Goal: Task Accomplishment & Management: Complete application form

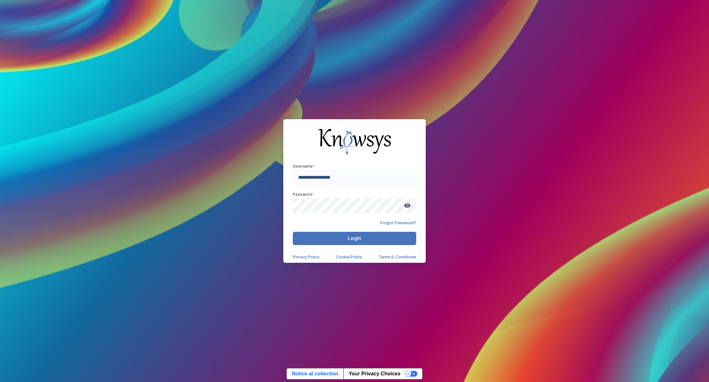
type input "**********"
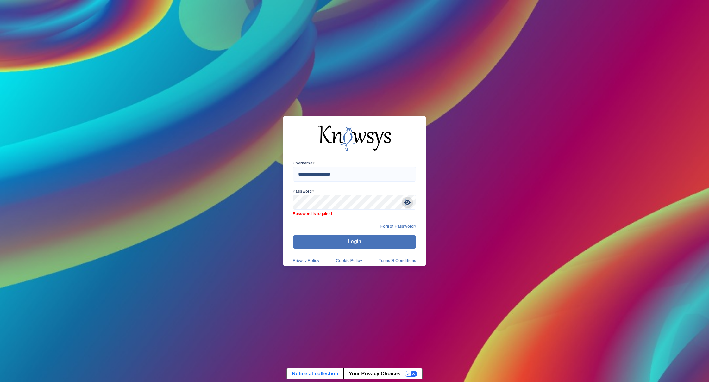
click at [406, 206] on span "visibility" at bounding box center [407, 202] width 11 height 11
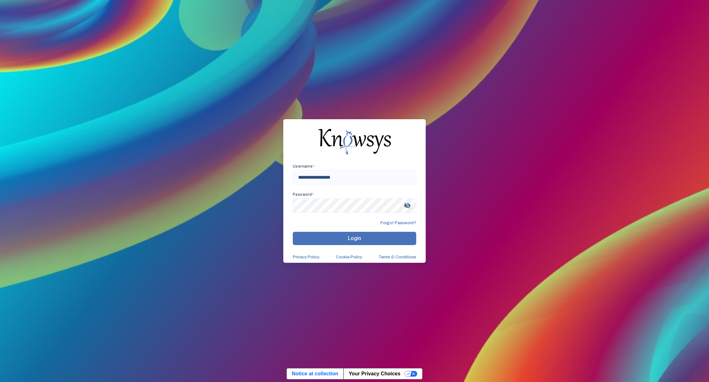
click at [394, 240] on button "Login" at bounding box center [354, 238] width 123 height 13
click at [315, 242] on button "Login" at bounding box center [354, 238] width 123 height 13
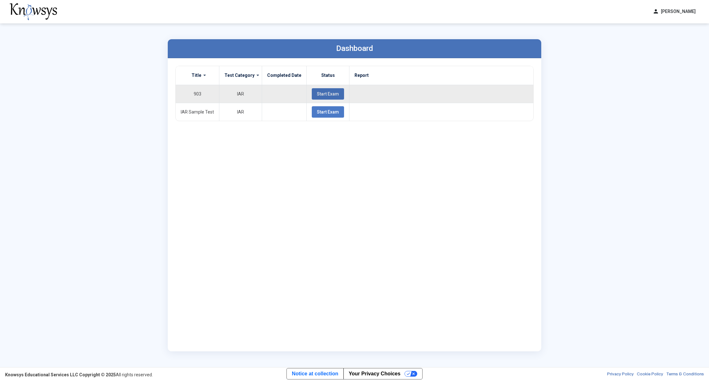
click at [326, 92] on span "Start Exam" at bounding box center [328, 93] width 22 height 5
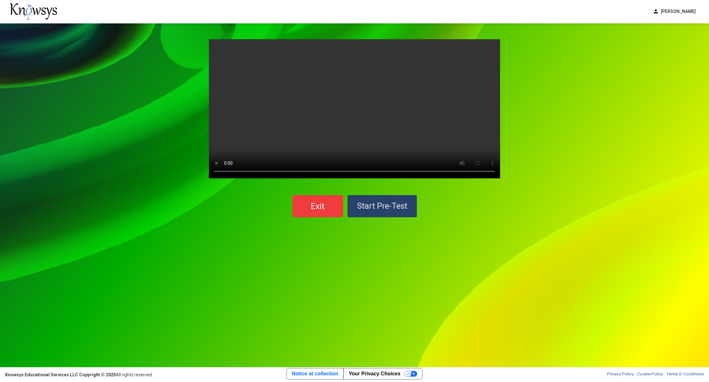
click at [373, 202] on span "Start Pre-Test" at bounding box center [382, 205] width 50 height 9
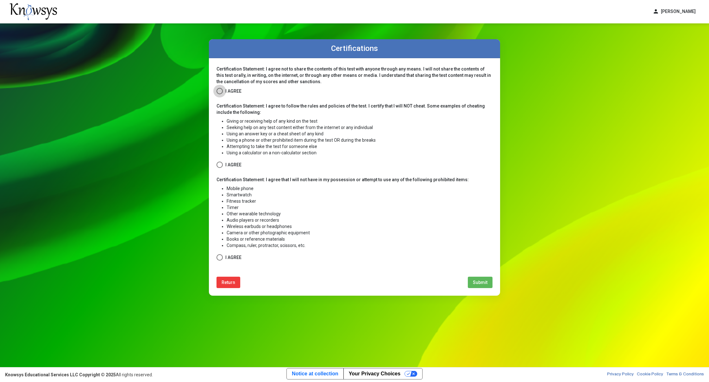
click at [221, 90] on span at bounding box center [219, 91] width 6 height 6
click at [219, 163] on span at bounding box center [219, 165] width 6 height 6
click at [221, 254] on span at bounding box center [219, 257] width 6 height 6
click at [480, 279] on button "Submit" at bounding box center [480, 282] width 25 height 11
select select
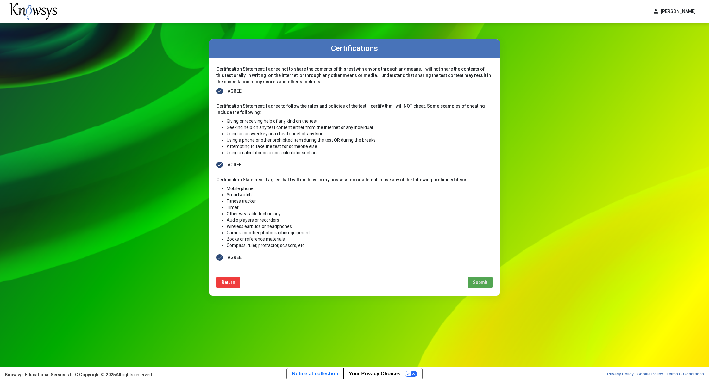
select select
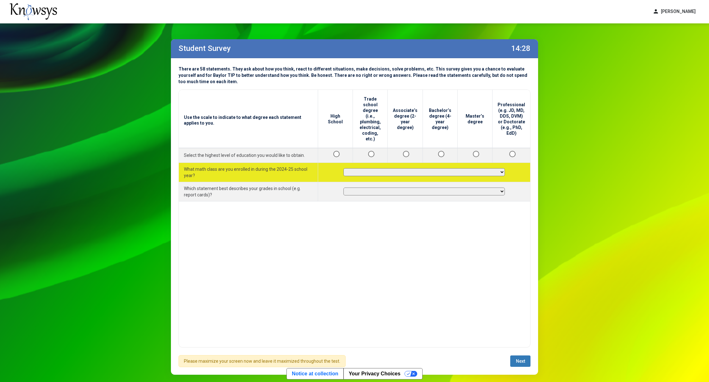
select select "**********"
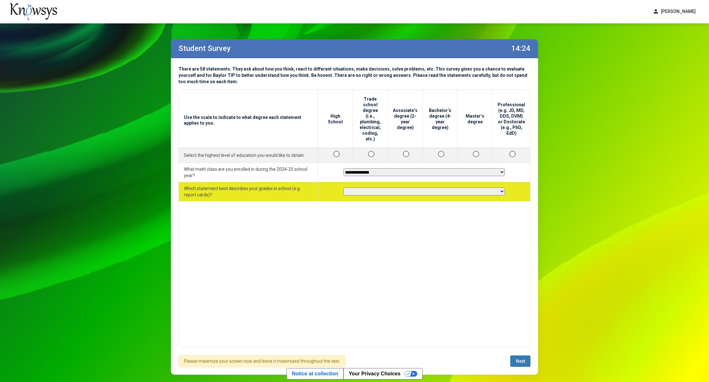
select select "********"
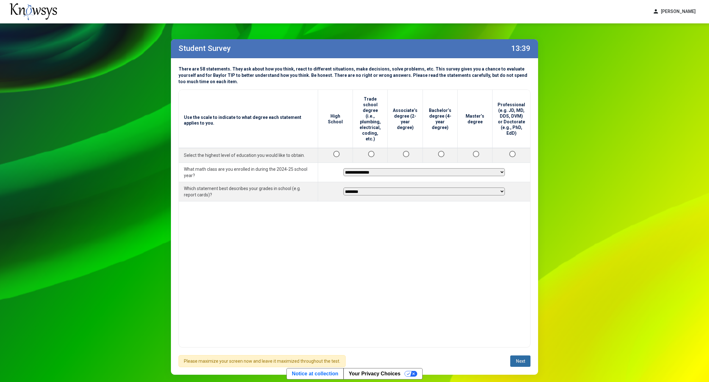
click at [516, 360] on span "Next" at bounding box center [520, 361] width 9 height 5
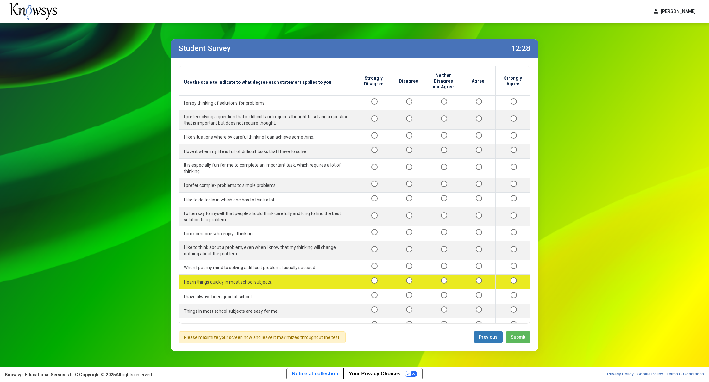
click at [477, 278] on div at bounding box center [478, 282] width 24 height 8
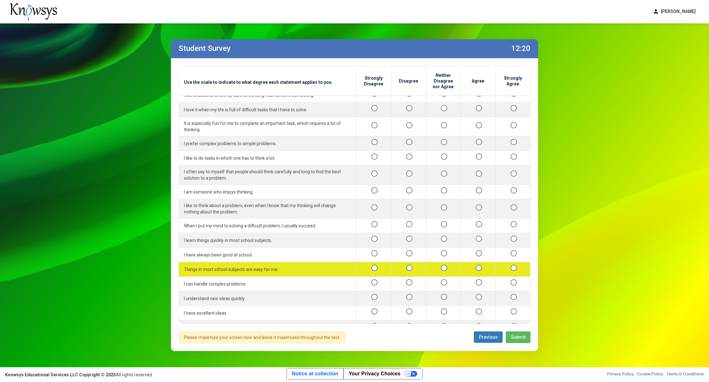
scroll to position [43, 0]
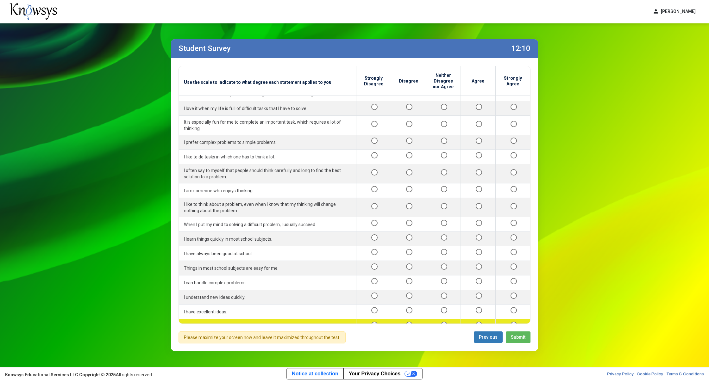
click at [474, 322] on div at bounding box center [478, 326] width 24 height 8
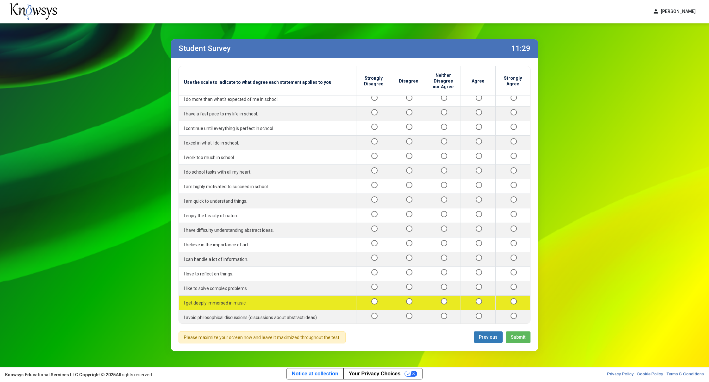
scroll to position [320, 0]
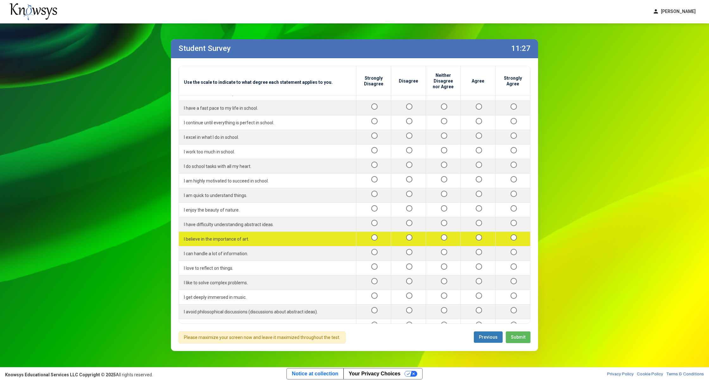
click at [478, 235] on div at bounding box center [478, 239] width 24 height 8
click at [477, 235] on div at bounding box center [478, 239] width 24 height 8
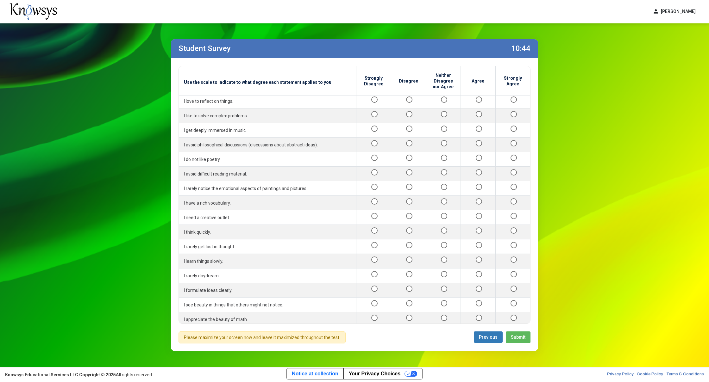
scroll to position [511, 0]
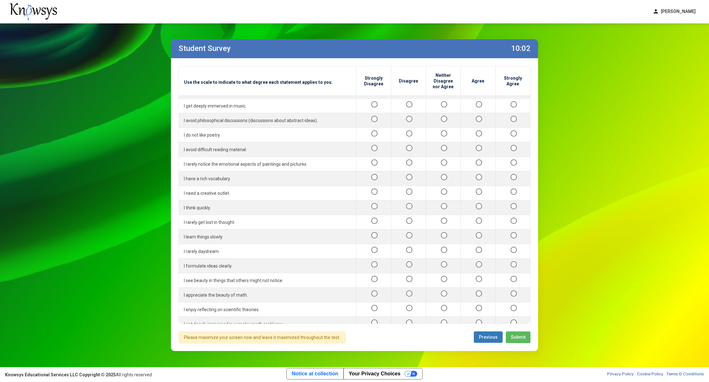
click at [513, 364] on div at bounding box center [513, 368] width 25 height 8
click at [520, 341] on button "Submit" at bounding box center [518, 338] width 25 height 12
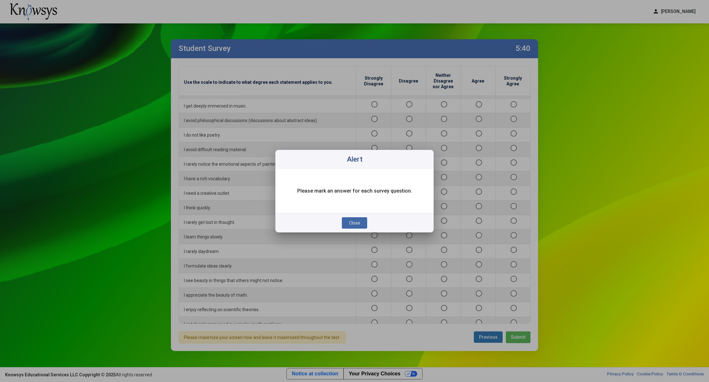
click at [357, 224] on span "Close" at bounding box center [354, 223] width 11 height 5
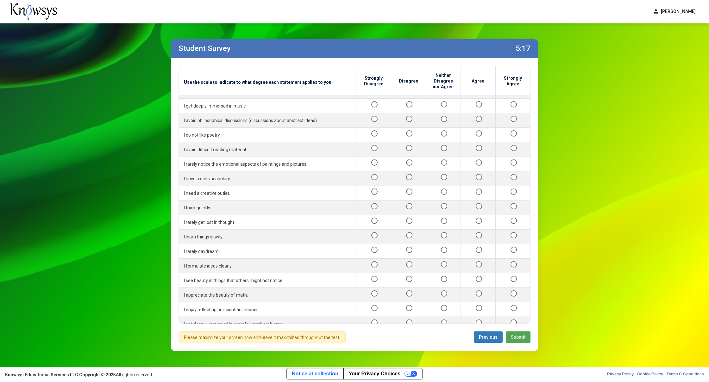
click at [522, 337] on span "Submit" at bounding box center [518, 337] width 15 height 5
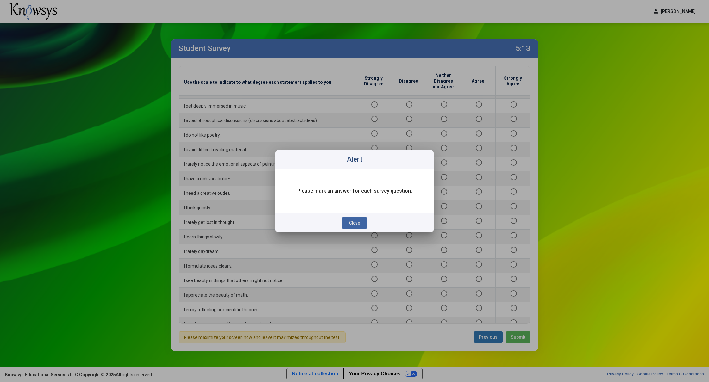
click at [355, 219] on button "Close" at bounding box center [354, 222] width 25 height 11
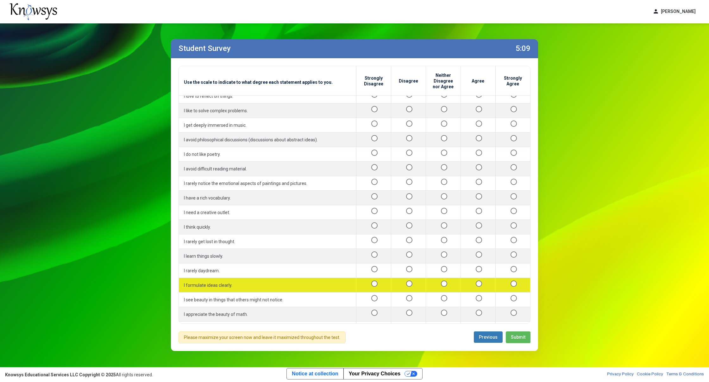
scroll to position [480, 0]
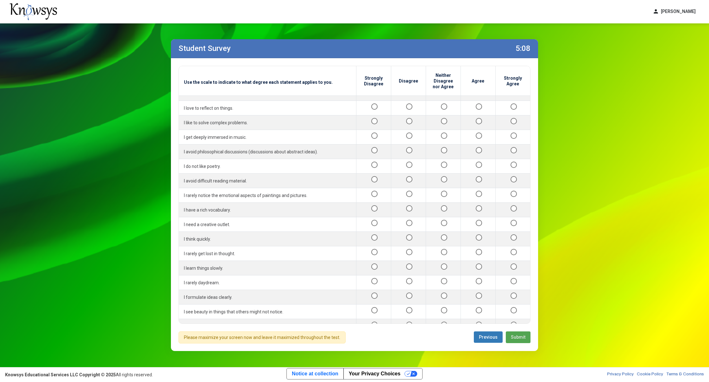
click at [515, 338] on span "Submit" at bounding box center [518, 337] width 15 height 5
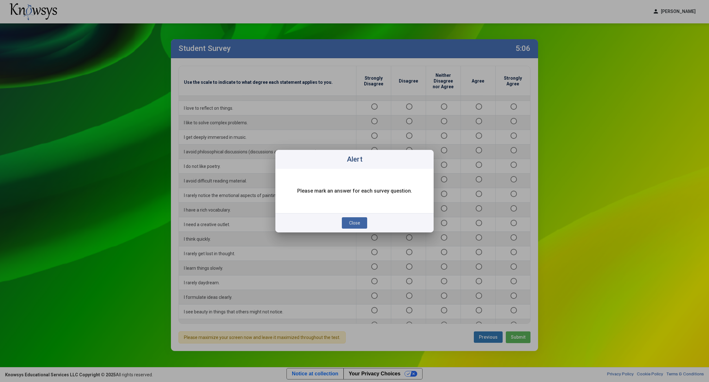
click at [363, 222] on button "Close" at bounding box center [354, 222] width 25 height 11
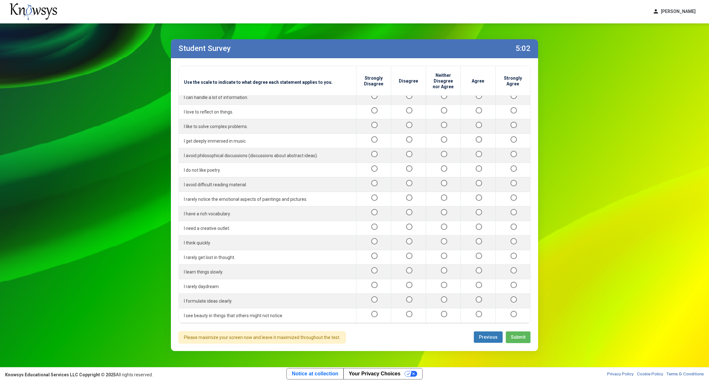
scroll to position [0, 0]
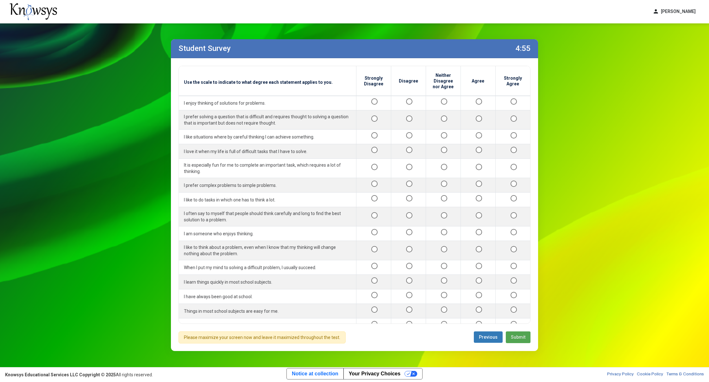
click at [520, 339] on span "Submit" at bounding box center [518, 337] width 15 height 5
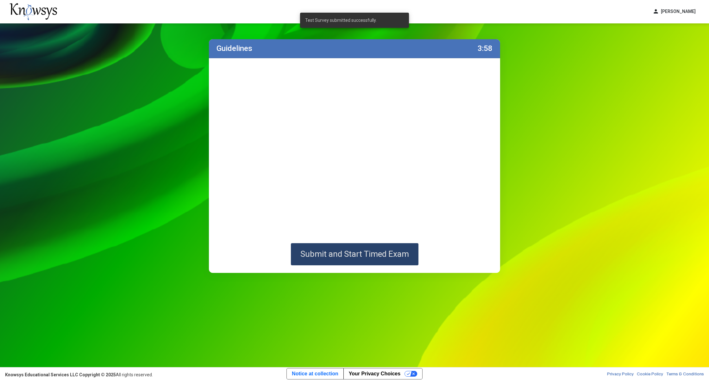
click at [402, 254] on span "Submit and Start Timed Exam" at bounding box center [354, 253] width 109 height 9
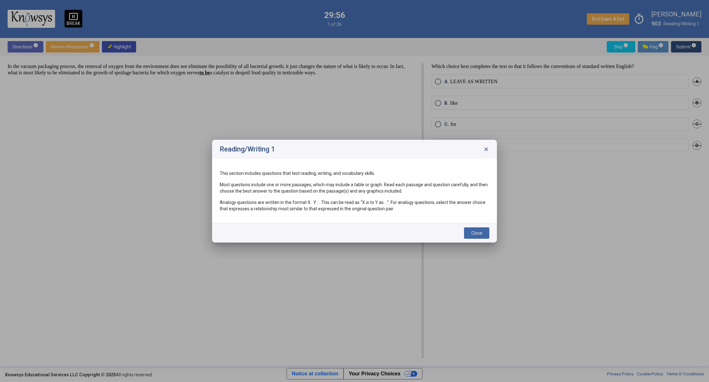
click at [472, 231] on span "Close" at bounding box center [476, 233] width 11 height 5
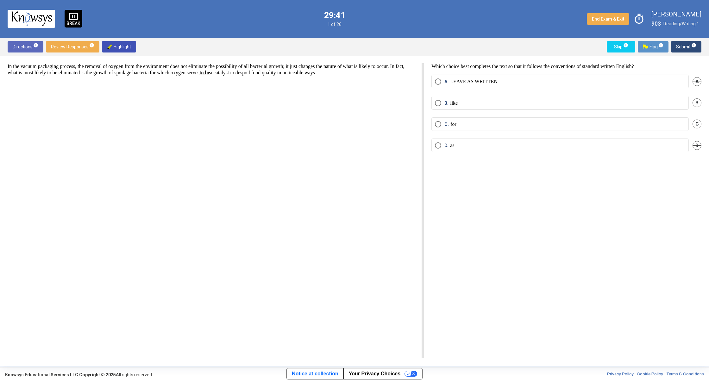
click at [443, 144] on span "D. as" at bounding box center [447, 145] width 13 height 6
click at [687, 46] on span "Submit info" at bounding box center [686, 46] width 20 height 11
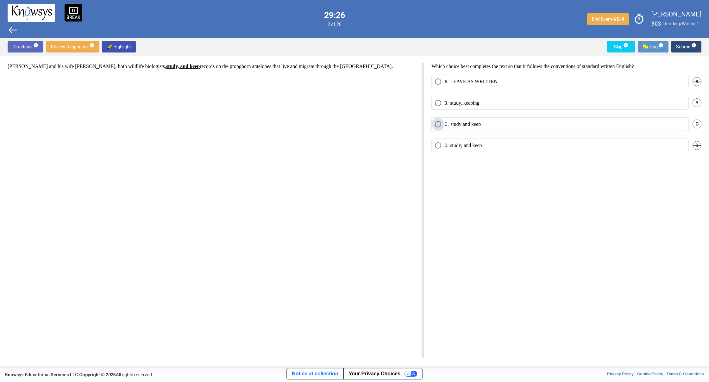
click at [443, 123] on span "C. study and keep" at bounding box center [461, 124] width 40 height 6
click at [516, 77] on mat-radio-button "A. LEAVE AS WRITTEN" at bounding box center [559, 82] width 257 height 14
click at [440, 84] on span "Select an option" at bounding box center [438, 81] width 6 height 6
click at [687, 47] on span "Submit info" at bounding box center [686, 46] width 20 height 11
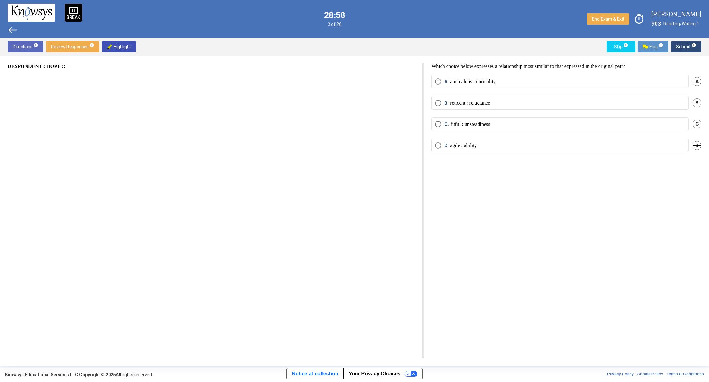
click at [440, 103] on span "Select an option" at bounding box center [438, 103] width 6 height 6
click at [697, 48] on button "Submit info" at bounding box center [686, 46] width 30 height 11
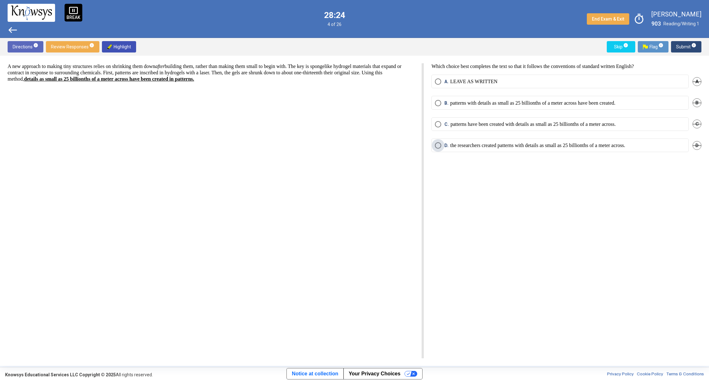
click at [488, 145] on p "the researchers created patterns with details as small as 25 billionths of a me…" at bounding box center [537, 145] width 175 height 6
click at [694, 47] on span "info" at bounding box center [693, 45] width 5 height 5
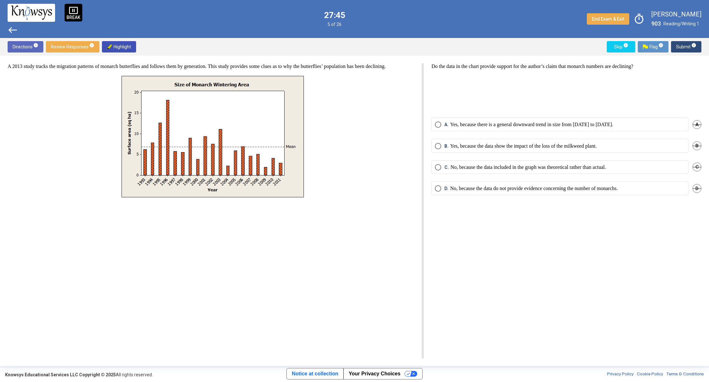
click at [449, 188] on span "D." at bounding box center [447, 188] width 6 height 6
click at [688, 44] on span "Submit info" at bounding box center [686, 46] width 20 height 11
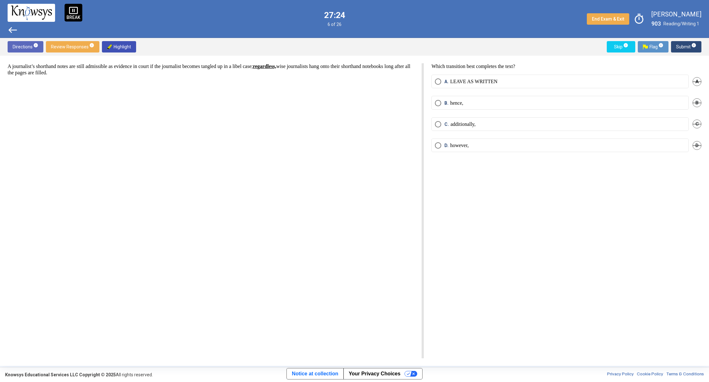
click at [437, 102] on span "Select an option" at bounding box center [438, 103] width 6 height 6
click at [685, 45] on span "Submit info" at bounding box center [686, 46] width 20 height 11
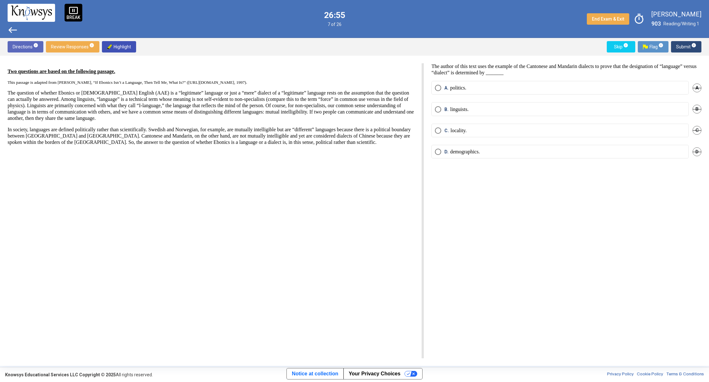
drag, startPoint x: 474, startPoint y: 108, endPoint x: 485, endPoint y: 107, distance: 10.5
click at [476, 108] on label "B. linguists." at bounding box center [560, 109] width 250 height 6
click at [691, 47] on sup "info" at bounding box center [693, 45] width 6 height 5
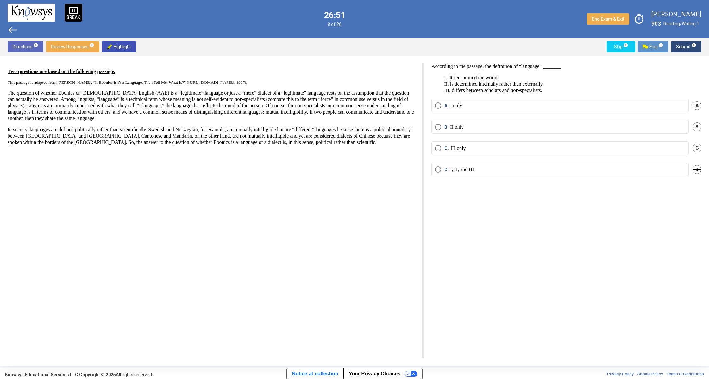
click at [460, 147] on p "III only" at bounding box center [457, 148] width 15 height 6
click at [695, 46] on span "info" at bounding box center [693, 45] width 5 height 5
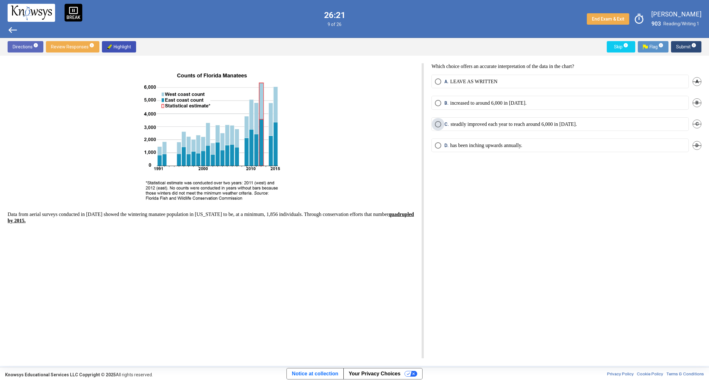
click at [438, 127] on span "Select an option" at bounding box center [438, 124] width 6 height 6
click at [693, 52] on mat-tooltip-component "Click to enter an answer with no flag and continue to the next question." at bounding box center [660, 59] width 88 height 23
click at [693, 46] on span "info" at bounding box center [693, 45] width 5 height 5
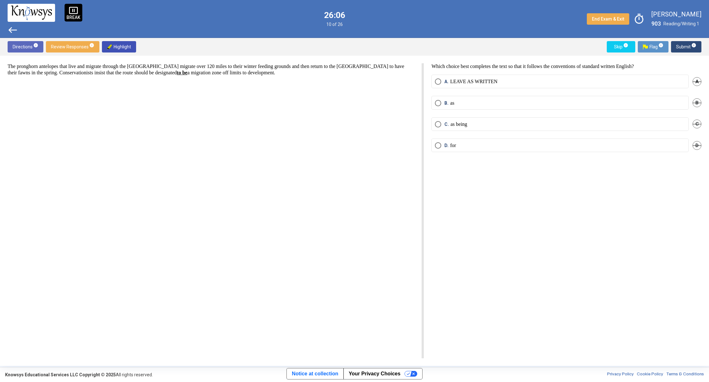
click at [460, 107] on mat-radio-button "B. as" at bounding box center [559, 103] width 257 height 14
click at [436, 104] on span "Select an option" at bounding box center [438, 103] width 6 height 6
click at [683, 44] on span "Submit info" at bounding box center [686, 46] width 20 height 11
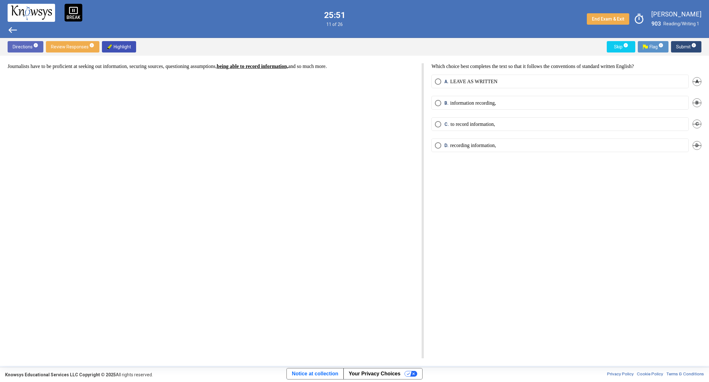
click at [491, 146] on p "recording information," at bounding box center [473, 145] width 46 height 6
click at [688, 49] on mat-tooltip-component "Click to enter an answer with no flag and continue to the next question." at bounding box center [660, 59] width 88 height 23
click at [684, 45] on span "Submit info" at bounding box center [686, 46] width 20 height 11
drag, startPoint x: 441, startPoint y: 82, endPoint x: 445, endPoint y: 82, distance: 3.8
click at [445, 82] on span "A. euphoria" at bounding box center [454, 81] width 27 height 6
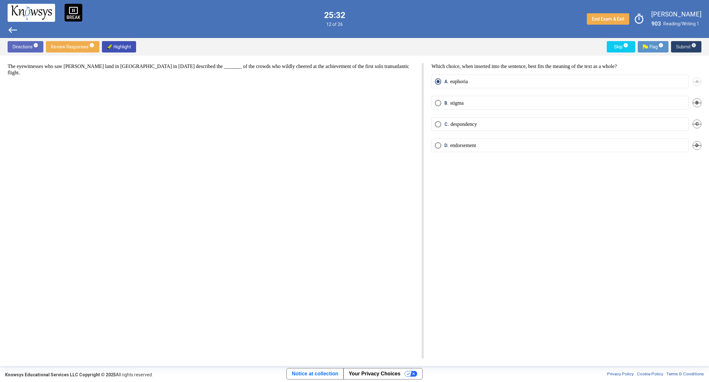
click at [680, 44] on span "Submit info" at bounding box center [686, 46] width 20 height 11
click at [441, 125] on span "Select an option" at bounding box center [438, 124] width 6 height 6
click at [690, 49] on span "Submit info" at bounding box center [686, 46] width 20 height 11
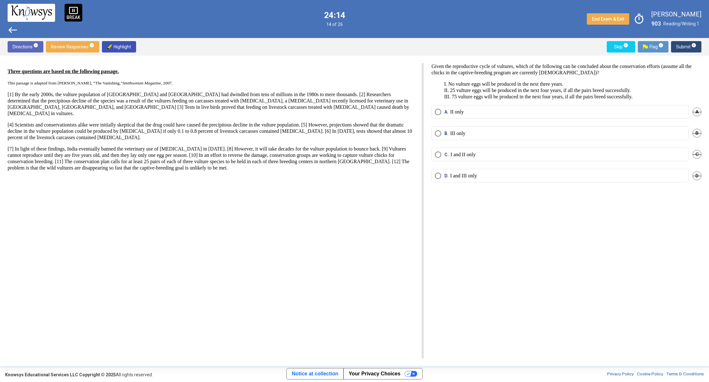
click at [464, 111] on p "II only" at bounding box center [457, 112] width 14 height 6
click at [682, 42] on span "Submit info" at bounding box center [686, 46] width 20 height 11
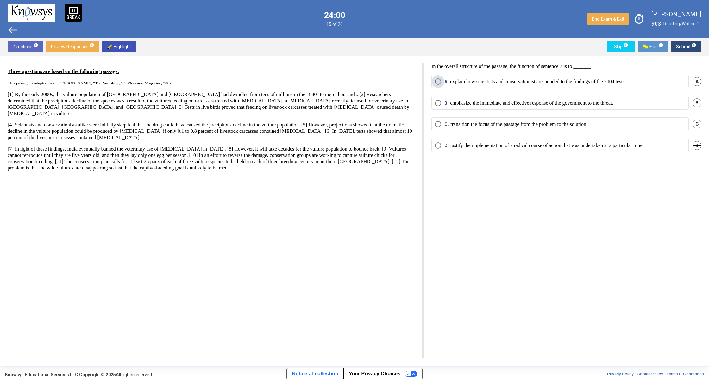
click at [437, 79] on span "Select an option" at bounding box center [438, 81] width 6 height 6
click at [689, 46] on span "Submit info" at bounding box center [686, 46] width 20 height 11
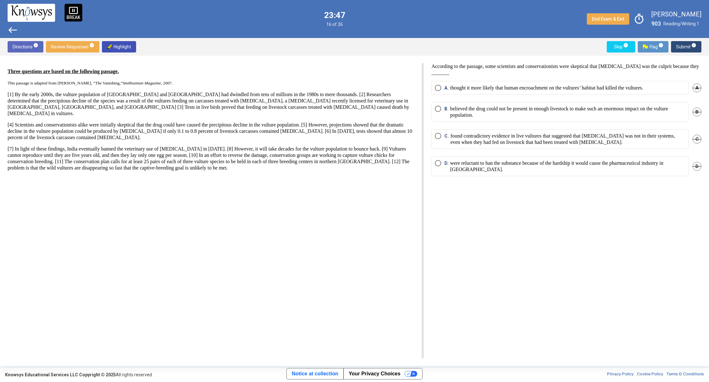
click at [437, 109] on span "Select an option" at bounding box center [438, 109] width 6 height 6
click at [679, 43] on span "Submit info" at bounding box center [686, 46] width 20 height 11
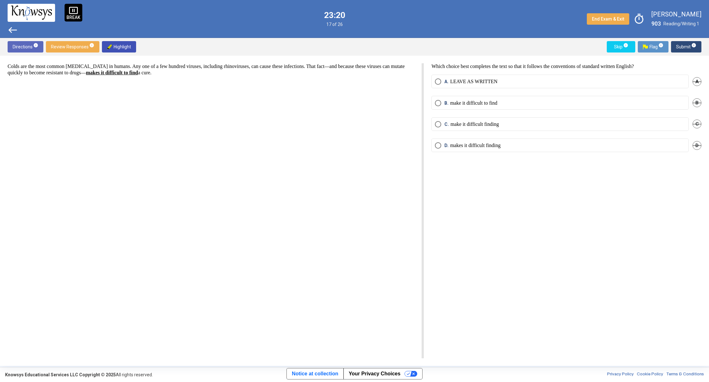
click at [434, 79] on mat-radio-button "A. LEAVE AS WRITTEN" at bounding box center [559, 82] width 257 height 14
click at [435, 81] on span "Select an option" at bounding box center [438, 81] width 6 height 6
click at [678, 44] on span "Submit info" at bounding box center [686, 46] width 20 height 11
click at [436, 122] on span "Select an option" at bounding box center [438, 124] width 6 height 6
click at [680, 41] on span "Submit info" at bounding box center [686, 46] width 20 height 11
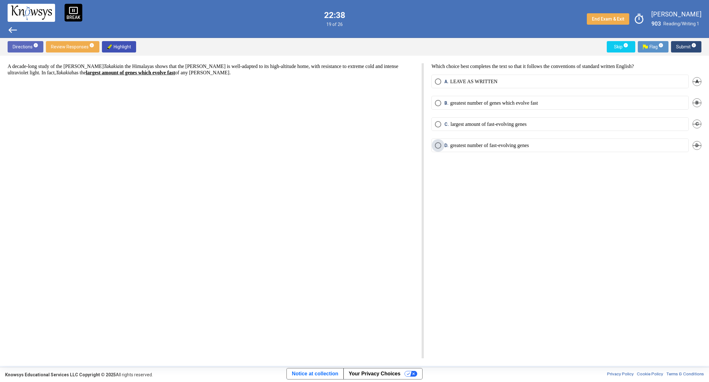
click at [439, 143] on span "Select an option" at bounding box center [438, 145] width 6 height 6
click at [683, 41] on div "Directions info Review Responses info Highlight Skip info Flag info Submit info" at bounding box center [354, 47] width 709 height 18
click at [681, 47] on span "Submit info" at bounding box center [686, 46] width 20 height 11
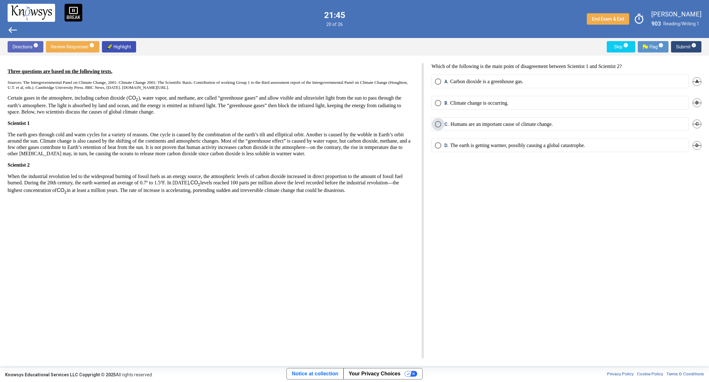
click at [440, 123] on span "Select an option" at bounding box center [438, 124] width 6 height 6
click at [684, 48] on span "Submit info" at bounding box center [686, 46] width 20 height 11
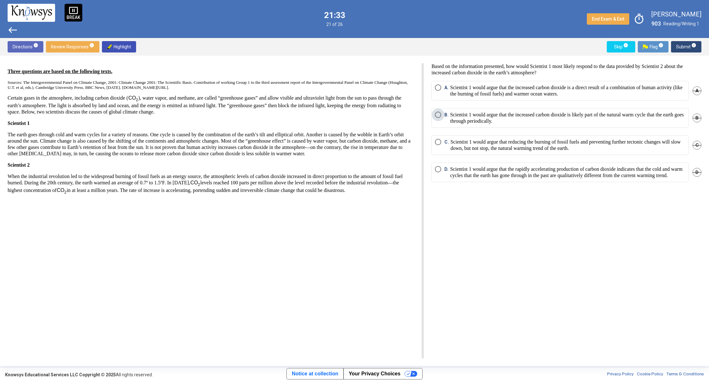
click at [438, 114] on span "Select an option" at bounding box center [438, 115] width 6 height 6
click at [676, 47] on span "Submit info" at bounding box center [686, 46] width 20 height 11
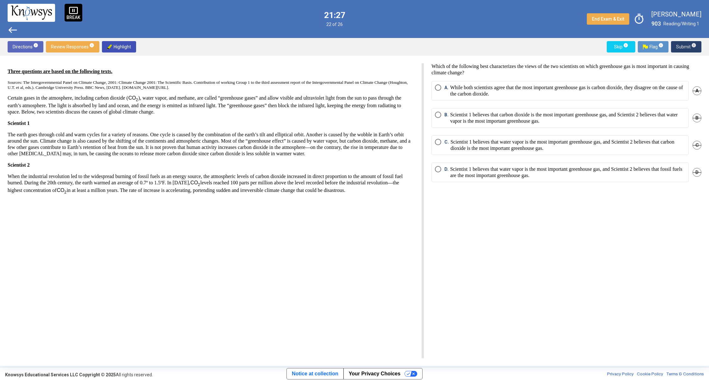
click at [686, 42] on span "Submit info" at bounding box center [686, 46] width 20 height 11
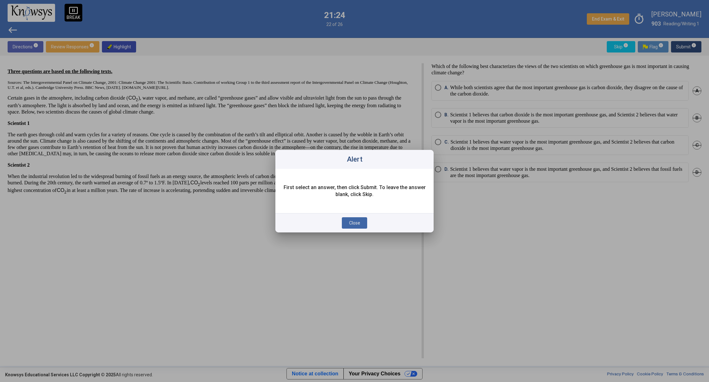
click at [348, 224] on button "Close" at bounding box center [354, 222] width 25 height 11
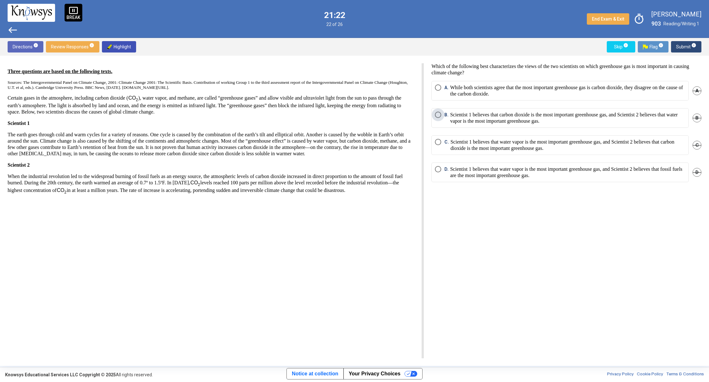
drag, startPoint x: 438, startPoint y: 115, endPoint x: 442, endPoint y: 114, distance: 4.5
click at [440, 113] on span "Select an option" at bounding box center [438, 115] width 6 height 6
click at [437, 87] on span "Select an option" at bounding box center [438, 87] width 6 height 6
click at [685, 47] on span "Submit info" at bounding box center [686, 46] width 20 height 11
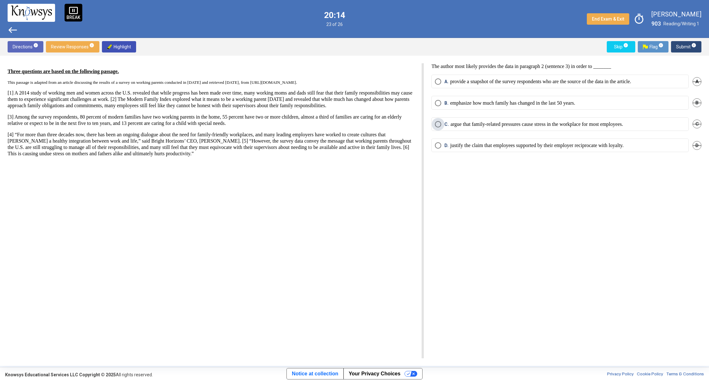
click at [440, 125] on span "Select an option" at bounding box center [438, 124] width 6 height 6
click at [679, 45] on span "Submit info" at bounding box center [686, 46] width 20 height 11
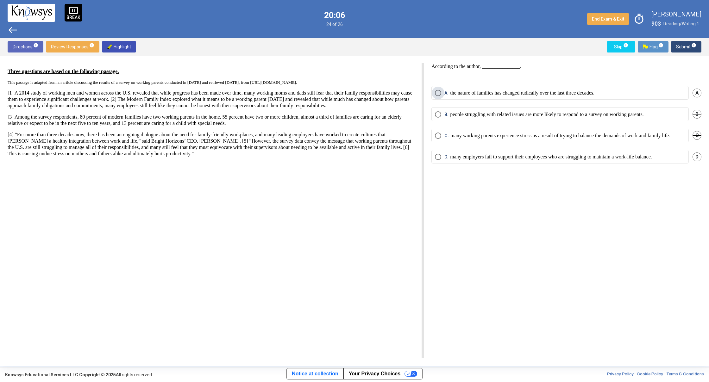
click at [441, 91] on span "Select an option" at bounding box center [438, 93] width 6 height 6
click at [690, 45] on span "Submit info" at bounding box center [686, 46] width 20 height 11
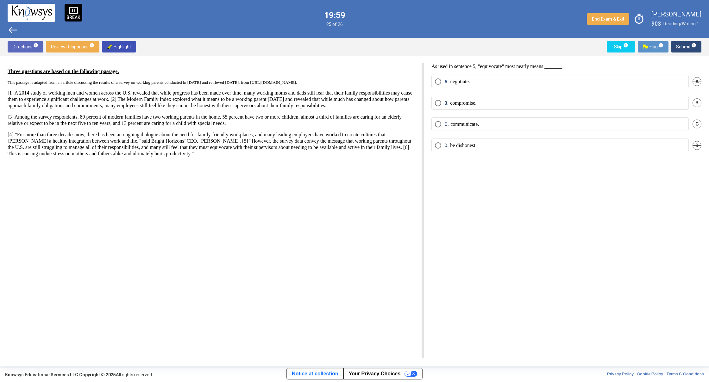
click at [470, 84] on p "negotiate." at bounding box center [460, 81] width 20 height 6
click at [688, 42] on span "Submit info" at bounding box center [686, 46] width 20 height 11
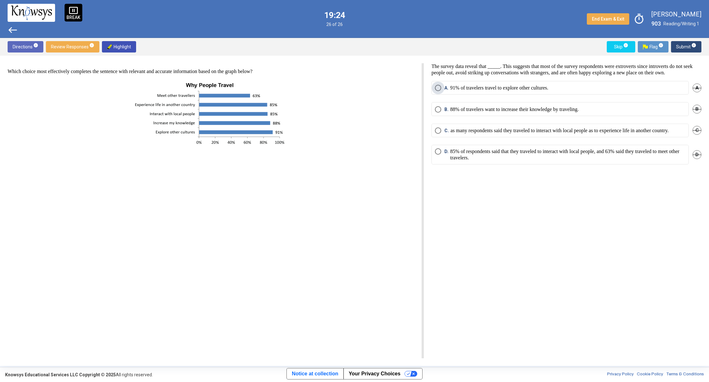
click at [440, 91] on span "Select an option" at bounding box center [438, 88] width 6 height 6
click at [436, 134] on span "Select an option" at bounding box center [438, 131] width 6 height 6
click at [685, 48] on span "Submit info" at bounding box center [686, 46] width 20 height 11
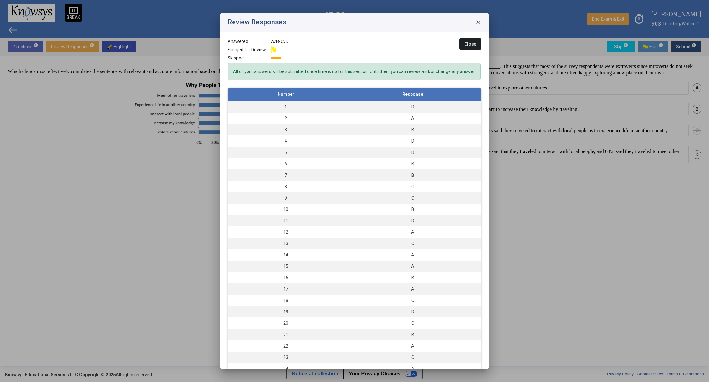
click at [466, 44] on span "Close" at bounding box center [470, 43] width 12 height 5
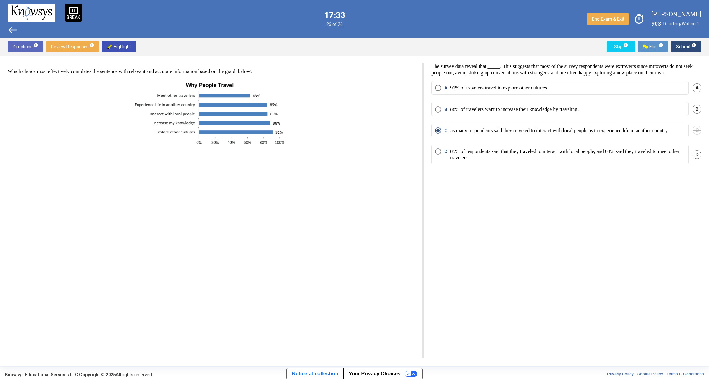
click at [680, 45] on span "Submit info" at bounding box center [686, 46] width 20 height 11
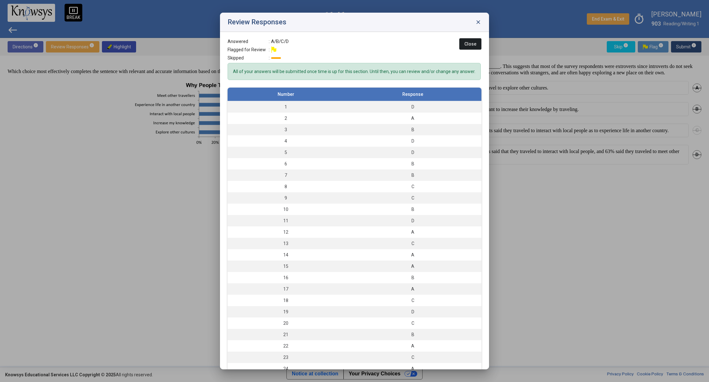
click at [470, 41] on span "Close" at bounding box center [470, 43] width 12 height 5
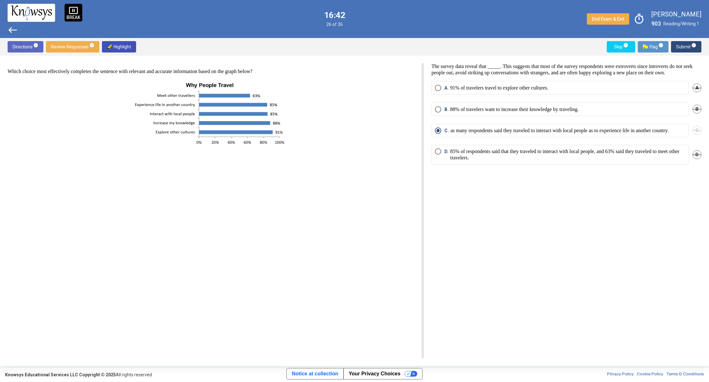
click at [682, 49] on span "Submit info" at bounding box center [686, 46] width 20 height 11
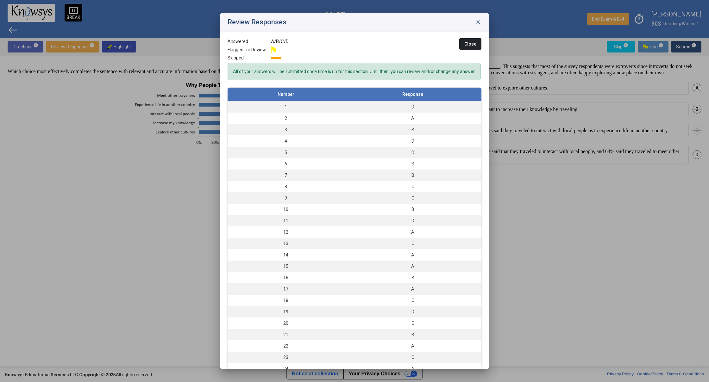
click at [477, 22] on span "close" at bounding box center [478, 22] width 6 height 6
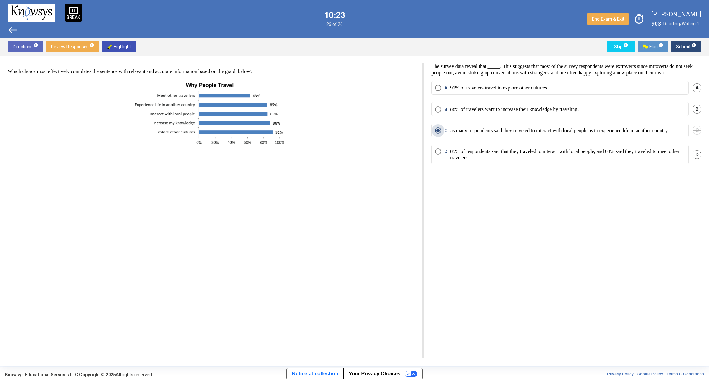
click at [439, 132] on span "Select an option" at bounding box center [437, 130] width 3 height 3
click at [436, 123] on div "B. 88% of travelers want to increase their knowledge by traveling. B" at bounding box center [566, 112] width 270 height 21
click at [687, 45] on span "Submit info" at bounding box center [686, 46] width 20 height 11
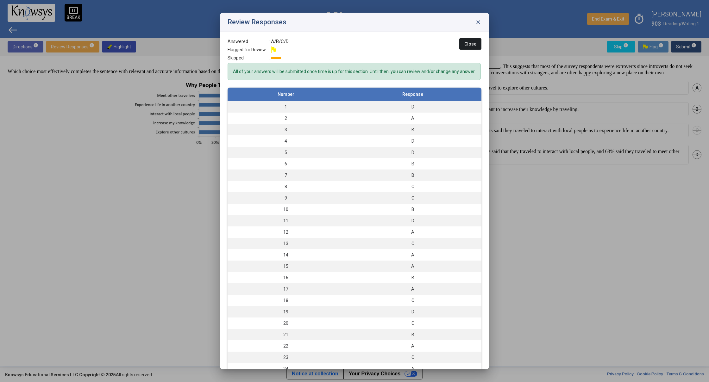
click at [465, 41] on button "Close" at bounding box center [470, 43] width 22 height 11
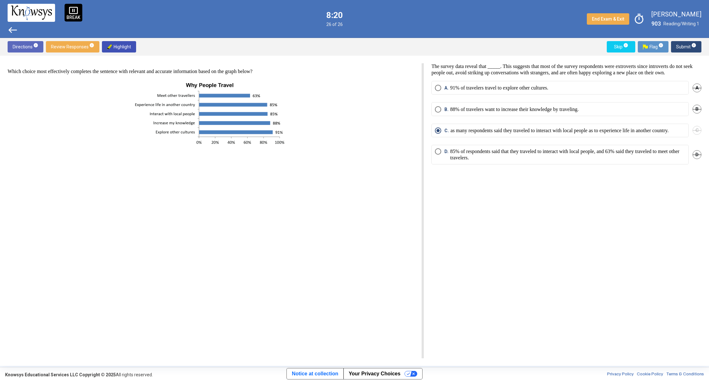
click at [438, 155] on span "Select an option" at bounding box center [438, 151] width 6 height 6
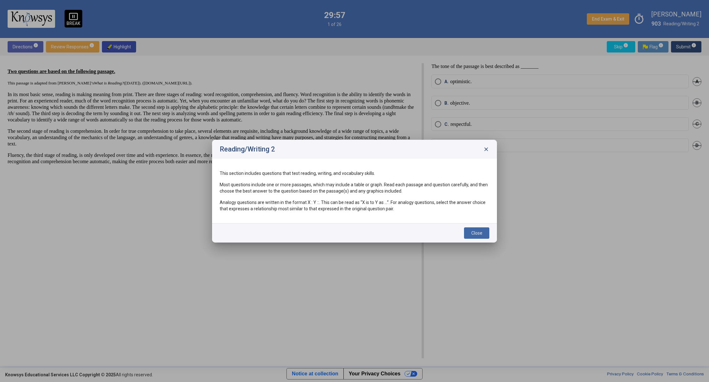
click at [477, 234] on span "Close" at bounding box center [476, 233] width 11 height 5
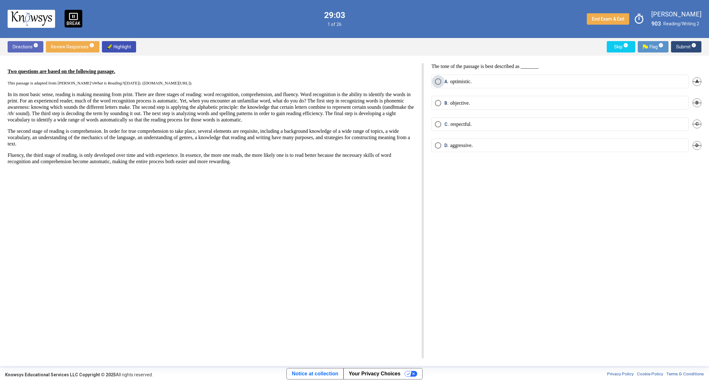
click at [463, 83] on p "optimistic." at bounding box center [461, 81] width 22 height 6
click at [694, 44] on span "info" at bounding box center [693, 45] width 5 height 5
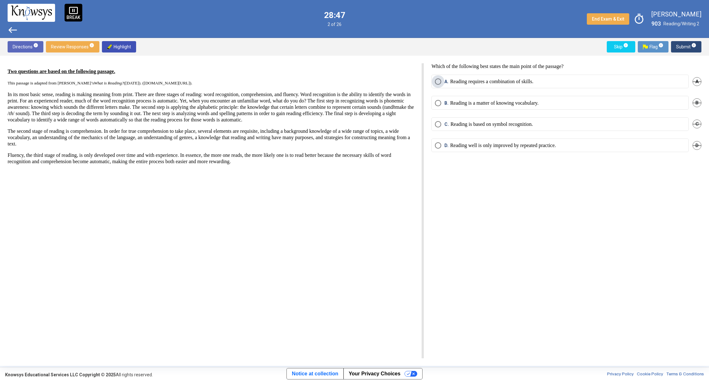
click at [439, 83] on span "Select an option" at bounding box center [438, 81] width 6 height 6
click at [677, 44] on span "Submit info" at bounding box center [686, 46] width 20 height 11
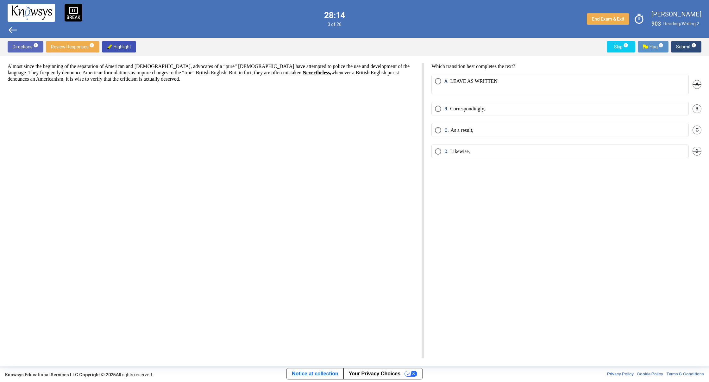
click at [439, 149] on span "Select an option" at bounding box center [438, 151] width 6 height 6
click at [688, 51] on span "Submit info" at bounding box center [686, 46] width 20 height 11
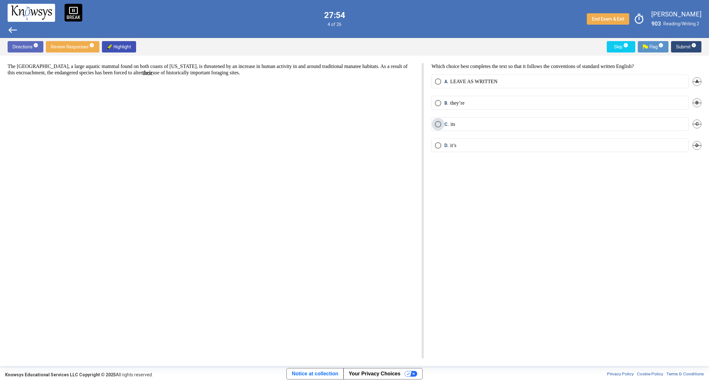
click at [440, 123] on span "Select an option" at bounding box center [438, 124] width 6 height 6
click at [679, 45] on span "Submit info" at bounding box center [686, 46] width 20 height 11
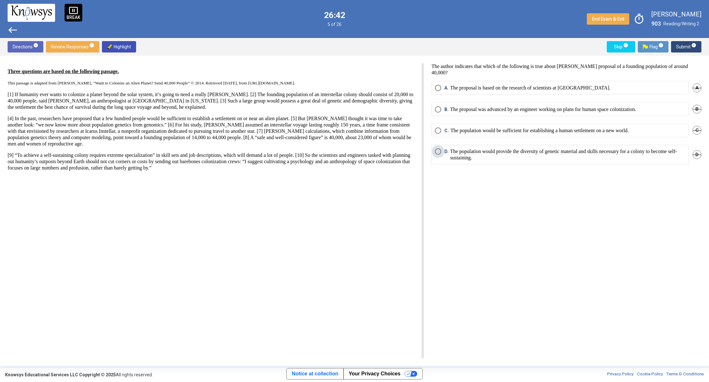
click at [435, 150] on span "Select an option" at bounding box center [438, 151] width 6 height 6
click at [676, 47] on button "Submit info" at bounding box center [686, 46] width 30 height 11
click at [439, 108] on span "Select an option" at bounding box center [438, 109] width 6 height 6
click at [687, 44] on span "Submit info" at bounding box center [686, 46] width 20 height 11
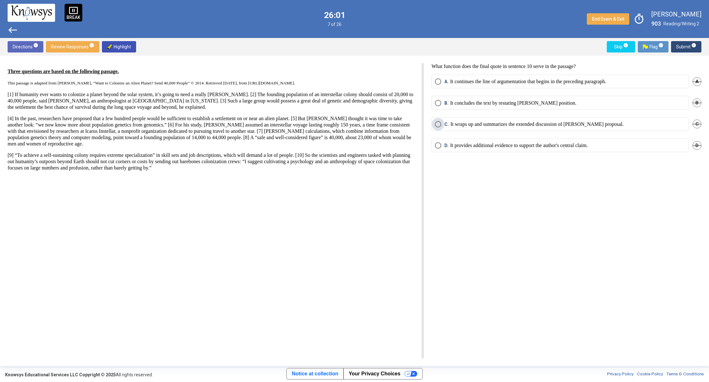
click at [483, 124] on p "It wraps up and summarizes the extended discussion of [PERSON_NAME] proposal." at bounding box center [536, 124] width 173 height 6
click at [686, 45] on span "Submit info" at bounding box center [686, 46] width 20 height 11
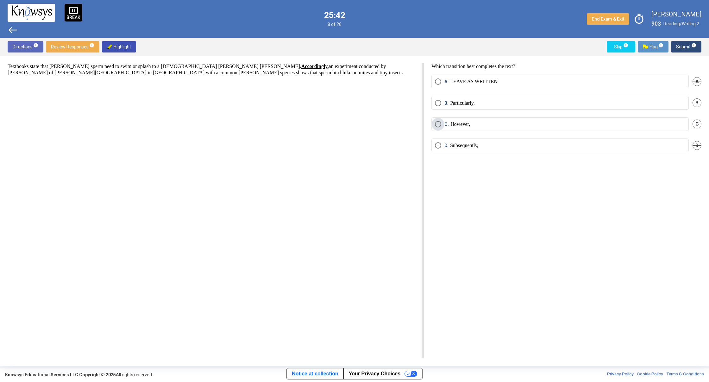
drag, startPoint x: 481, startPoint y: 123, endPoint x: 500, endPoint y: 115, distance: 20.7
click at [481, 123] on label "C. However," at bounding box center [560, 124] width 250 height 6
click at [679, 46] on span "Submit info" at bounding box center [686, 46] width 20 height 11
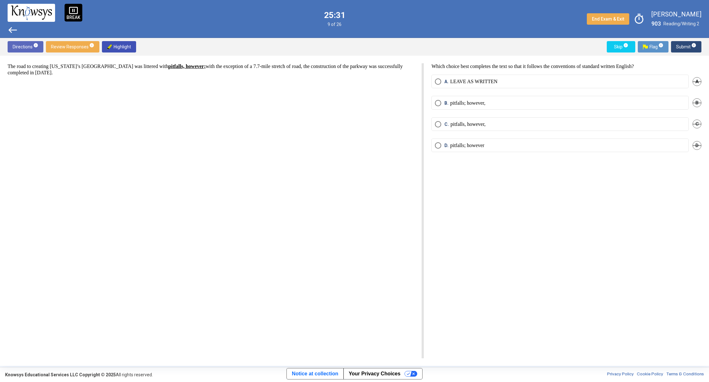
click at [457, 101] on p "pitfalls; however," at bounding box center [467, 103] width 35 height 6
click at [686, 45] on span "Submit info" at bounding box center [686, 46] width 20 height 11
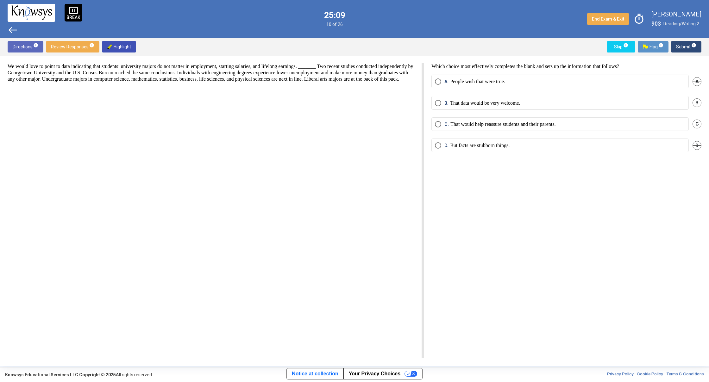
click at [449, 103] on span "B." at bounding box center [447, 103] width 6 height 6
click at [468, 79] on p "People wish that were true." at bounding box center [477, 81] width 55 height 6
click at [462, 102] on p "That data would be very welcome." at bounding box center [485, 103] width 70 height 6
click at [683, 44] on span "Submit info" at bounding box center [686, 46] width 20 height 11
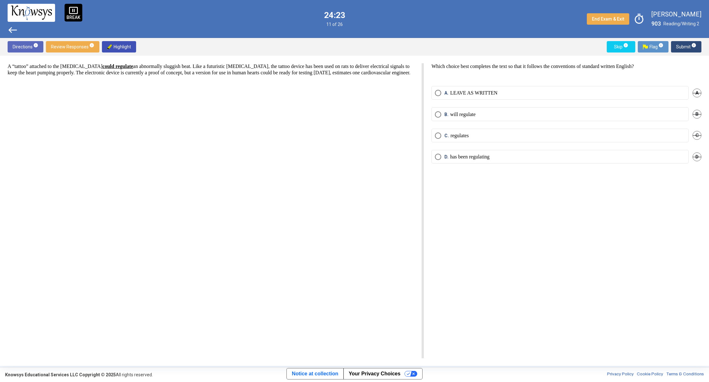
drag, startPoint x: 638, startPoint y: 90, endPoint x: 652, endPoint y: 71, distance: 23.3
click at [639, 87] on mat-radio-button "A. LEAVE AS WRITTEN" at bounding box center [559, 93] width 257 height 14
click at [679, 48] on span "Submit info" at bounding box center [686, 46] width 20 height 11
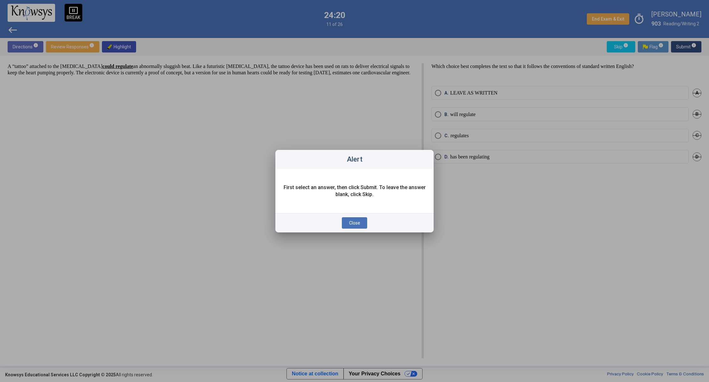
click at [476, 207] on div at bounding box center [354, 191] width 709 height 382
drag, startPoint x: 360, startPoint y: 220, endPoint x: 385, endPoint y: 190, distance: 38.2
click at [364, 213] on div "Close" at bounding box center [354, 222] width 158 height 19
click at [357, 222] on span "Close" at bounding box center [354, 223] width 11 height 5
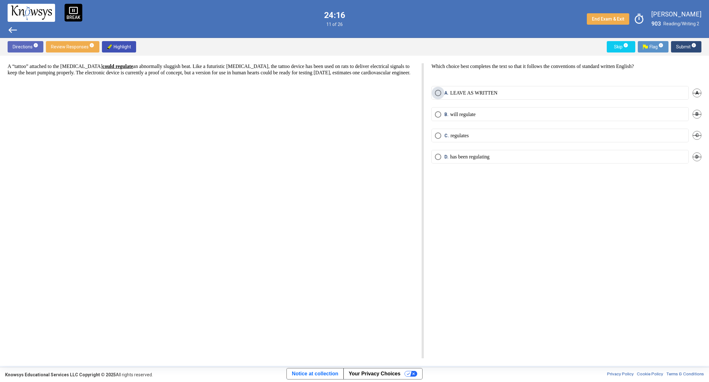
click at [442, 89] on mat-radio-button "A. LEAVE AS WRITTEN" at bounding box center [559, 93] width 257 height 14
click at [441, 91] on span "A. LEAVE AS WRITTEN" at bounding box center [469, 93] width 56 height 6
drag, startPoint x: 685, startPoint y: 48, endPoint x: 679, endPoint y: 50, distance: 6.3
click at [686, 48] on span "Submit info" at bounding box center [686, 46] width 20 height 11
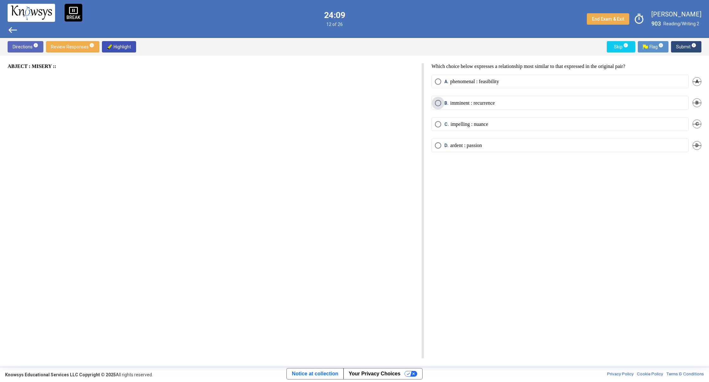
click at [467, 105] on p "imminent : recurrence" at bounding box center [472, 103] width 45 height 6
click at [677, 47] on span "Submit info" at bounding box center [686, 46] width 20 height 11
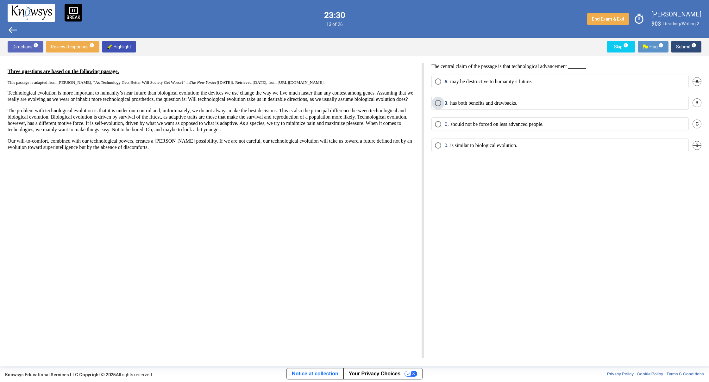
click at [477, 104] on p "has both benefits and drawbacks." at bounding box center [483, 103] width 67 height 6
click at [683, 48] on span "Submit info" at bounding box center [686, 46] width 20 height 11
drag, startPoint x: 528, startPoint y: 101, endPoint x: 543, endPoint y: 98, distance: 15.4
click at [533, 100] on p "challenge himself and his colleagues to consider the issues at stake." at bounding box center [518, 103] width 136 height 6
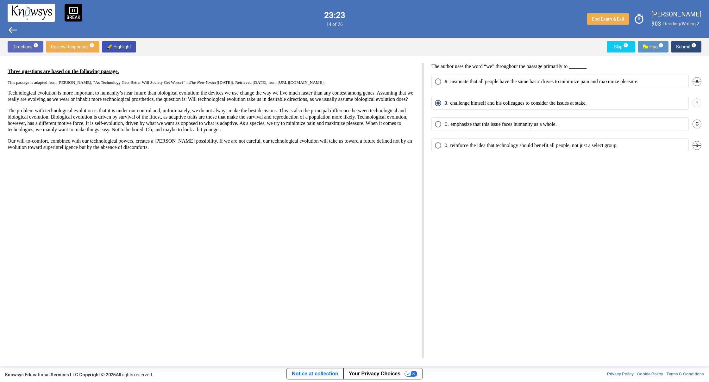
click at [684, 47] on span "Submit info" at bounding box center [686, 46] width 20 height 11
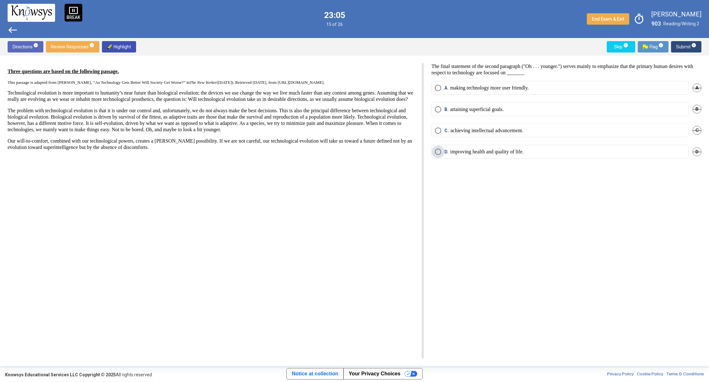
click at [496, 154] on p "improving health and quality of life." at bounding box center [486, 152] width 73 height 6
click at [688, 45] on span "Submit info" at bounding box center [686, 46] width 20 height 11
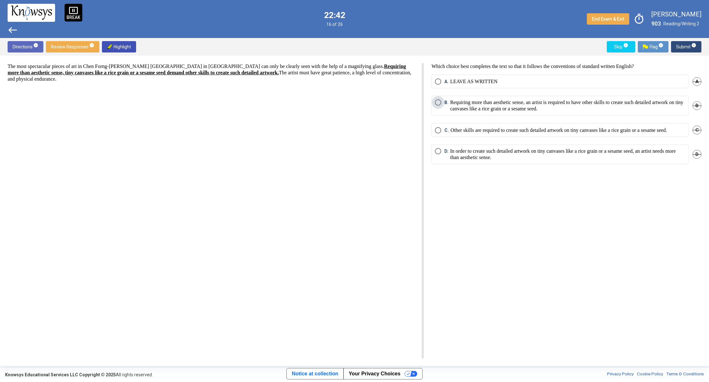
click at [456, 105] on p "Requiring more than aesthetic sense, an artist is required to have other skills…" at bounding box center [567, 105] width 235 height 13
click at [594, 155] on p "In order to create such detailed artwork on tiny canvases like a rice grain or …" at bounding box center [567, 154] width 235 height 13
click at [679, 47] on span "Submit info" at bounding box center [686, 46] width 20 height 11
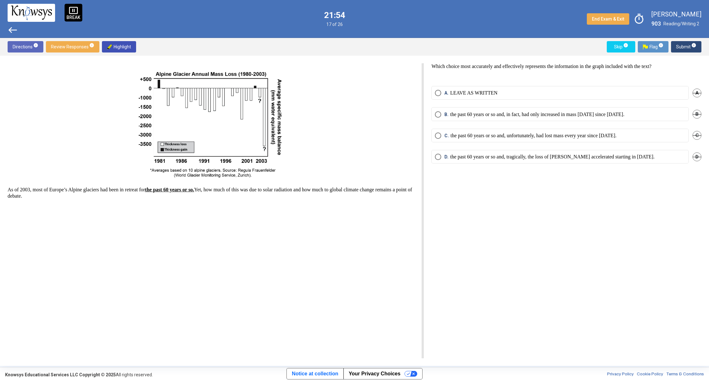
drag, startPoint x: 521, startPoint y: 110, endPoint x: 599, endPoint y: 91, distance: 79.6
click at [536, 109] on mat-radio-button "B. the past 60 years or so and, in fact, had only increased in mass [DATE] sinc…" at bounding box center [559, 114] width 257 height 14
click at [624, 111] on p "the past 60 years or so and, in fact, had only increased in mass [DATE] since […" at bounding box center [537, 114] width 174 height 6
click at [687, 46] on span "Submit info" at bounding box center [686, 46] width 20 height 11
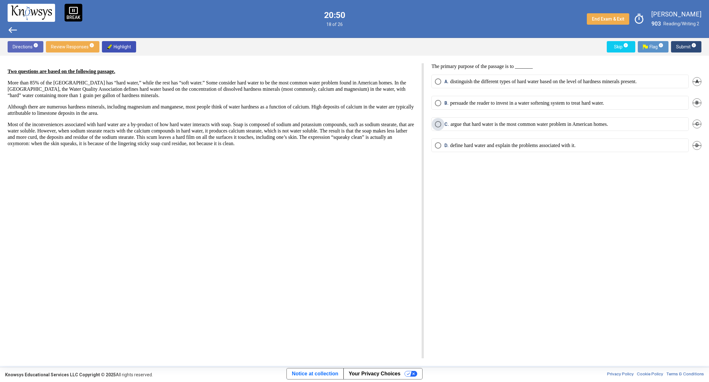
click at [505, 122] on p "argue that hard water is the most common water problem in American homes." at bounding box center [529, 124] width 158 height 6
drag, startPoint x: 508, startPoint y: 145, endPoint x: 523, endPoint y: 121, distance: 28.4
click at [521, 122] on mat-radio-group "A. distinguish the different types of hard water based on the level of hardness…" at bounding box center [566, 117] width 270 height 85
click at [528, 144] on p "define hard water and explain the problems associated with it." at bounding box center [512, 145] width 125 height 6
click at [682, 45] on span "Submit info" at bounding box center [686, 46] width 20 height 11
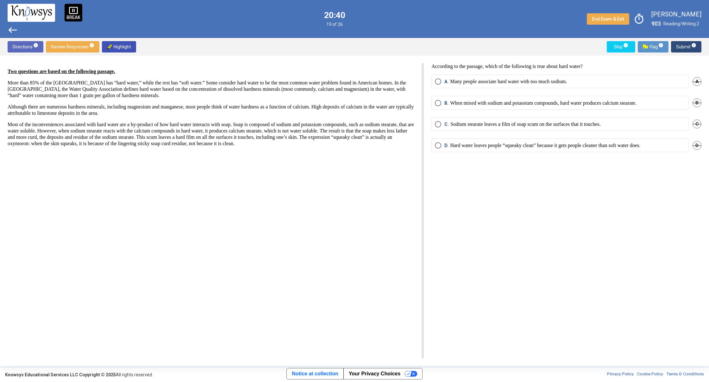
click at [508, 142] on mat-radio-button "D. Hard water leaves people “squeaky clean” because it gets people cleaner than…" at bounding box center [559, 146] width 257 height 14
click at [520, 119] on mat-radio-button "C. Sodium stearate leaves a film of soap scum on the surfaces that it touches." at bounding box center [559, 124] width 257 height 14
drag, startPoint x: 504, startPoint y: 118, endPoint x: 507, endPoint y: 118, distance: 3.5
click at [507, 118] on mat-radio-button "C. Sodium stearate leaves a film of soap scum on the surfaces that it touches." at bounding box center [559, 124] width 257 height 14
drag, startPoint x: 512, startPoint y: 122, endPoint x: 515, endPoint y: 122, distance: 3.5
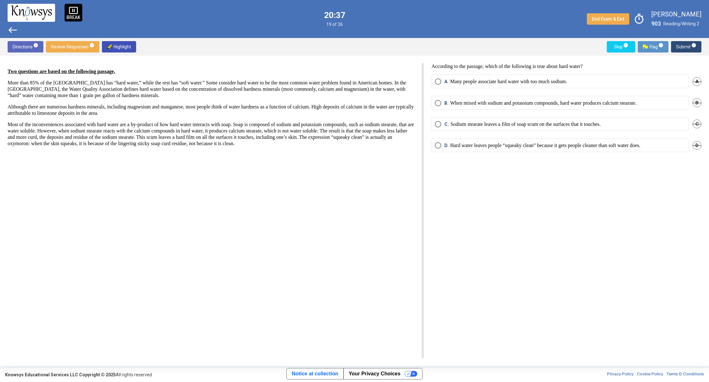
click at [512, 122] on p "Sodium stearate leaves a film of soap scum on the surfaces that it touches." at bounding box center [525, 124] width 150 height 6
click at [681, 45] on span "Submit info" at bounding box center [686, 46] width 20 height 11
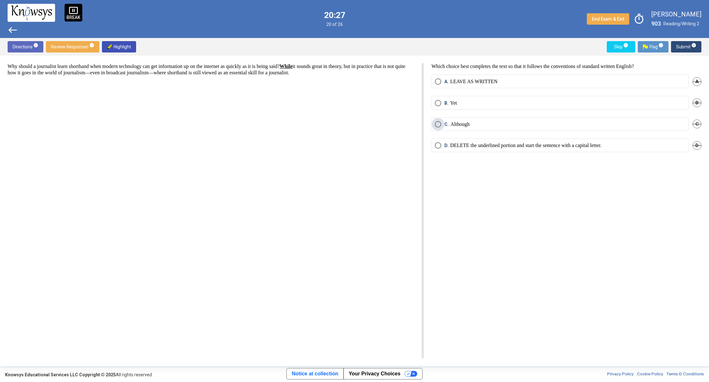
click at [463, 122] on p "Although" at bounding box center [459, 124] width 19 height 6
click at [688, 46] on span "Submit info" at bounding box center [686, 46] width 20 height 11
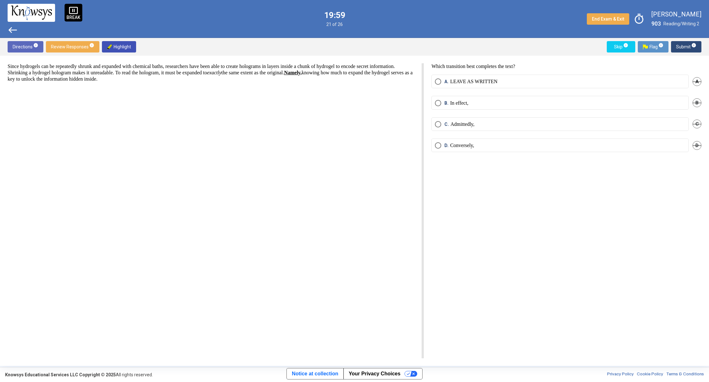
click at [457, 102] on p "In effect," at bounding box center [459, 103] width 18 height 6
click at [680, 45] on span "Submit info" at bounding box center [686, 46] width 20 height 11
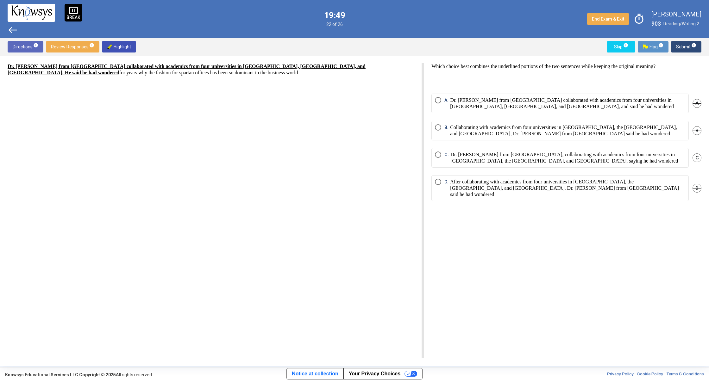
click at [483, 97] on p "Dr. [PERSON_NAME] from [GEOGRAPHIC_DATA] collaborated with academics from four …" at bounding box center [567, 103] width 235 height 13
click at [684, 46] on span "Submit info" at bounding box center [686, 46] width 20 height 11
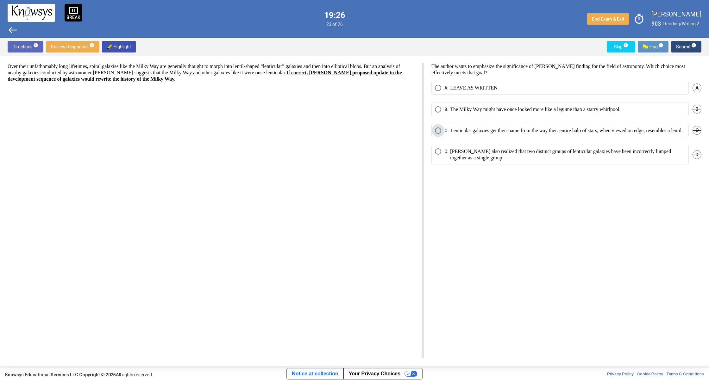
drag, startPoint x: 507, startPoint y: 133, endPoint x: 602, endPoint y: 116, distance: 96.5
click at [509, 131] on p "Lenticular galaxies get their name from the way their entire halo of stars, whe…" at bounding box center [566, 131] width 232 height 6
drag, startPoint x: 628, startPoint y: 141, endPoint x: 627, endPoint y: 137, distance: 4.1
click at [628, 137] on mat-radio-button "C. Lenticular galaxies get their name from the way their entire halo of stars, …" at bounding box center [559, 131] width 257 height 14
click at [625, 130] on p "Lenticular galaxies get their name from the way their entire halo of stars, whe…" at bounding box center [566, 131] width 232 height 6
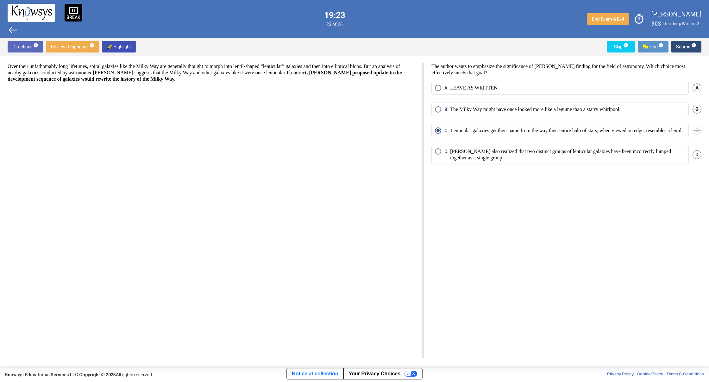
drag, startPoint x: 685, startPoint y: 46, endPoint x: 690, endPoint y: 49, distance: 6.8
click at [690, 48] on span "Submit info" at bounding box center [686, 46] width 20 height 11
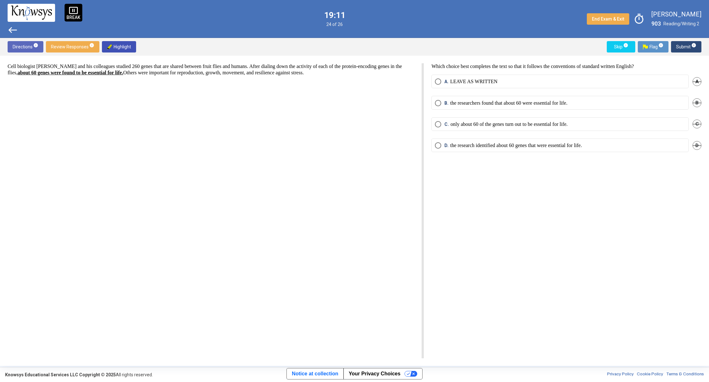
click at [455, 81] on p "LEAVE AS WRITTEN" at bounding box center [473, 81] width 47 height 6
click at [689, 48] on span "Submit info" at bounding box center [686, 46] width 20 height 11
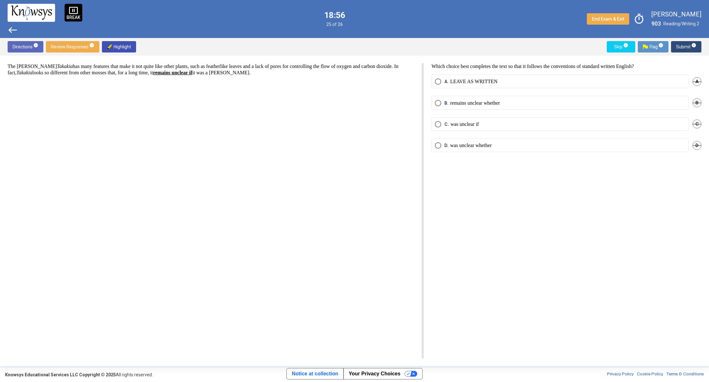
click at [499, 140] on mat-radio-button "D. was unclear whether" at bounding box center [559, 146] width 257 height 14
click at [681, 46] on span "Submit info" at bounding box center [686, 46] width 20 height 11
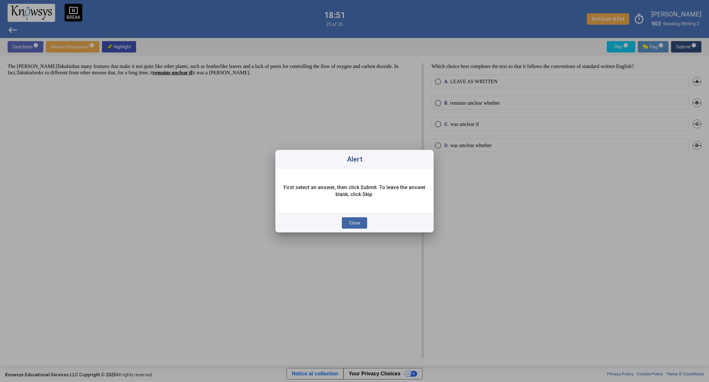
drag, startPoint x: 357, startPoint y: 227, endPoint x: 443, endPoint y: 186, distance: 95.3
click at [362, 225] on button "Close" at bounding box center [354, 222] width 25 height 11
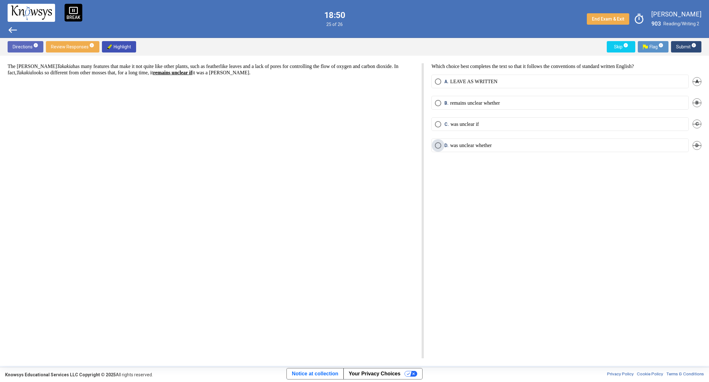
click at [502, 147] on label "D. was unclear whether" at bounding box center [560, 145] width 250 height 6
click at [685, 45] on span "Submit info" at bounding box center [686, 46] width 20 height 11
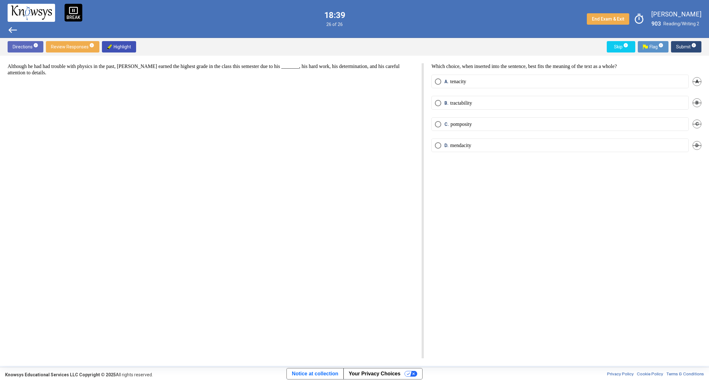
drag, startPoint x: 464, startPoint y: 78, endPoint x: 502, endPoint y: 78, distance: 38.0
click at [465, 78] on mat-radio-button "A. tenacity" at bounding box center [559, 82] width 257 height 14
click at [537, 79] on label "A. tenacity" at bounding box center [560, 81] width 250 height 6
click at [684, 50] on span "Submit info" at bounding box center [686, 46] width 20 height 11
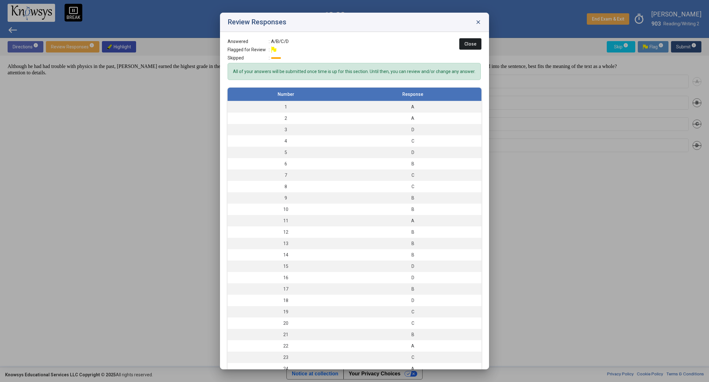
click at [464, 44] on span "Close" at bounding box center [470, 43] width 12 height 5
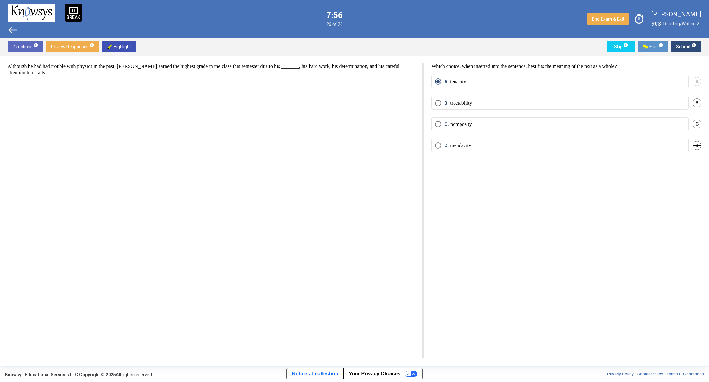
click at [297, 251] on div "Although he had had trouble with physics in the past, [PERSON_NAME] earned the …" at bounding box center [216, 210] width 416 height 295
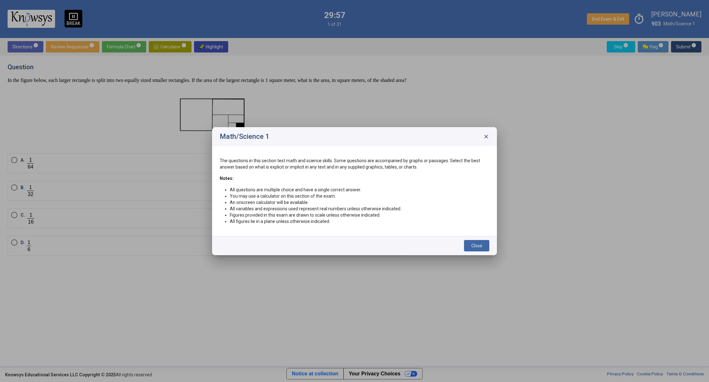
click at [473, 247] on span "Close" at bounding box center [476, 245] width 11 height 5
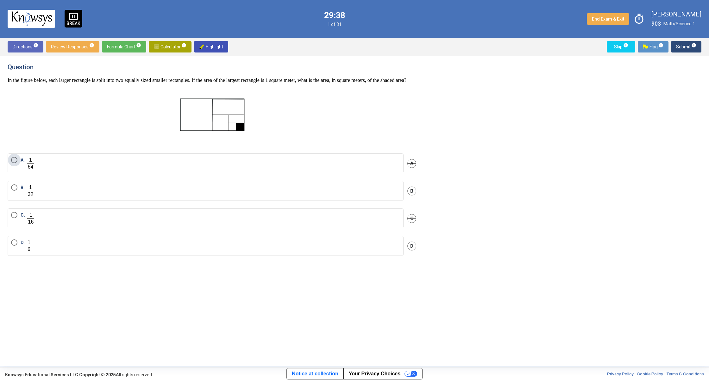
drag, startPoint x: 127, startPoint y: 174, endPoint x: 191, endPoint y: 174, distance: 63.6
click at [132, 170] on label "A." at bounding box center [205, 163] width 389 height 13
click at [683, 48] on span "Submit info" at bounding box center [686, 46] width 20 height 11
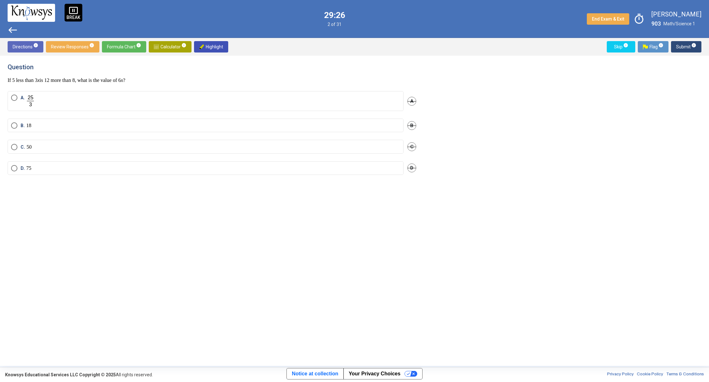
drag, startPoint x: 66, startPoint y: 98, endPoint x: 108, endPoint y: 92, distance: 42.5
click at [66, 98] on label "A." at bounding box center [205, 101] width 389 height 13
click at [683, 49] on mat-tooltip-component "Click to enter an answer with no flag and continue to the next question." at bounding box center [660, 59] width 88 height 23
click at [679, 44] on span "Submit info" at bounding box center [686, 46] width 20 height 11
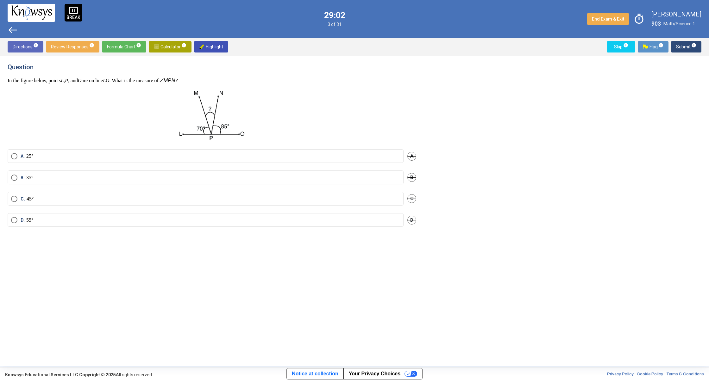
click at [165, 45] on span "Calculator info" at bounding box center [170, 46] width 33 height 11
drag, startPoint x: 586, startPoint y: 99, endPoint x: 601, endPoint y: 117, distance: 23.4
click at [601, 117] on div "Desmos Graphing Calculator" at bounding box center [618, 130] width 165 height 133
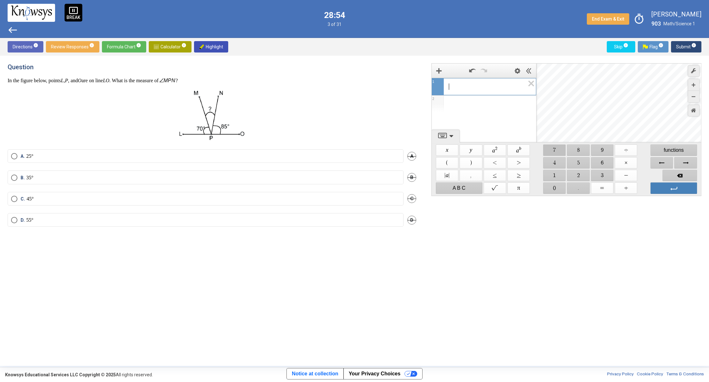
click at [558, 152] on span "$$ 7" at bounding box center [554, 150] width 22 height 11
click at [550, 186] on span "$$ 0" at bounding box center [554, 188] width 22 height 11
click at [627, 188] on span "$$ +" at bounding box center [625, 188] width 22 height 11
click at [577, 150] on span "$$ 8" at bounding box center [578, 150] width 22 height 11
click at [580, 165] on span "$$ 5" at bounding box center [578, 162] width 22 height 11
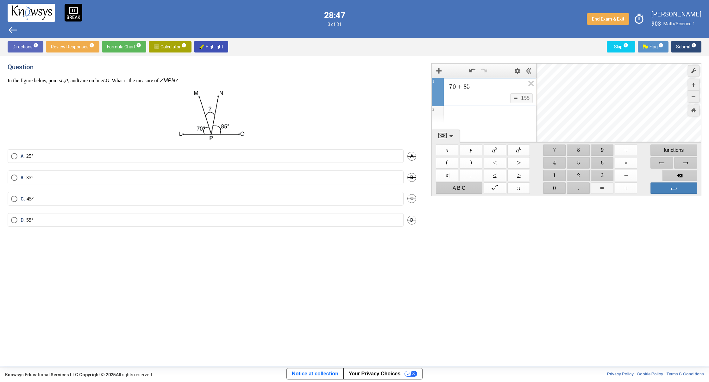
click at [607, 185] on span "$$ =" at bounding box center [602, 188] width 22 height 11
click at [672, 188] on span "Enter" at bounding box center [673, 188] width 47 height 11
click at [507, 85] on span "7 0 + 8 5 =" at bounding box center [486, 87] width 77 height 8
click at [678, 151] on span "functions" at bounding box center [673, 150] width 47 height 11
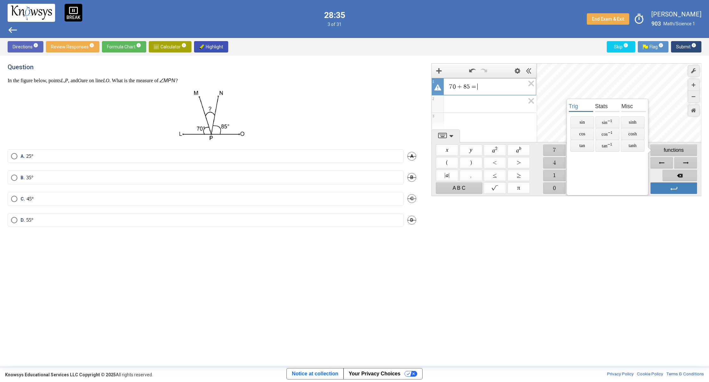
click at [661, 109] on div "Desmos Graphing Calculator" at bounding box center [618, 130] width 165 height 133
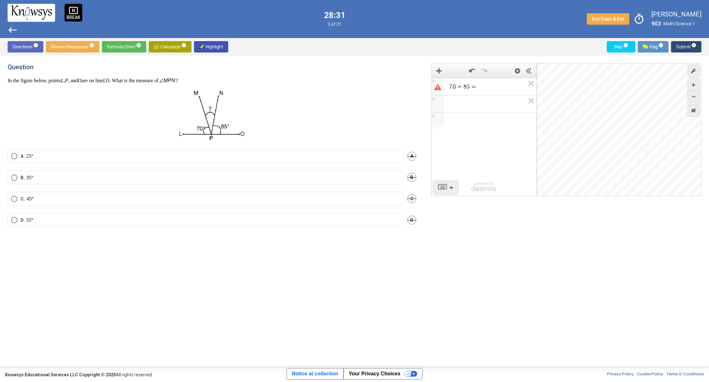
click at [559, 240] on div "7 0 + 8 5 = 1 2 3 powered by powered by $$ x $$ y $$ a 2 $$ a b $$ 7 $$ 8 $$ 9 …" at bounding box center [563, 210] width 278 height 295
click at [532, 100] on icon "Expression List" at bounding box center [529, 103] width 14 height 15
click at [532, 84] on icon "Expression List" at bounding box center [529, 85] width 14 height 15
click at [534, 84] on icon "Expression List" at bounding box center [529, 85] width 14 height 15
click at [533, 83] on icon "Expression List" at bounding box center [529, 85] width 14 height 15
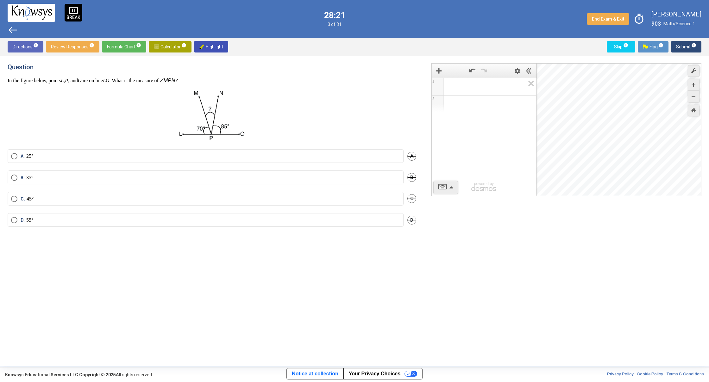
click at [470, 88] on span "Math Input:" at bounding box center [486, 87] width 77 height 8
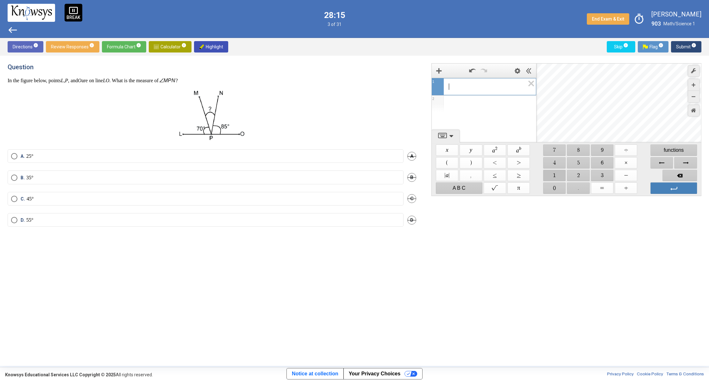
click at [554, 174] on span "$$ 1" at bounding box center [554, 175] width 22 height 11
click at [580, 151] on span "$$ 8" at bounding box center [578, 150] width 22 height 11
drag, startPoint x: 558, startPoint y: 189, endPoint x: 627, endPoint y: 175, distance: 70.3
click at [602, 182] on div "A B C $$ $$ π $$ 0 $$ . $$ = $$ +" at bounding box center [566, 188] width 262 height 13
drag, startPoint x: 547, startPoint y: 188, endPoint x: 601, endPoint y: 174, distance: 55.5
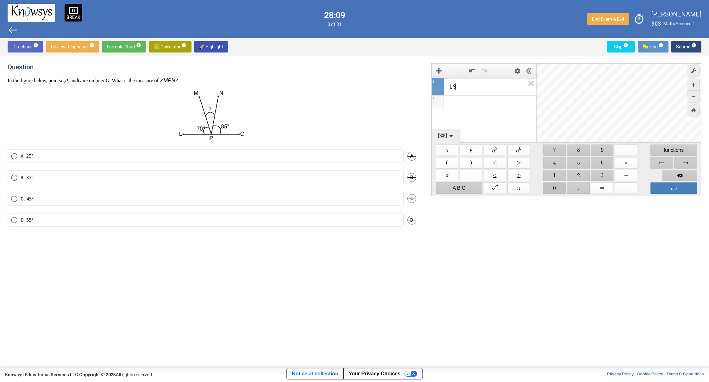
click at [548, 188] on span "$$ 0" at bounding box center [554, 188] width 22 height 11
click at [632, 173] on span "$$ −" at bounding box center [625, 175] width 22 height 11
click at [557, 150] on span "$$ 7" at bounding box center [554, 150] width 22 height 11
click at [556, 188] on span "$$ 0" at bounding box center [554, 188] width 22 height 11
click at [631, 185] on span "$$ +" at bounding box center [625, 188] width 22 height 11
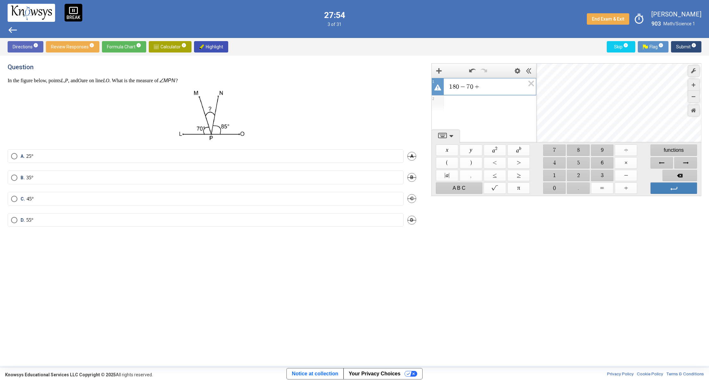
click at [580, 149] on span "$$ 8" at bounding box center [578, 150] width 22 height 11
click at [574, 162] on span "$$ 5" at bounding box center [578, 162] width 22 height 11
drag, startPoint x: 498, startPoint y: 86, endPoint x: 466, endPoint y: 89, distance: 32.0
click at [466, 89] on span "1 8 0 − 7 0 + 8 5" at bounding box center [486, 87] width 76 height 8
drag, startPoint x: 498, startPoint y: 87, endPoint x: 472, endPoint y: 90, distance: 26.0
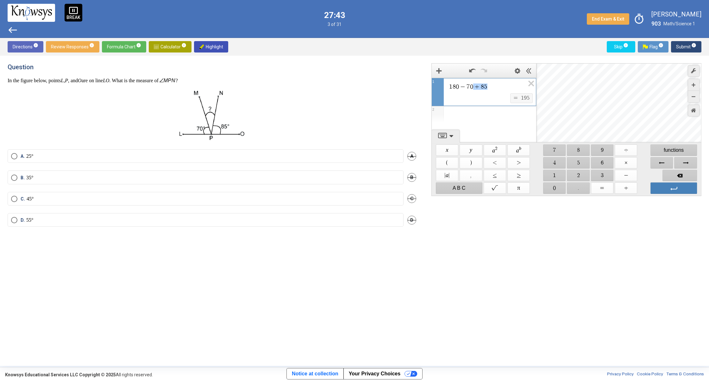
click at [472, 90] on span "1 8 0 − 7 0 + 8 5" at bounding box center [486, 87] width 76 height 8
click at [686, 175] on span "Backspace" at bounding box center [679, 175] width 34 height 11
drag, startPoint x: 479, startPoint y: 88, endPoint x: 446, endPoint y: 86, distance: 33.0
click at [446, 86] on div "****** 1 8 0 − 7 0" at bounding box center [484, 85] width 104 height 15
click at [554, 176] on span "$$ 1" at bounding box center [554, 175] width 22 height 11
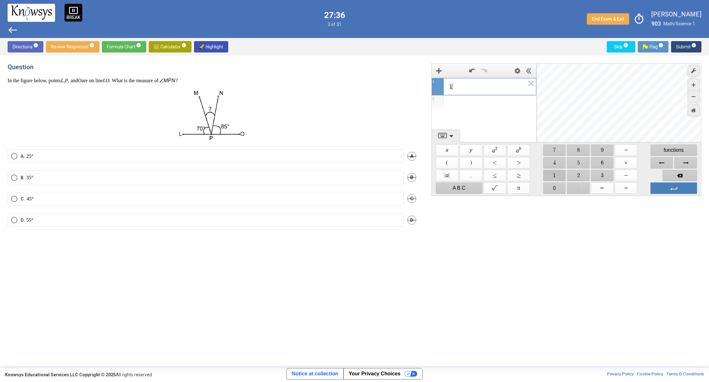
click at [554, 176] on span "$$ 1" at bounding box center [554, 175] width 22 height 11
click at [553, 187] on span "$$ 0" at bounding box center [554, 188] width 22 height 11
click at [622, 175] on span "$$ −" at bounding box center [625, 175] width 22 height 11
click at [581, 147] on span "$$ 8" at bounding box center [578, 150] width 22 height 11
click at [577, 160] on span "$$ 5" at bounding box center [578, 162] width 22 height 11
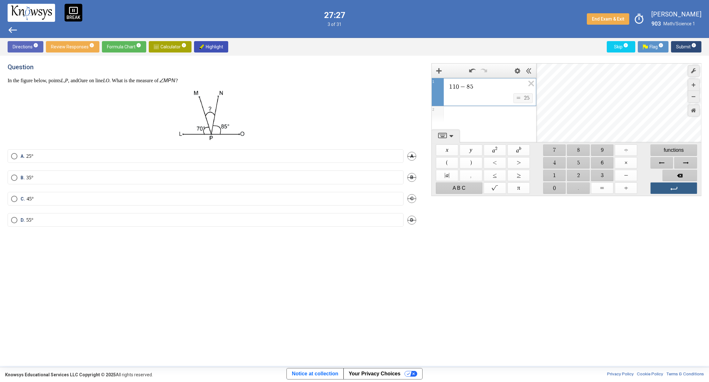
click at [666, 187] on span "Enter" at bounding box center [673, 188] width 47 height 11
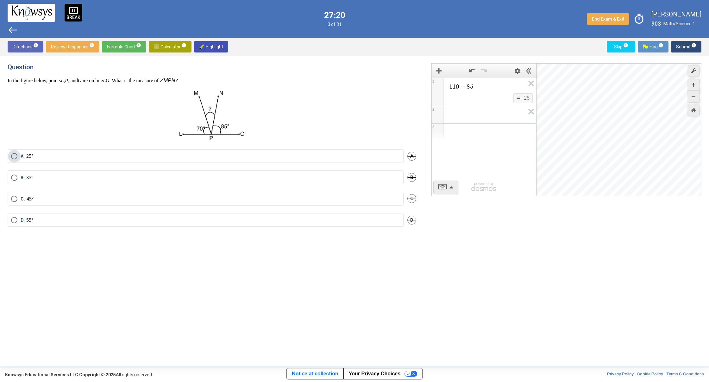
click at [102, 153] on label "A. 25°" at bounding box center [205, 156] width 389 height 6
click at [675, 46] on button "Submit info" at bounding box center [686, 46] width 30 height 11
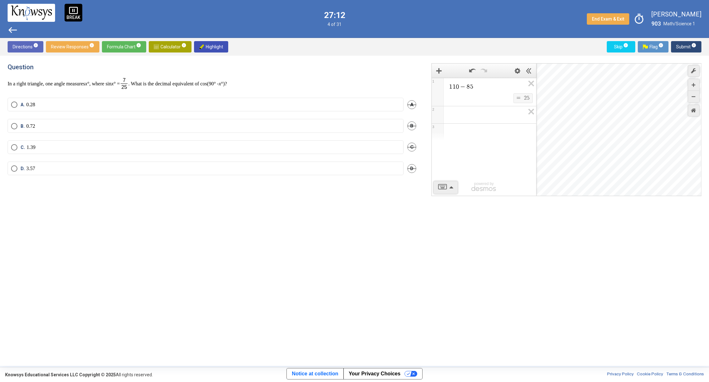
drag, startPoint x: 164, startPoint y: 108, endPoint x: 173, endPoint y: 108, distance: 8.9
click at [168, 108] on mat-radio-button "A. 0.28" at bounding box center [206, 105] width 396 height 14
click at [411, 105] on span "A" at bounding box center [411, 104] width 9 height 9
click at [408, 104] on span "Undo" at bounding box center [410, 104] width 11 height 5
click at [354, 97] on div "Question In a right triangle, one angle measures x °, where sin x ° = . What is…" at bounding box center [216, 210] width 416 height 295
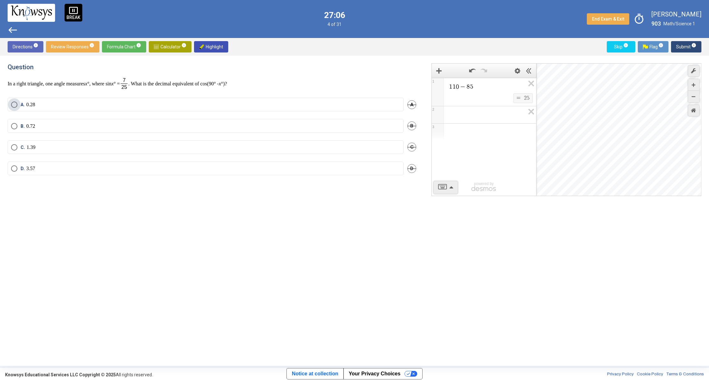
click at [356, 104] on label "A. 0.28" at bounding box center [205, 105] width 389 height 6
click at [684, 47] on span "Submit info" at bounding box center [686, 46] width 20 height 11
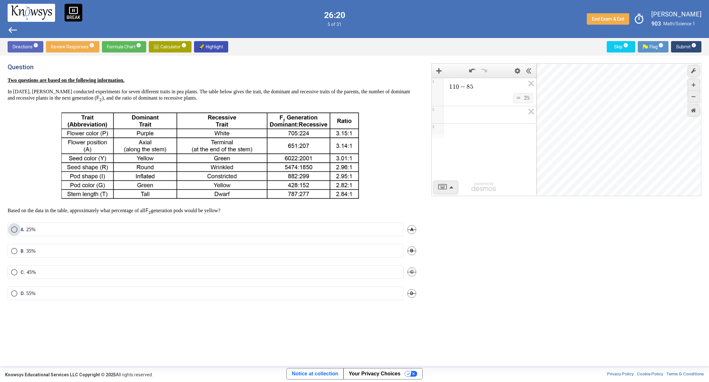
click at [86, 231] on label "A. 25%" at bounding box center [205, 230] width 389 height 6
click at [530, 85] on icon "Expression List" at bounding box center [529, 85] width 14 height 15
click at [688, 46] on span "Submit info" at bounding box center [686, 46] width 20 height 11
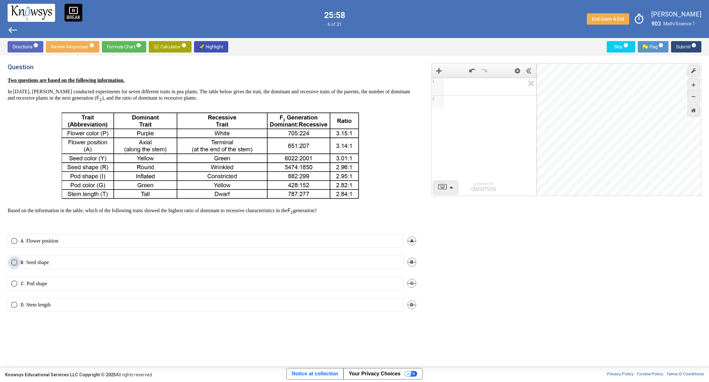
drag, startPoint x: 70, startPoint y: 261, endPoint x: 78, endPoint y: 257, distance: 8.6
click at [70, 261] on label "B. Seed shape" at bounding box center [205, 262] width 389 height 6
click at [674, 49] on button "Submit info" at bounding box center [686, 46] width 30 height 11
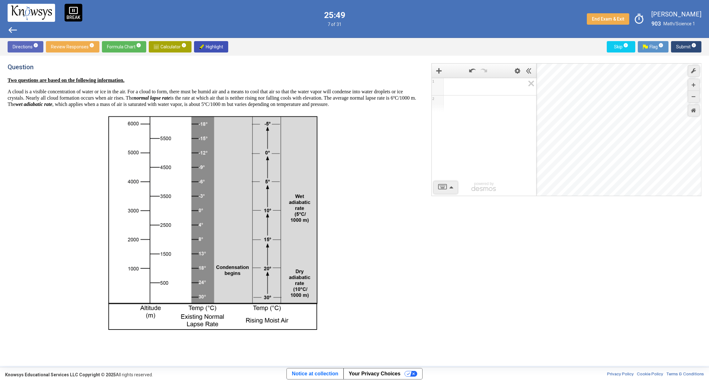
click at [267, 260] on img at bounding box center [212, 223] width 216 height 221
click at [52, 105] on strong "wet adiabatic rate" at bounding box center [34, 104] width 37 height 5
click at [157, 315] on img at bounding box center [212, 223] width 216 height 221
click at [165, 315] on img at bounding box center [212, 223] width 216 height 221
click at [685, 46] on span "Submit info" at bounding box center [686, 46] width 20 height 11
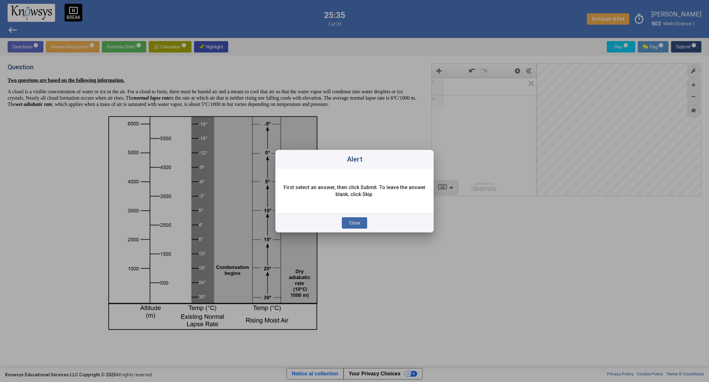
click at [359, 219] on button "Close" at bounding box center [354, 222] width 25 height 11
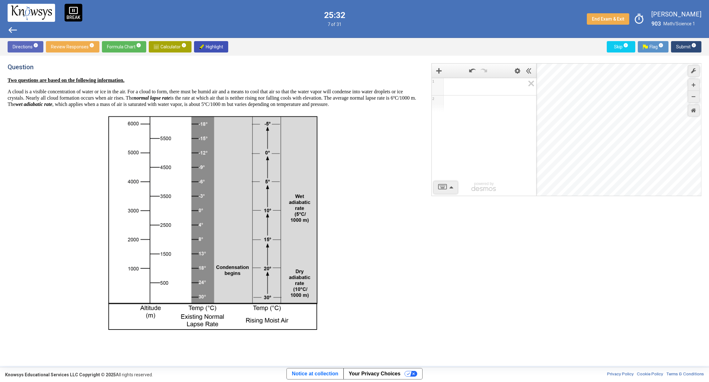
click at [195, 180] on img at bounding box center [212, 223] width 216 height 221
drag, startPoint x: 200, startPoint y: 171, endPoint x: 197, endPoint y: 172, distance: 3.7
click at [614, 49] on span "Skip info" at bounding box center [621, 46] width 18 height 11
click at [556, 215] on div "1 2 powered by powered by $$ x $$ y $$ a 2 $$ a b $$ 7 $$ 8 $$ 9 $$ ÷ functions…" at bounding box center [563, 210] width 278 height 295
click at [435, 70] on span "Add Item" at bounding box center [439, 71] width 12 height 12
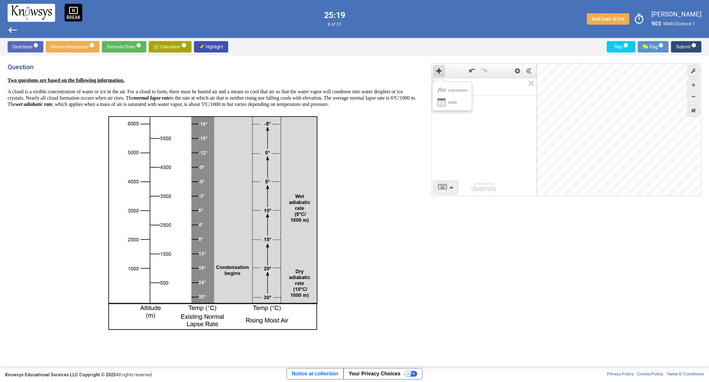
click at [409, 130] on p at bounding box center [212, 223] width 409 height 221
drag, startPoint x: 432, startPoint y: 141, endPoint x: 561, endPoint y: 216, distance: 149.5
click at [569, 193] on div "1 2 powered by powered by $$ x $$ y $$ a 2 $$ a b $$ 7 $$ 8 $$ 9 $$ ÷ functions…" at bounding box center [566, 129] width 270 height 133
click at [556, 246] on div "1 2 powered by powered by $$ x $$ y $$ a 2 $$ a b $$ 7 $$ 8 $$ 9 $$ ÷ functions…" at bounding box center [563, 210] width 278 height 295
click at [691, 109] on div "Restore Default Zoom" at bounding box center [694, 111] width 12 height 12
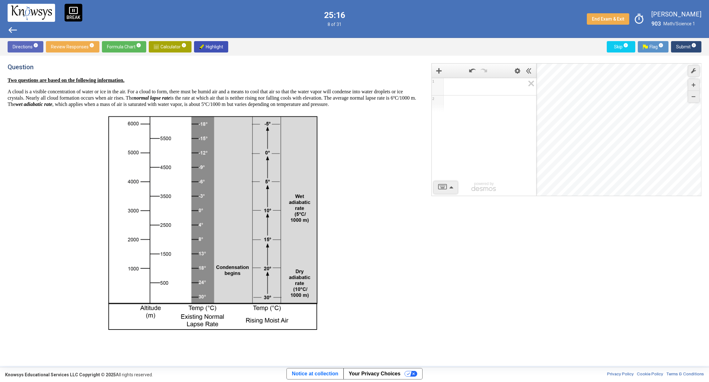
click at [695, 110] on div "Graph Settings Controls" at bounding box center [694, 94] width 12 height 32
click at [175, 47] on span "Calculator info" at bounding box center [170, 46] width 33 height 11
click at [616, 47] on span "Skip info" at bounding box center [621, 46] width 18 height 11
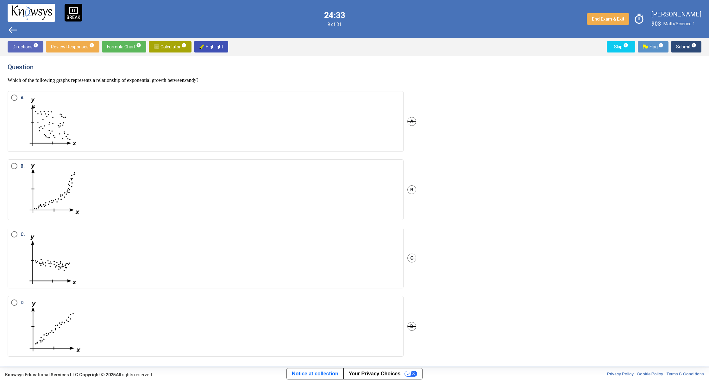
click at [139, 184] on label "B." at bounding box center [205, 190] width 389 height 54
click at [685, 48] on mat-tooltip-component "Click to enter an answer marked with a flag that will appear on the Review Resp…" at bounding box center [660, 64] width 88 height 33
click at [677, 47] on span "Submit info" at bounding box center [686, 46] width 20 height 11
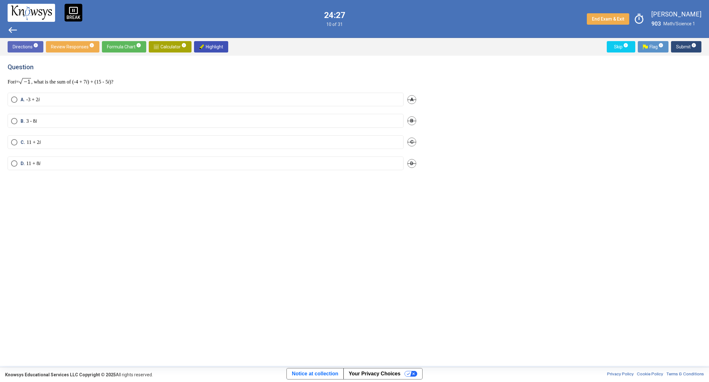
drag, startPoint x: 89, startPoint y: 93, endPoint x: 98, endPoint y: 75, distance: 20.4
click at [89, 94] on mat-radio-button "A. -3 + 2 i" at bounding box center [206, 100] width 396 height 14
click at [200, 100] on label "A. -3 + 2 i" at bounding box center [205, 100] width 389 height 6
click at [678, 47] on span "Submit info" at bounding box center [686, 46] width 20 height 11
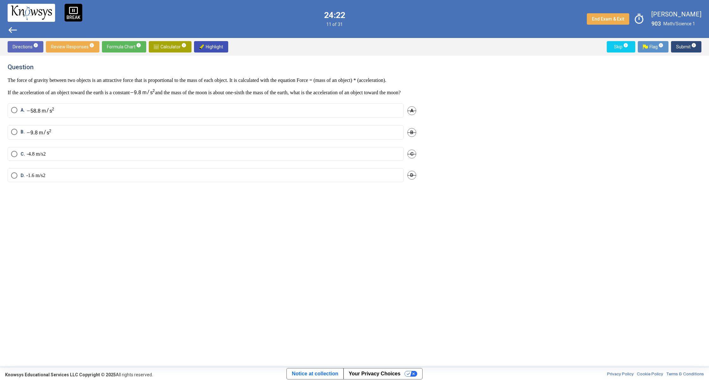
drag, startPoint x: 136, startPoint y: 119, endPoint x: 142, endPoint y: 119, distance: 6.3
click at [139, 118] on mat-radio-button "A." at bounding box center [206, 110] width 396 height 14
click at [144, 118] on mat-radio-button "A." at bounding box center [206, 110] width 396 height 14
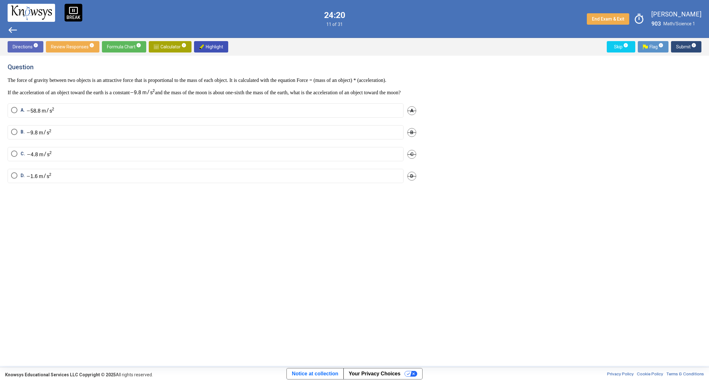
drag, startPoint x: 36, startPoint y: 118, endPoint x: 46, endPoint y: 119, distance: 10.5
click at [37, 118] on mat-radio-button "A." at bounding box center [206, 110] width 396 height 14
drag, startPoint x: 79, startPoint y: 60, endPoint x: 22, endPoint y: 121, distance: 83.7
click at [24, 125] on div "Question The force of gravity between two objects is an attractive force that i…" at bounding box center [216, 210] width 416 height 295
click at [3, 283] on div "Question The force of gravity between two objects is an attractive force that i…" at bounding box center [354, 211] width 709 height 310
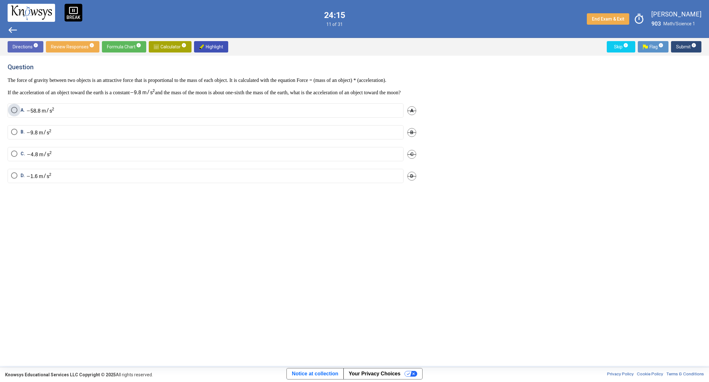
click at [12, 113] on span "Select an option" at bounding box center [14, 110] width 6 height 6
click at [680, 42] on span "Submit info" at bounding box center [686, 46] width 20 height 11
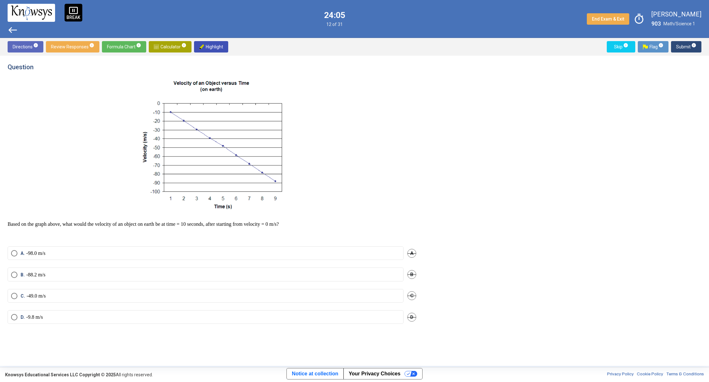
click at [113, 289] on div "B. -88.2 m/s B" at bounding box center [212, 278] width 409 height 21
drag, startPoint x: 114, startPoint y: 294, endPoint x: 117, endPoint y: 291, distance: 4.5
click at [115, 294] on label "C. -49.0 m/s" at bounding box center [205, 296] width 389 height 6
click at [681, 45] on span "Submit info" at bounding box center [686, 46] width 20 height 11
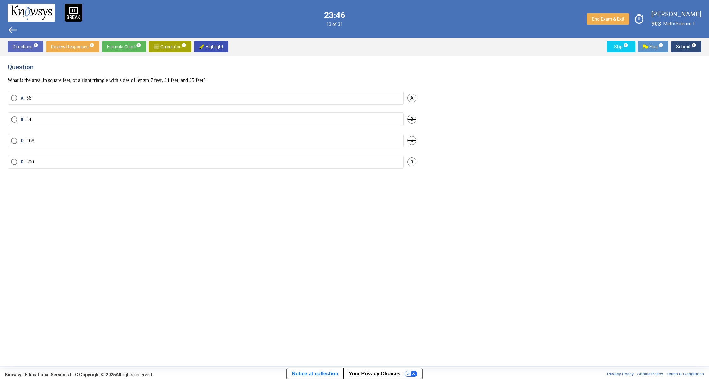
click at [159, 122] on label "B. 84" at bounding box center [205, 119] width 389 height 6
click at [677, 46] on span "Submit info" at bounding box center [686, 46] width 20 height 11
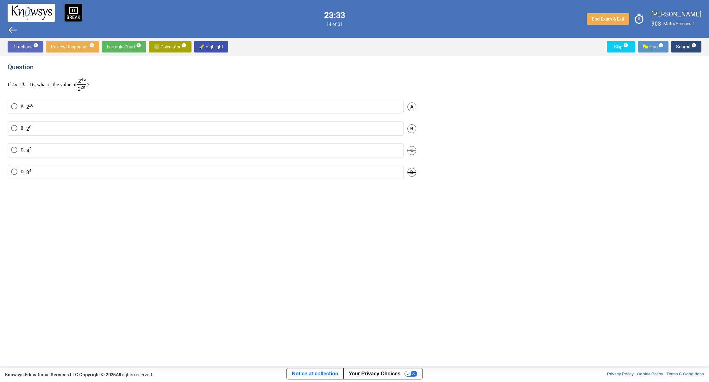
click at [13, 30] on span "west" at bounding box center [13, 30] width 10 height 10
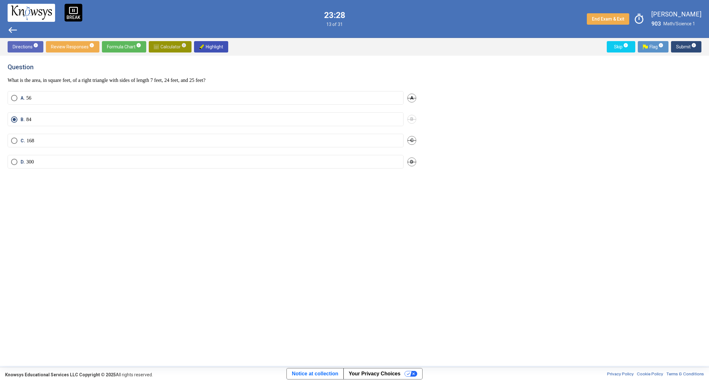
click at [172, 46] on span "Calculator info" at bounding box center [170, 46] width 33 height 11
click at [485, 85] on span "Math Input:" at bounding box center [486, 87] width 77 height 8
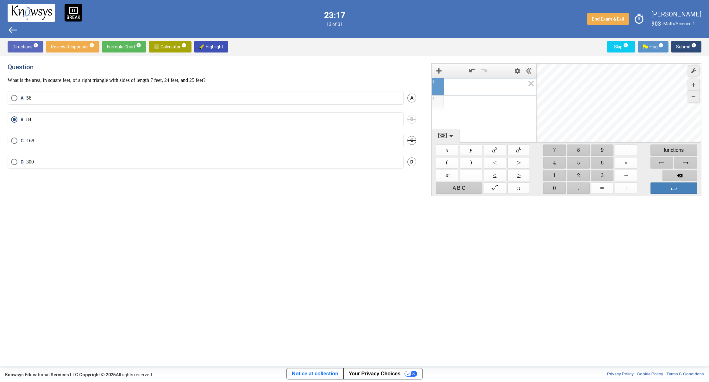
click at [556, 149] on span "$$ 7" at bounding box center [554, 150] width 22 height 11
click at [626, 163] on span "$$ ×" at bounding box center [625, 162] width 22 height 11
click at [575, 177] on span "$$ 2" at bounding box center [578, 175] width 22 height 11
click at [558, 165] on span "$$ 4" at bounding box center [554, 162] width 22 height 11
click at [631, 164] on span "$$ ×" at bounding box center [625, 162] width 22 height 11
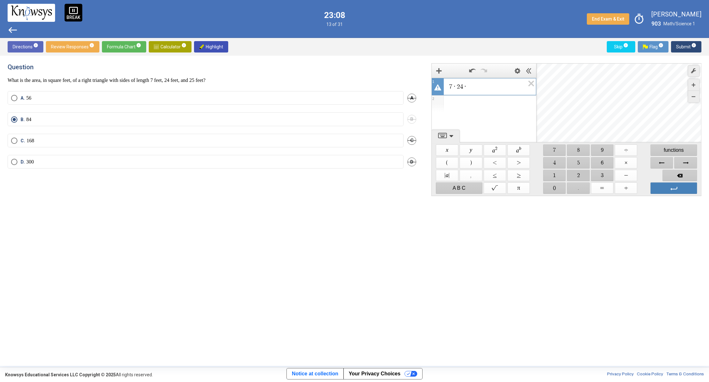
drag, startPoint x: 576, startPoint y: 172, endPoint x: 576, endPoint y: 167, distance: 4.7
click at [576, 172] on span "$$ 2" at bounding box center [578, 175] width 22 height 11
click at [576, 163] on span "$$ 5" at bounding box center [578, 162] width 22 height 11
drag, startPoint x: 481, startPoint y: 85, endPoint x: 445, endPoint y: 89, distance: 36.6
click at [445, 89] on div "**********" at bounding box center [484, 85] width 104 height 15
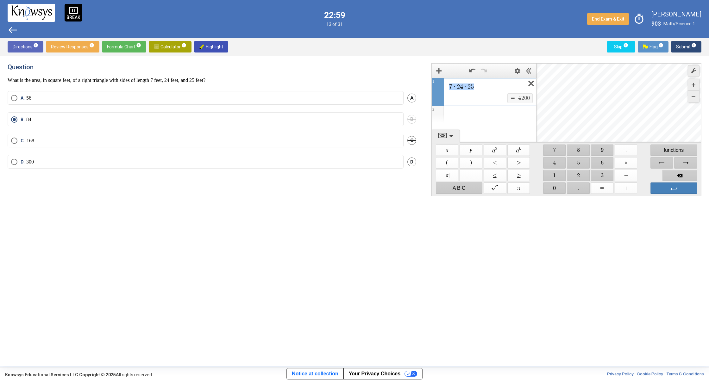
click at [533, 86] on icon "Expression List" at bounding box center [529, 85] width 14 height 15
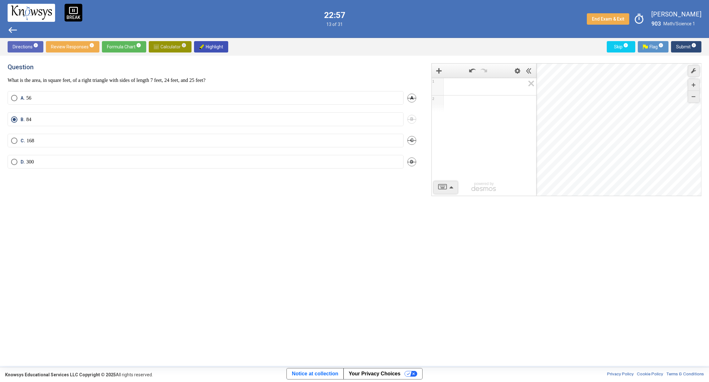
click at [174, 43] on span "Calculator info" at bounding box center [170, 46] width 33 height 11
click at [680, 47] on span "Submit info" at bounding box center [686, 46] width 20 height 11
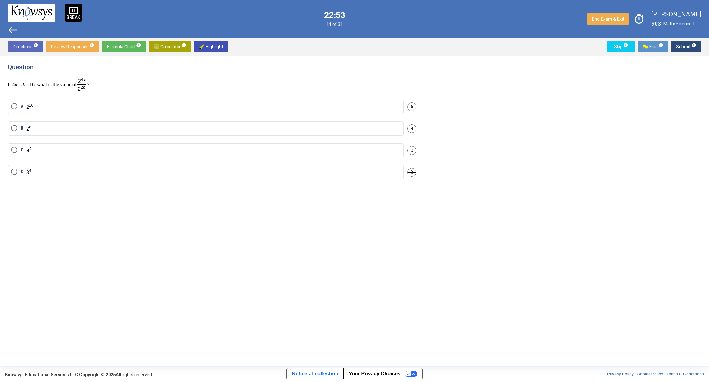
click at [203, 108] on label "A." at bounding box center [205, 106] width 389 height 7
click at [682, 42] on span "Submit info" at bounding box center [686, 46] width 20 height 11
click at [251, 101] on label "A. 1" at bounding box center [205, 98] width 389 height 6
click at [679, 44] on span "Submit info" at bounding box center [686, 46] width 20 height 11
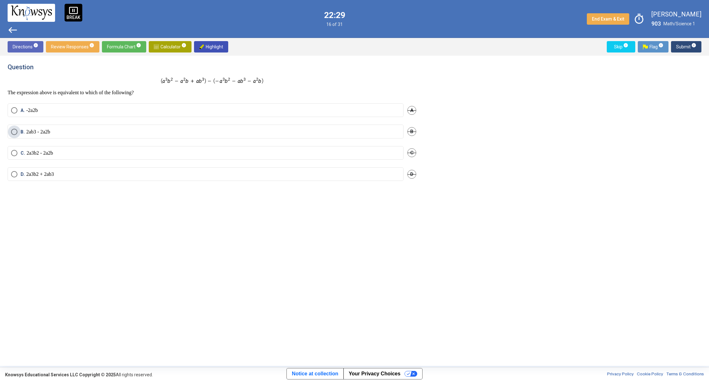
drag, startPoint x: 69, startPoint y: 134, endPoint x: 71, endPoint y: 140, distance: 6.6
click at [69, 134] on label "B. 2 a b 3 - 2 a 2 b" at bounding box center [205, 132] width 389 height 6
click at [677, 43] on span "Submit info" at bounding box center [686, 46] width 20 height 11
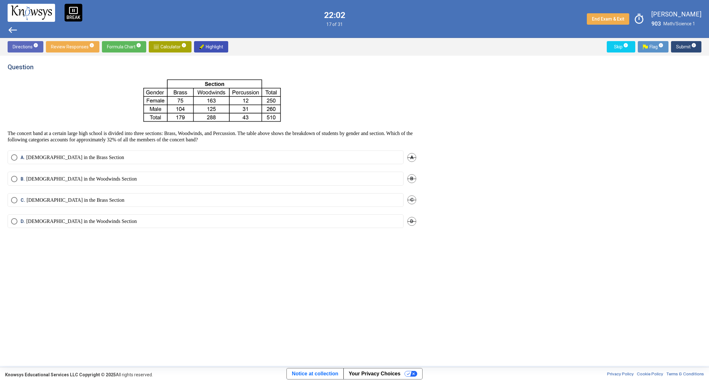
click at [169, 175] on mat-radio-button "B. [DEMOGRAPHIC_DATA] in the Woodwinds Section" at bounding box center [206, 179] width 396 height 14
click at [169, 180] on label "B. [DEMOGRAPHIC_DATA] in the Woodwinds Section" at bounding box center [205, 179] width 389 height 6
click at [678, 43] on span "Submit info" at bounding box center [686, 46] width 20 height 11
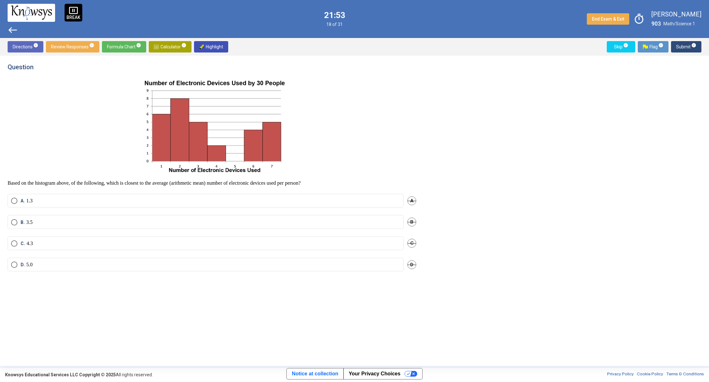
click at [88, 198] on label "A. 1.3" at bounding box center [205, 201] width 389 height 6
click at [677, 46] on span "Submit info" at bounding box center [686, 46] width 20 height 11
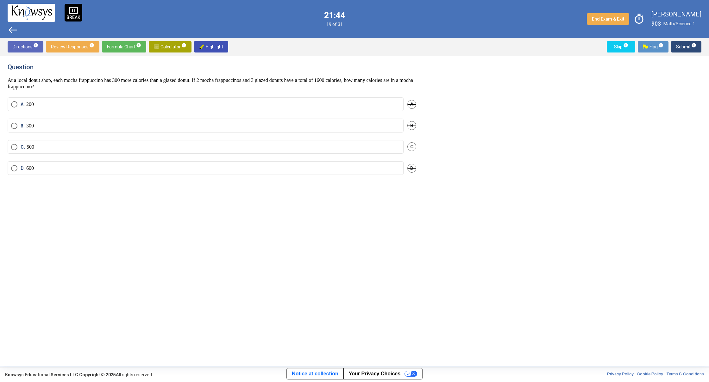
click at [87, 99] on mat-radio-button "A. 200" at bounding box center [206, 104] width 396 height 14
click at [219, 102] on label "A. 200" at bounding box center [205, 104] width 389 height 6
click at [685, 46] on span "Submit info" at bounding box center [686, 46] width 20 height 11
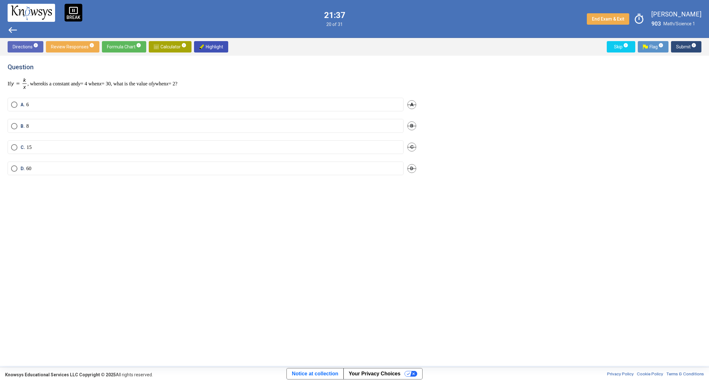
click at [226, 100] on mat-radio-button "A. 6" at bounding box center [206, 105] width 396 height 14
click at [374, 99] on mat-radio-button "A. 6" at bounding box center [206, 105] width 396 height 14
click at [350, 101] on mat-radio-button "A. 6" at bounding box center [206, 105] width 396 height 14
drag, startPoint x: 350, startPoint y: 101, endPoint x: 318, endPoint y: 94, distance: 33.1
click at [320, 94] on div "Question If , where k is a constant and y = 4 when x = 30, what is the value of…" at bounding box center [216, 210] width 416 height 295
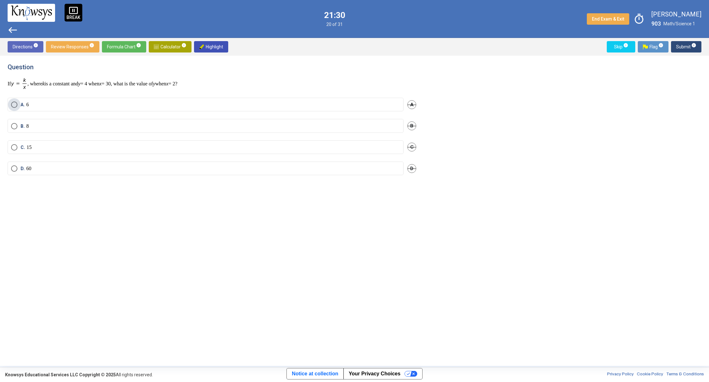
drag, startPoint x: 17, startPoint y: 106, endPoint x: 54, endPoint y: 78, distance: 46.1
click at [17, 106] on span "Select an option" at bounding box center [14, 105] width 6 height 6
click at [679, 45] on span "Submit info" at bounding box center [686, 46] width 20 height 11
click at [382, 95] on mat-radio-button "A. 5( a + b - 4)" at bounding box center [206, 98] width 396 height 14
click at [256, 101] on mat-radio-button "A. 5( a + b - 4)" at bounding box center [206, 98] width 396 height 14
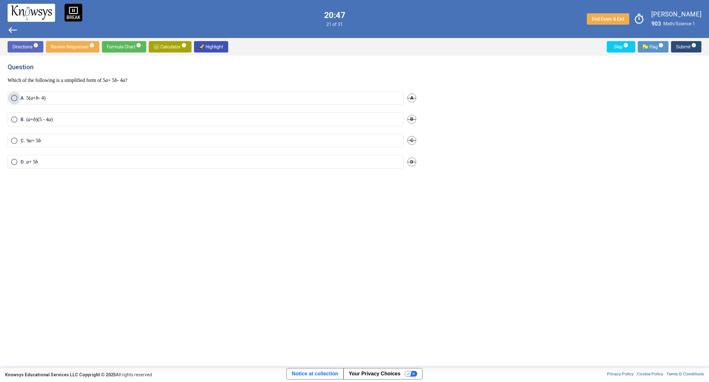
click at [257, 99] on label "A. 5( a + b - 4)" at bounding box center [205, 98] width 389 height 6
click at [682, 50] on span "Submit info" at bounding box center [686, 46] width 20 height 11
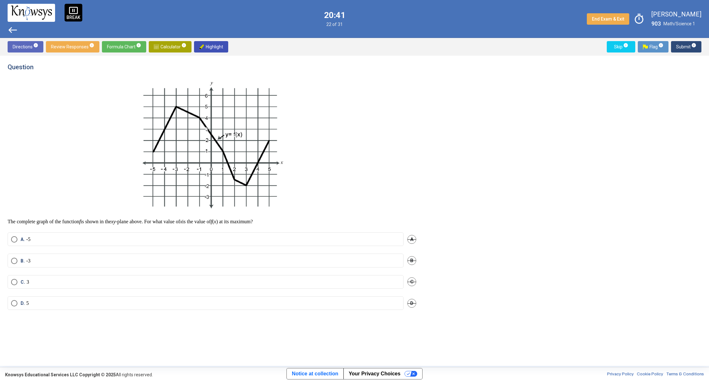
click at [119, 225] on div "Question The complete graph of the function f is shown in the xy -plane above. …" at bounding box center [216, 210] width 416 height 295
click at [107, 237] on label "A. -5" at bounding box center [205, 239] width 389 height 6
drag, startPoint x: 167, startPoint y: 218, endPoint x: 254, endPoint y: 213, distance: 86.8
click at [225, 228] on div "Question The complete graph of the function f is shown in the xy -plane above. …" at bounding box center [216, 210] width 416 height 295
click at [280, 203] on img at bounding box center [211, 145] width 147 height 136
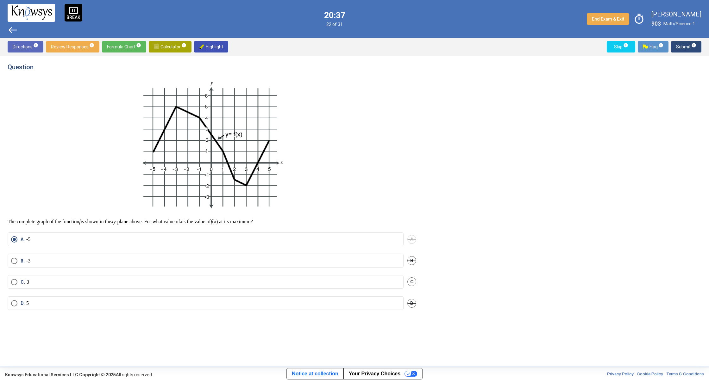
click at [396, 192] on p at bounding box center [212, 145] width 409 height 136
click at [683, 45] on span "Submit info" at bounding box center [686, 46] width 20 height 11
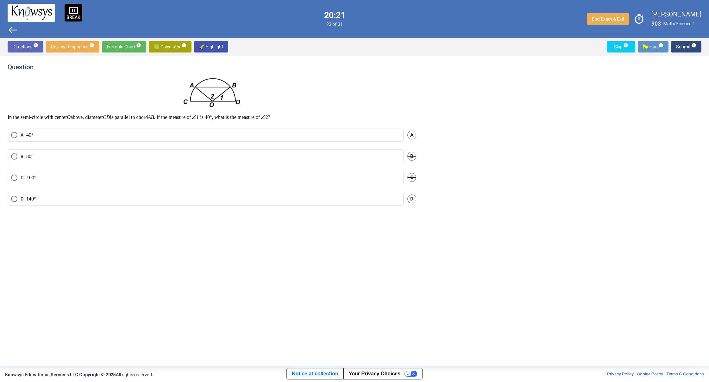
click at [215, 76] on div "Question In the semi-circle with center O above, diameter CD is parallel to cho…" at bounding box center [212, 91] width 409 height 57
click at [233, 135] on label "A. 40°" at bounding box center [205, 135] width 389 height 6
click at [390, 151] on mat-radio-button "B. 80°" at bounding box center [206, 156] width 396 height 14
click at [358, 152] on mat-radio-button "B. 80°" at bounding box center [206, 156] width 396 height 14
click at [258, 153] on label "B. 80°" at bounding box center [205, 156] width 389 height 6
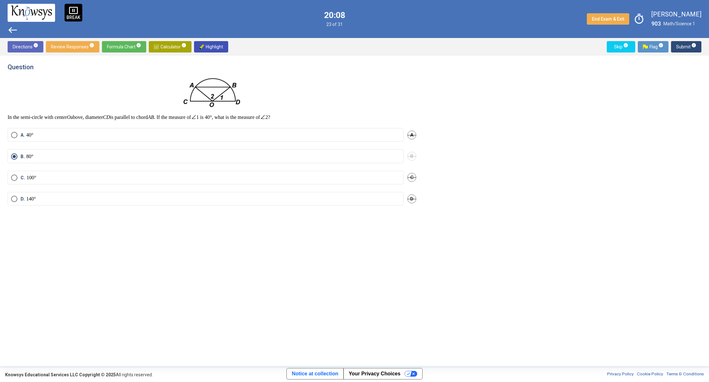
click at [678, 47] on span "Submit info" at bounding box center [686, 46] width 20 height 11
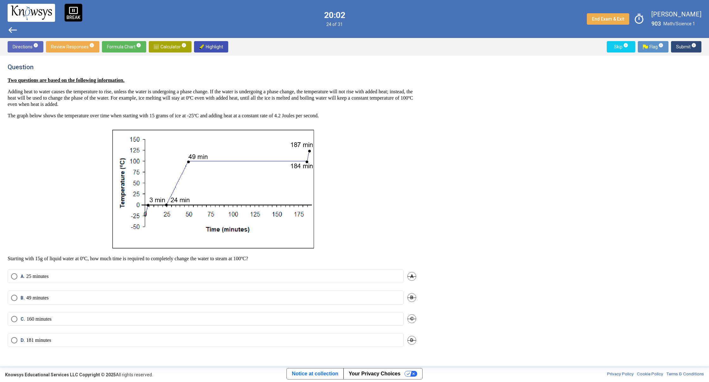
click at [200, 271] on mat-radio-button "A. 25 minutes" at bounding box center [206, 277] width 396 height 14
drag, startPoint x: 221, startPoint y: 272, endPoint x: 226, endPoint y: 259, distance: 14.2
click at [224, 268] on div "Question Two questions are based on the following information. Adding heat to w…" at bounding box center [216, 210] width 416 height 295
click at [203, 267] on div "Question Two questions are based on the following information. Adding heat to w…" at bounding box center [216, 210] width 416 height 295
click at [202, 271] on mat-radio-button "A. 25 minutes" at bounding box center [206, 277] width 396 height 14
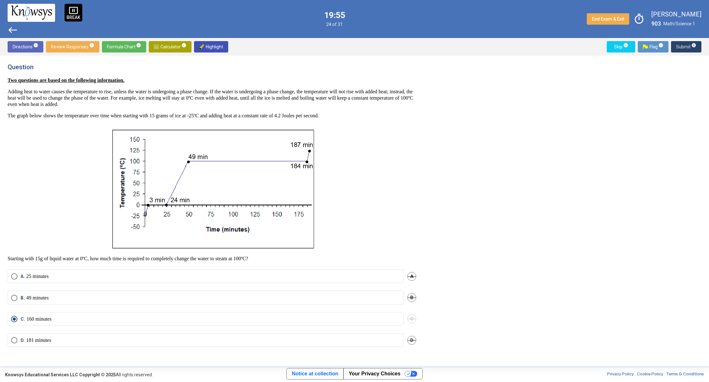
click at [683, 45] on span "Submit info" at bounding box center [686, 46] width 20 height 11
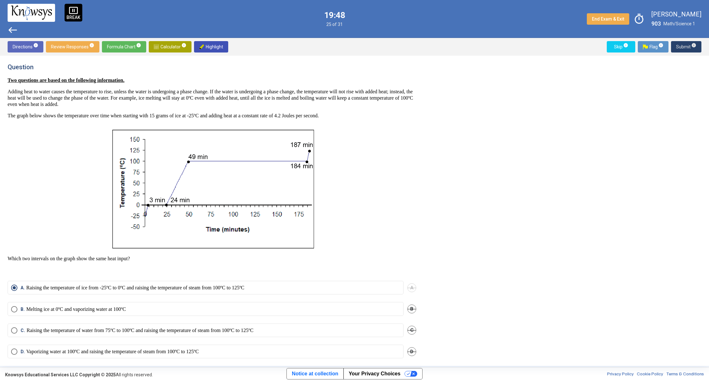
click at [682, 47] on span "Submit info" at bounding box center [686, 46] width 20 height 11
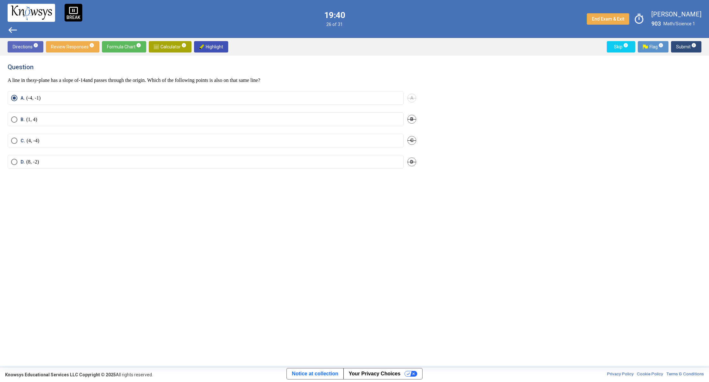
click at [688, 45] on span "Submit info" at bounding box center [686, 46] width 20 height 11
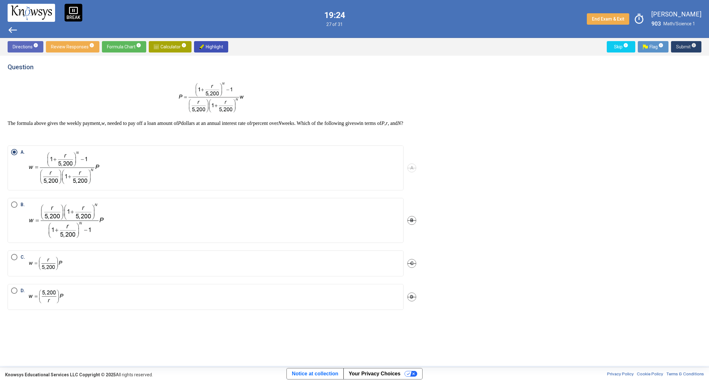
click at [677, 46] on span "Submit info" at bounding box center [686, 46] width 20 height 11
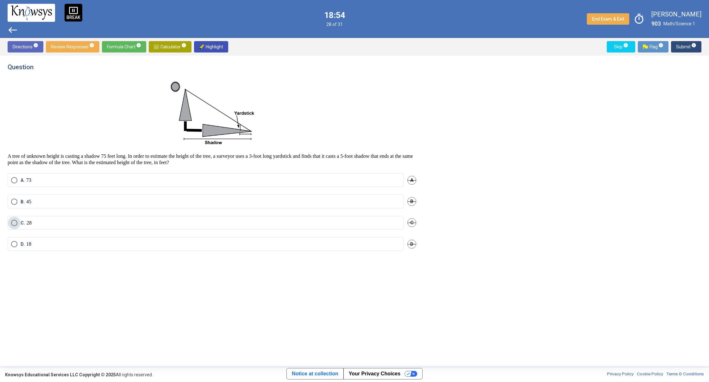
click at [55, 223] on label "C. 28" at bounding box center [205, 223] width 389 height 6
click at [684, 48] on mat-tooltip-component "Click to enter an answer with no flag and continue to the next question." at bounding box center [660, 59] width 88 height 23
click at [678, 48] on mat-tooltip-component "Click to enter an answer with no flag and continue to the next question." at bounding box center [660, 59] width 88 height 23
click at [678, 45] on span "Submit info" at bounding box center [686, 46] width 20 height 11
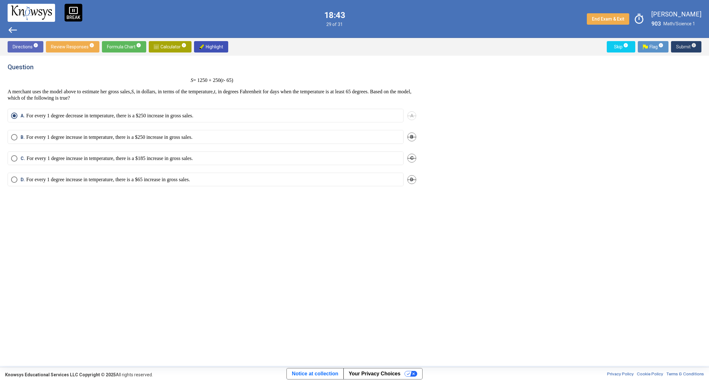
click at [685, 47] on span "Submit info" at bounding box center [686, 46] width 20 height 11
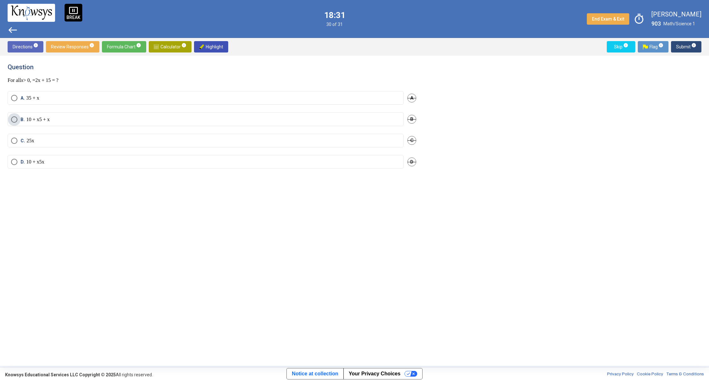
click at [274, 123] on label "B. 10 + x 5 + x" at bounding box center [205, 119] width 389 height 6
click at [680, 46] on span "Submit info" at bounding box center [686, 46] width 20 height 11
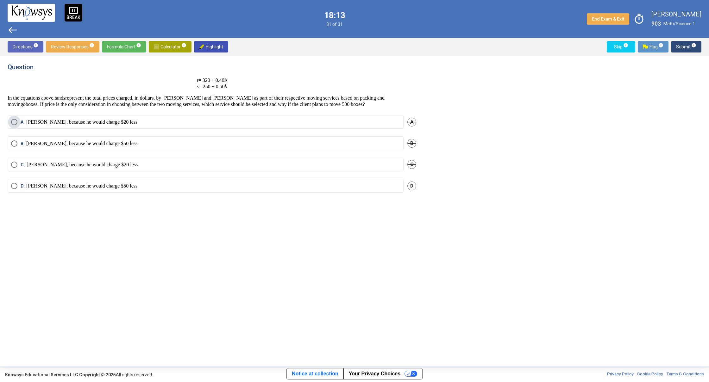
click at [293, 125] on label "[PERSON_NAME], because he would charge $20 less" at bounding box center [205, 122] width 389 height 6
click at [682, 44] on span "Submit info" at bounding box center [686, 46] width 20 height 11
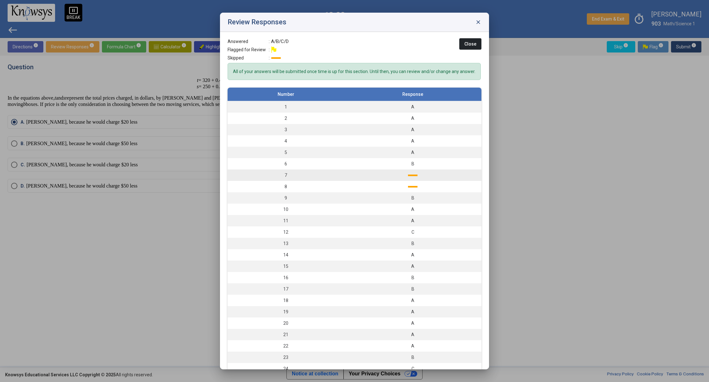
click at [412, 181] on td at bounding box center [412, 175] width 137 height 11
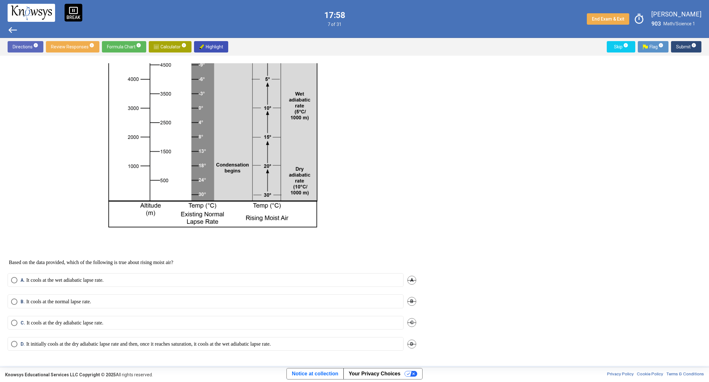
scroll to position [109, 0]
click at [72, 283] on p "It cools at the wet adiabatic lapse rate." at bounding box center [64, 280] width 77 height 6
click at [688, 46] on span "Submit info" at bounding box center [686, 46] width 20 height 11
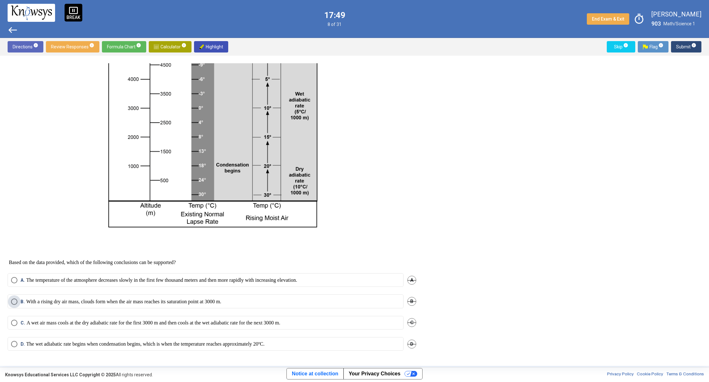
click at [306, 299] on label "B. With a rising dry air mass, clouds form when the air mass reaches its satura…" at bounding box center [205, 302] width 389 height 6
click at [687, 46] on span "Submit info" at bounding box center [686, 46] width 20 height 11
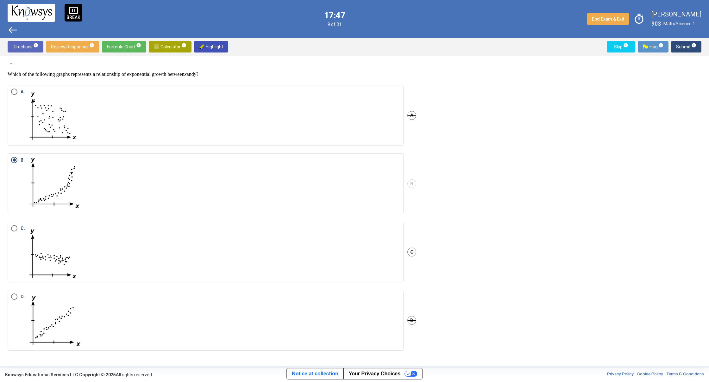
scroll to position [6, 0]
click at [683, 46] on span "Submit info" at bounding box center [686, 46] width 20 height 11
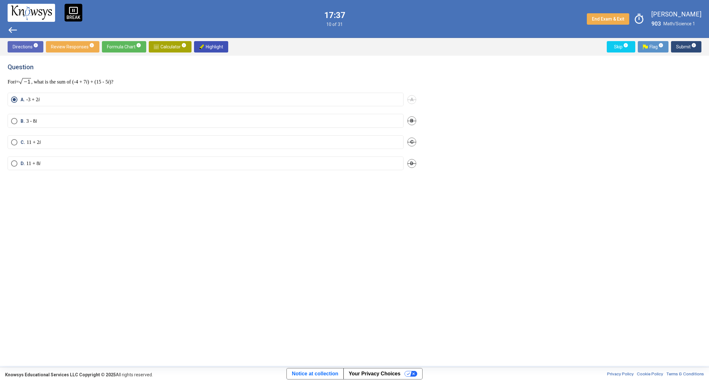
click at [687, 49] on span "Submit info" at bounding box center [686, 46] width 20 height 11
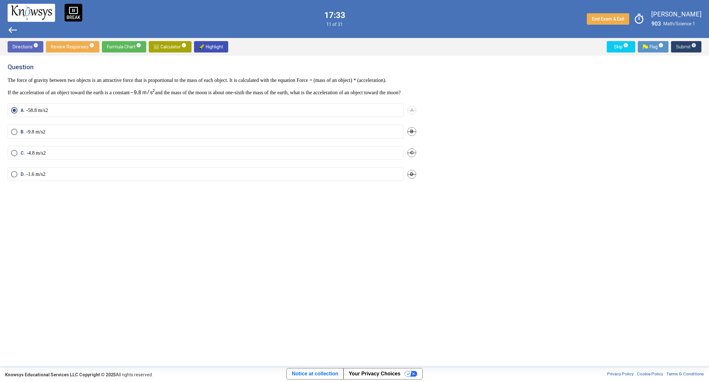
click at [681, 47] on span "Submit info" at bounding box center [686, 46] width 20 height 11
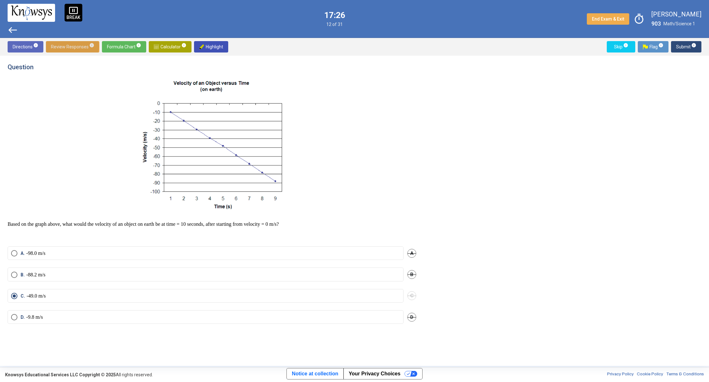
click at [70, 47] on span "Review Responses info" at bounding box center [72, 46] width 43 height 11
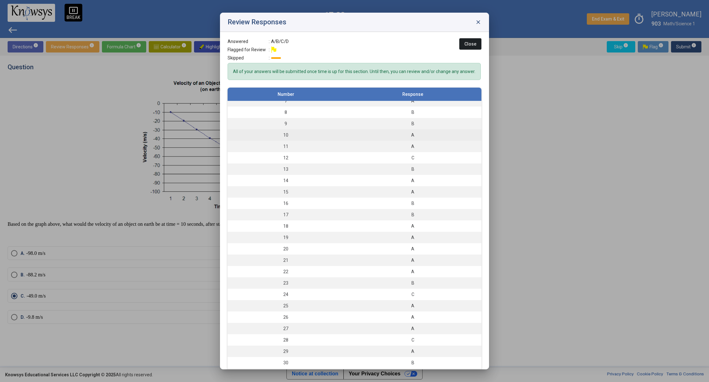
scroll to position [23, 0]
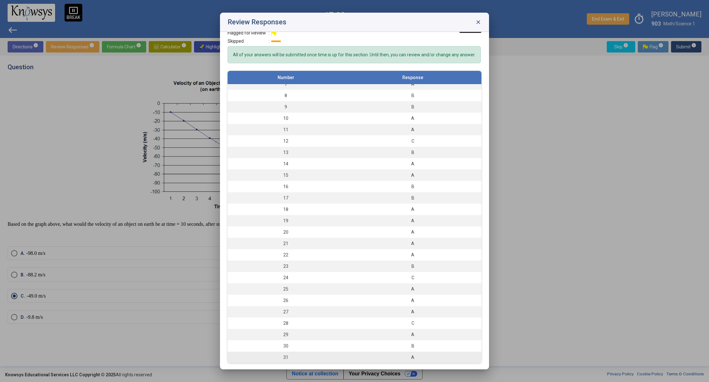
click at [414, 356] on div "A" at bounding box center [412, 357] width 131 height 6
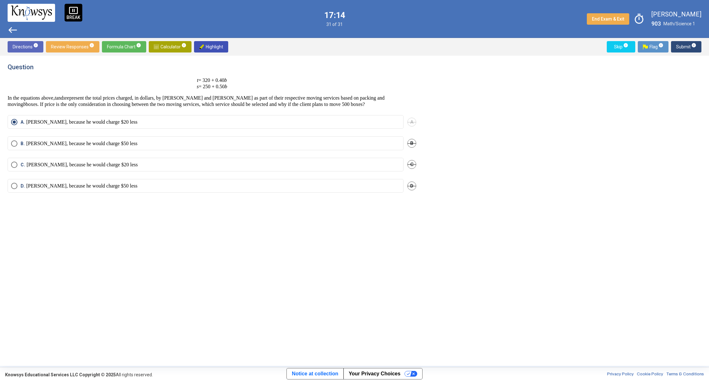
click at [114, 118] on mat-radio-button "[PERSON_NAME], because he would charge $20 less" at bounding box center [206, 122] width 396 height 14
drag, startPoint x: 625, startPoint y: 120, endPoint x: 619, endPoint y: 123, distance: 6.4
click at [622, 121] on div "Question t = 320 + 0.40 b s = 250 + 0.50 b In the equations above, t and s repr…" at bounding box center [355, 210] width 694 height 295
click at [609, 161] on div "Question t = 320 + 0.40 b s = 250 + 0.50 b In the equations above, t and s repr…" at bounding box center [355, 210] width 694 height 295
click at [621, 173] on div "Question t = 320 + 0.40 b s = 250 + 0.50 b In the equations above, t and s repr…" at bounding box center [355, 210] width 694 height 295
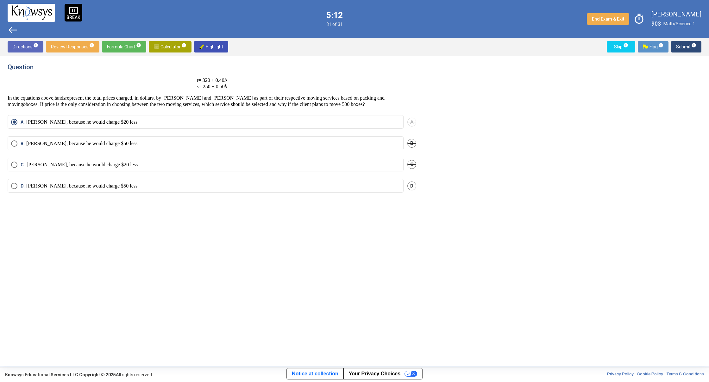
click at [621, 174] on div "Question t = 320 + 0.40 b s = 250 + 0.50 b In the equations above, t and s repr…" at bounding box center [355, 210] width 694 height 295
click at [619, 177] on div "Question t = 320 + 0.40 b s = 250 + 0.50 b In the equations above, t and s repr…" at bounding box center [355, 210] width 694 height 295
click at [619, 174] on div "Question t = 320 + 0.40 b s = 250 + 0.50 b In the equations above, t and s repr…" at bounding box center [355, 210] width 694 height 295
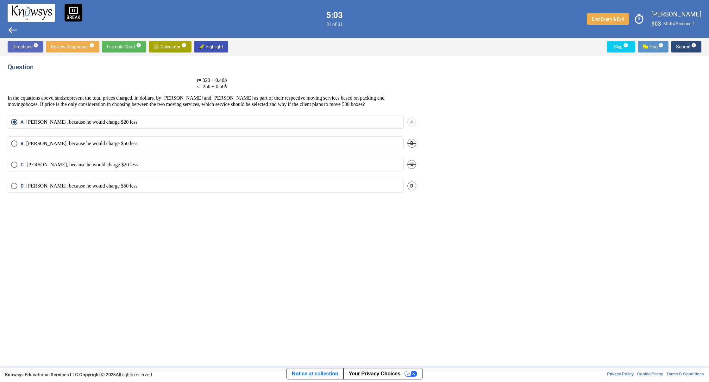
click at [619, 174] on div "Question t = 320 + 0.40 b s = 250 + 0.50 b In the equations above, t and s repr…" at bounding box center [355, 210] width 694 height 295
drag, startPoint x: 618, startPoint y: 175, endPoint x: 618, endPoint y: 172, distance: 3.5
click at [618, 175] on div "Question t = 320 + 0.40 b s = 250 + 0.50 b In the equations above, t and s repr…" at bounding box center [355, 210] width 694 height 295
click at [620, 167] on div "Question t = 320 + 0.40 b s = 250 + 0.50 b In the equations above, t and s repr…" at bounding box center [355, 210] width 694 height 295
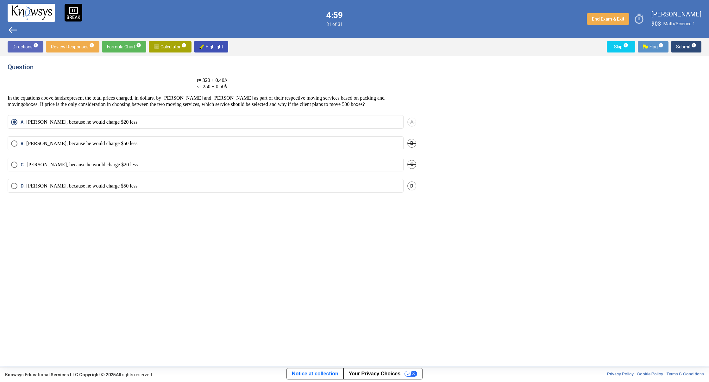
click at [620, 167] on div "Question t = 320 + 0.40 b s = 250 + 0.50 b In the equations above, t and s repr…" at bounding box center [355, 210] width 694 height 295
click at [620, 165] on div "Question t = 320 + 0.40 b s = 250 + 0.50 b In the equations above, t and s repr…" at bounding box center [355, 210] width 694 height 295
click at [620, 164] on div "Question t = 320 + 0.40 b s = 250 + 0.50 b In the equations above, t and s repr…" at bounding box center [355, 210] width 694 height 295
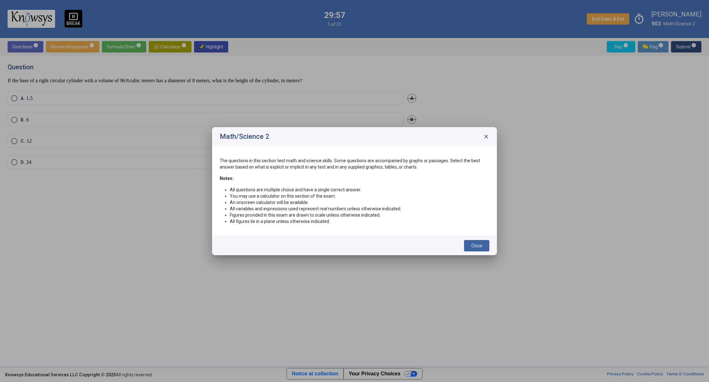
click at [473, 246] on span "Close" at bounding box center [476, 245] width 11 height 5
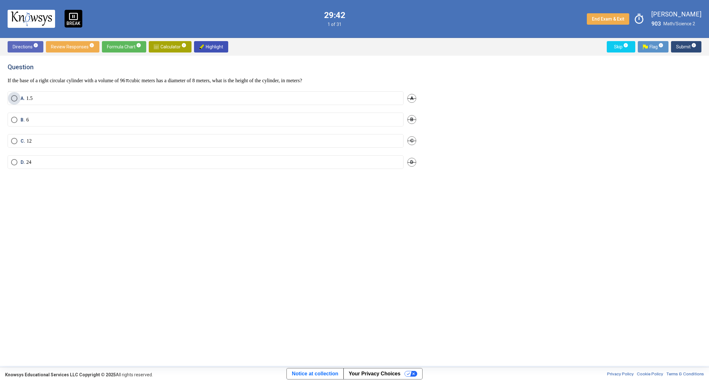
click at [138, 98] on label "A. 1.5" at bounding box center [205, 98] width 389 height 6
click at [678, 48] on span "Submit info" at bounding box center [686, 46] width 20 height 11
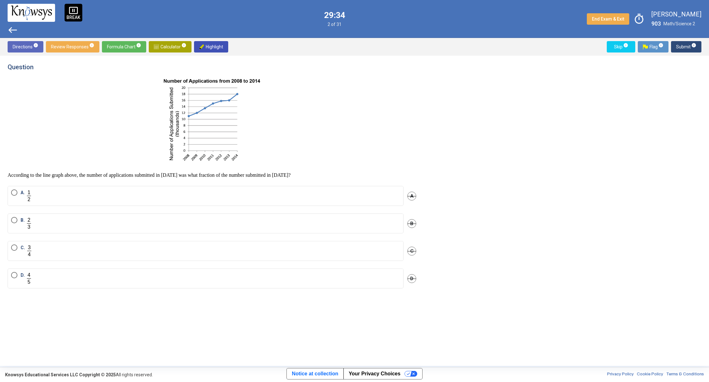
click at [128, 195] on label "A." at bounding box center [205, 196] width 389 height 13
click at [680, 49] on span "Submit info" at bounding box center [686, 46] width 20 height 11
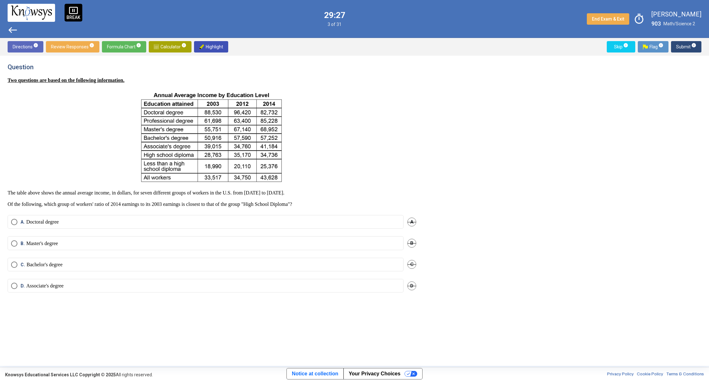
click at [259, 245] on label "B. Master's degree" at bounding box center [205, 243] width 389 height 6
click at [678, 42] on span "Submit info" at bounding box center [686, 46] width 20 height 11
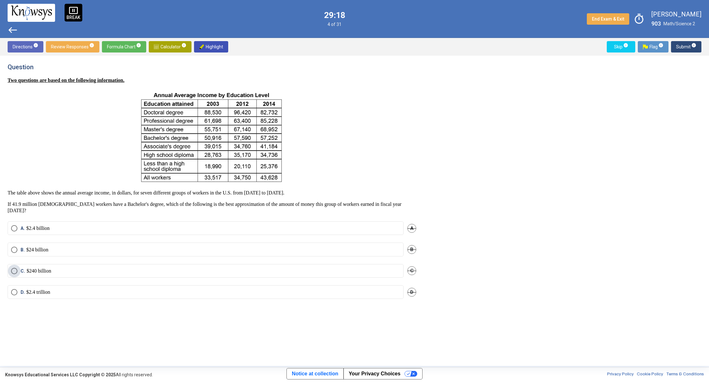
click at [180, 268] on label "C. $240 billion" at bounding box center [205, 271] width 389 height 6
click at [686, 45] on span "Submit info" at bounding box center [686, 46] width 20 height 11
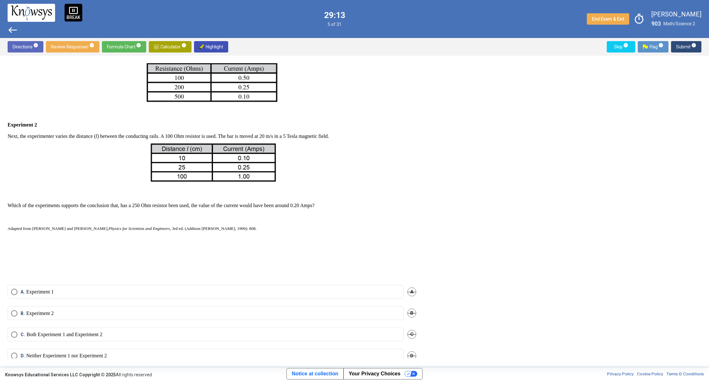
scroll to position [176, 0]
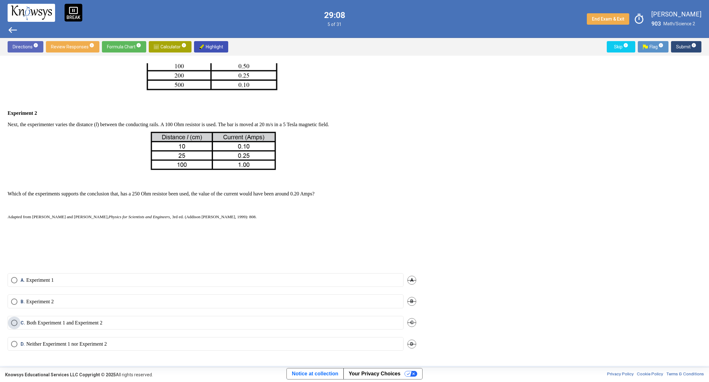
click at [130, 324] on label "C. Both Experiment 1 and Experiment 2" at bounding box center [205, 323] width 389 height 6
click at [685, 46] on span "Submit info" at bounding box center [686, 46] width 20 height 11
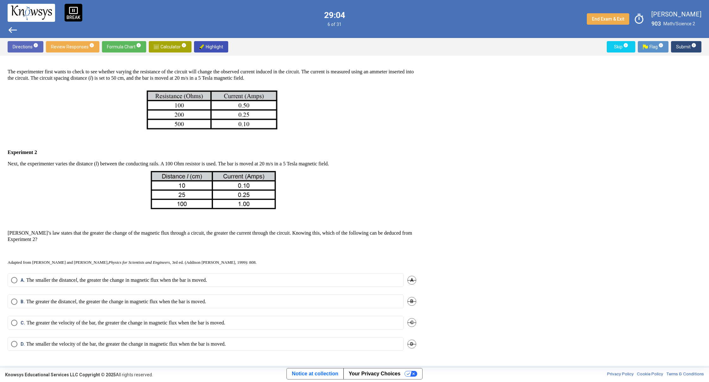
scroll to position [136, 0]
click at [268, 281] on label "A. The smaller the distance l , the greater the change in magnetic flux when th…" at bounding box center [205, 280] width 389 height 6
click at [682, 43] on span "Submit info" at bounding box center [686, 46] width 20 height 11
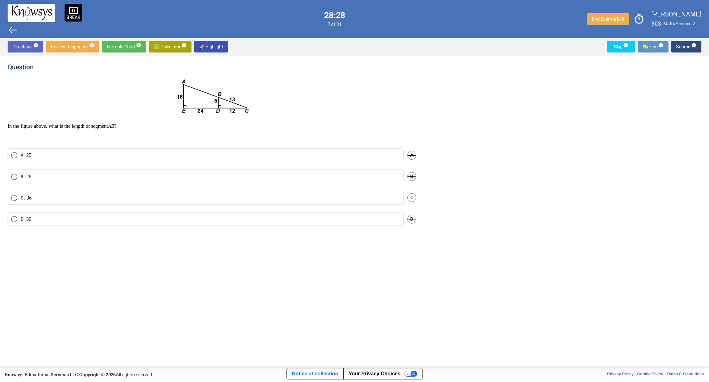
scroll to position [0, 0]
click at [195, 157] on label "A. 25" at bounding box center [205, 155] width 389 height 6
click at [173, 44] on span "Calculator info" at bounding box center [170, 46] width 33 height 11
click at [681, 48] on span "Submit info" at bounding box center [686, 46] width 20 height 11
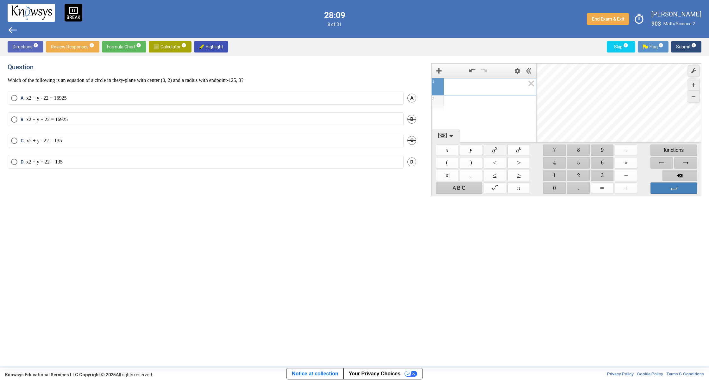
click at [498, 149] on span "$$ a 2" at bounding box center [494, 150] width 22 height 11
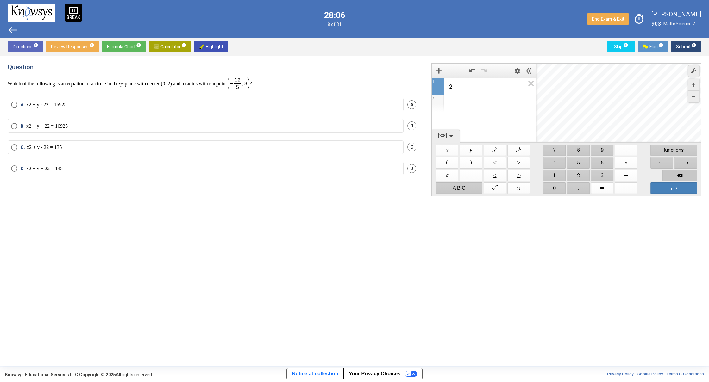
click at [665, 175] on span "Backspace" at bounding box center [679, 175] width 34 height 11
click at [445, 150] on span "$$ x" at bounding box center [447, 150] width 22 height 11
click at [471, 151] on span "$$ y" at bounding box center [470, 150] width 22 height 11
click at [671, 175] on span "Backspace" at bounding box center [679, 175] width 34 height 11
drag, startPoint x: 551, startPoint y: 149, endPoint x: 561, endPoint y: 150, distance: 10.8
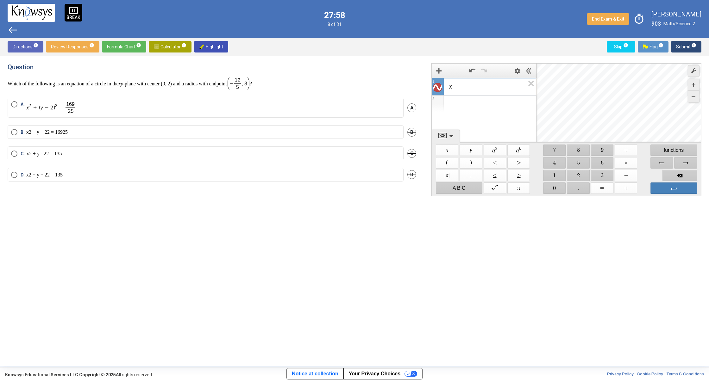
click at [551, 149] on span "$$ 7" at bounding box center [554, 150] width 22 height 11
click at [577, 149] on span "$$ 8" at bounding box center [578, 150] width 22 height 11
click at [472, 149] on span "$$ y" at bounding box center [470, 150] width 22 height 11
click at [563, 155] on span "$$ 7" at bounding box center [554, 150] width 22 height 11
click at [563, 164] on span "$$ 4" at bounding box center [554, 162] width 22 height 11
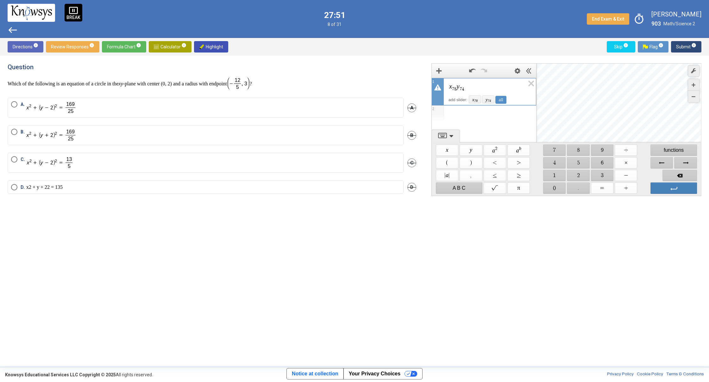
click at [302, 131] on label "B." at bounding box center [205, 135] width 389 height 13
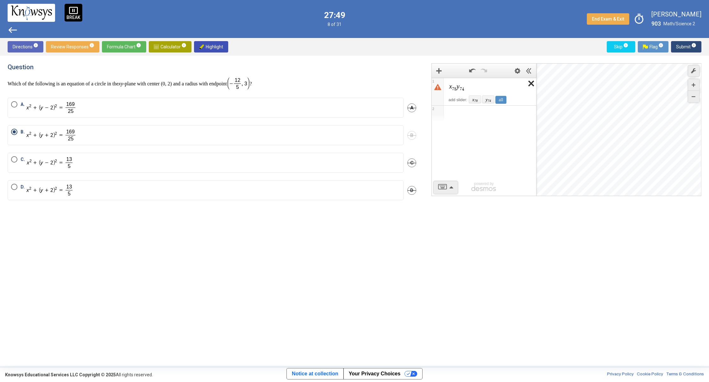
click at [529, 84] on icon "Expression List" at bounding box center [529, 85] width 14 height 15
click at [685, 45] on span "Submit info" at bounding box center [686, 46] width 20 height 11
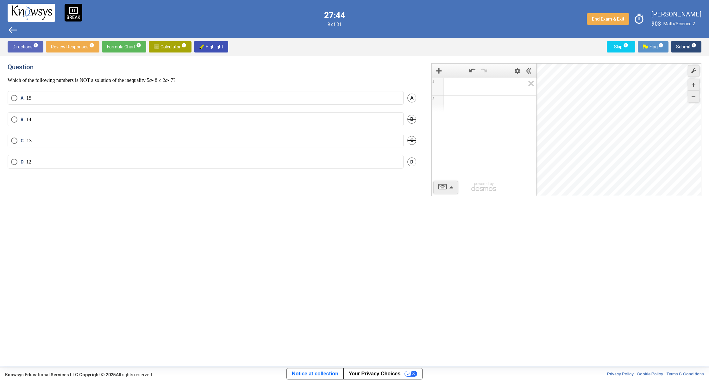
click at [356, 93] on mat-radio-button "A. 1 5" at bounding box center [206, 98] width 396 height 14
click at [680, 43] on span "Submit info" at bounding box center [686, 46] width 20 height 11
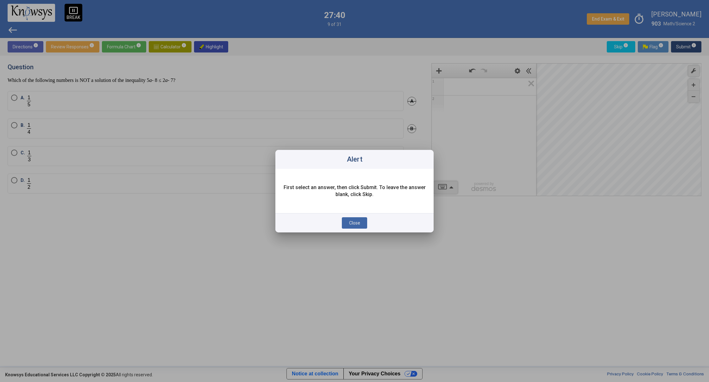
click at [349, 223] on span "Close" at bounding box center [354, 223] width 11 height 5
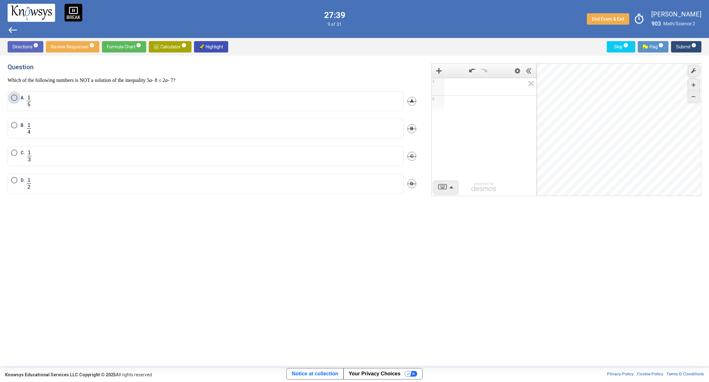
click at [228, 97] on label "A." at bounding box center [205, 101] width 389 height 13
click at [679, 48] on span "Submit info" at bounding box center [686, 46] width 20 height 11
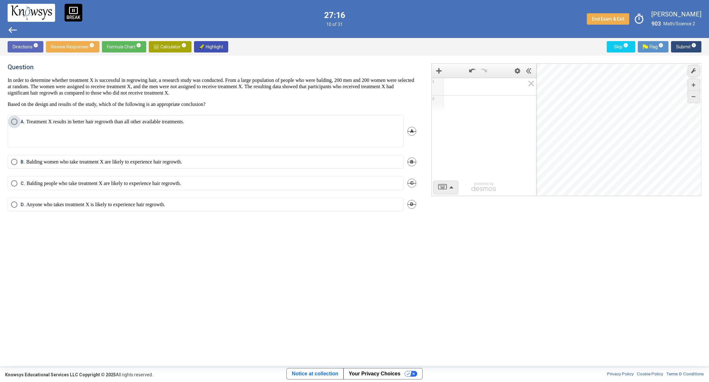
click at [321, 118] on mat-radio-button "A. Treatment X results in better hair regrowth than all other available treatme…" at bounding box center [206, 131] width 396 height 32
click at [314, 123] on label "A. Treatment X results in better hair regrowth than all other available treatme…" at bounding box center [205, 131] width 389 height 25
click at [688, 45] on span "Submit info" at bounding box center [686, 46] width 20 height 11
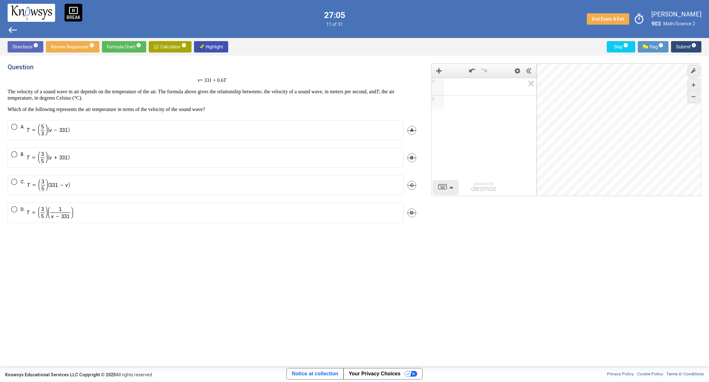
click at [142, 121] on mat-radio-button "A." at bounding box center [206, 130] width 396 height 20
click at [141, 128] on label "A." at bounding box center [205, 130] width 389 height 13
click at [688, 46] on span "Submit info" at bounding box center [686, 46] width 20 height 11
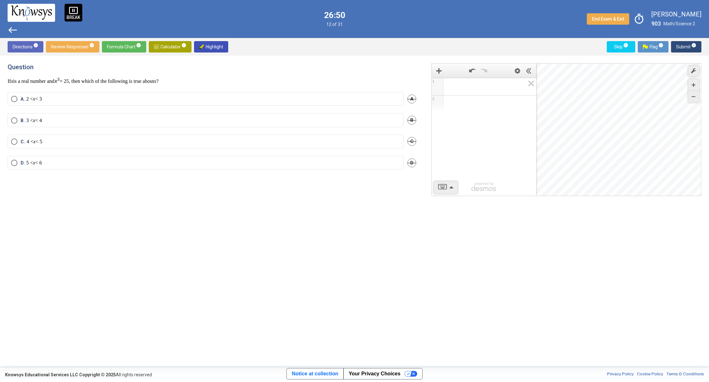
click at [134, 103] on mat-radio-button "A. 2 < x < 3" at bounding box center [206, 99] width 396 height 14
click at [206, 97] on label "A. 2 < x < 3" at bounding box center [205, 99] width 389 height 6
click at [686, 47] on span "Submit info" at bounding box center [686, 46] width 20 height 11
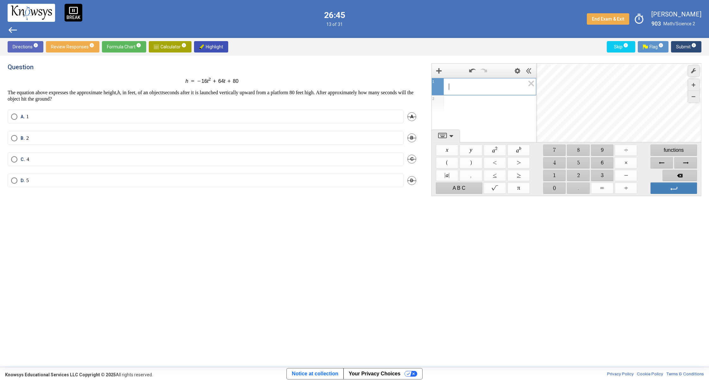
click at [458, 88] on span "​" at bounding box center [486, 87] width 76 height 8
drag, startPoint x: 551, startPoint y: 172, endPoint x: 565, endPoint y: 173, distance: 14.9
click at [552, 172] on span "$$ 1" at bounding box center [554, 175] width 22 height 11
drag, startPoint x: 635, startPoint y: 162, endPoint x: 626, endPoint y: 164, distance: 9.5
click at [634, 162] on span "$$ ×" at bounding box center [625, 162] width 22 height 11
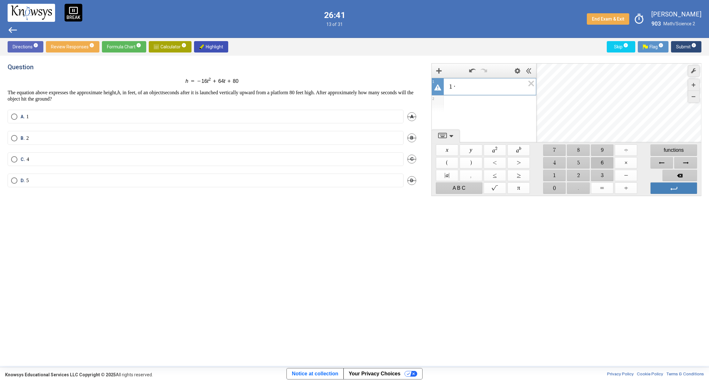
click at [599, 160] on span "$$ 6" at bounding box center [602, 162] width 22 height 11
click at [623, 149] on span "$$ ÷" at bounding box center [625, 150] width 22 height 11
click at [604, 149] on span "$$ 9" at bounding box center [602, 150] width 22 height 11
drag, startPoint x: 625, startPoint y: 165, endPoint x: 453, endPoint y: 187, distance: 173.2
click at [624, 165] on span "$$ ×" at bounding box center [625, 162] width 22 height 11
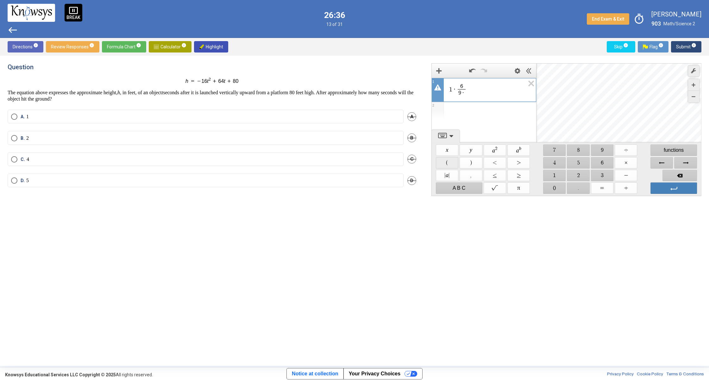
click at [449, 164] on span "$$ (" at bounding box center [447, 162] width 22 height 11
click at [450, 150] on span "$$ x" at bounding box center [447, 150] width 22 height 11
click at [557, 163] on span "$$ 4" at bounding box center [554, 162] width 22 height 11
click at [625, 175] on span "$$ −" at bounding box center [625, 175] width 22 height 11
click at [577, 165] on span "$$ 5" at bounding box center [578, 162] width 22 height 11
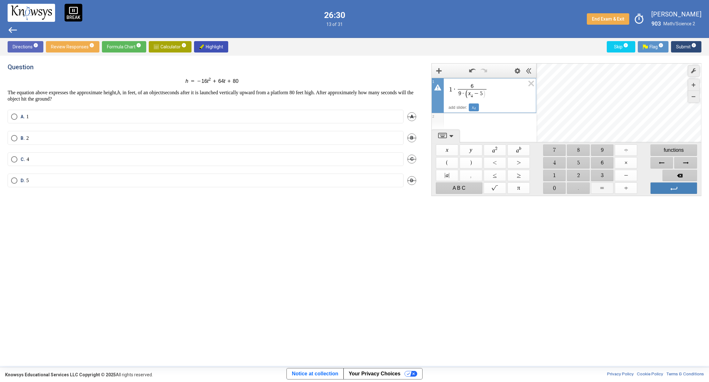
click at [603, 185] on span "$$ =" at bounding box center [602, 188] width 22 height 11
click at [477, 163] on span "$$ )" at bounding box center [470, 162] width 22 height 11
click at [633, 189] on span "$$ +" at bounding box center [625, 188] width 22 height 11
drag, startPoint x: 552, startPoint y: 150, endPoint x: 556, endPoint y: 172, distance: 22.4
click at [553, 158] on div "$$ x $$ y $$ a 2 $$ a b $$ 7 $$ 8 $$ 9 $$ ÷ functions $$ ( $$ ) $$ < $$ > $$ 4 …" at bounding box center [566, 169] width 264 height 53
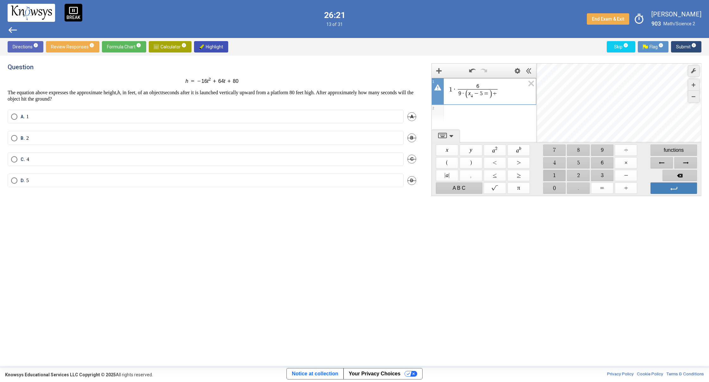
click at [557, 171] on span "$$ 1" at bounding box center [554, 175] width 22 height 11
click at [574, 162] on span "$$ 5" at bounding box center [578, 162] width 22 height 11
click at [666, 186] on span "Enter" at bounding box center [673, 188] width 47 height 11
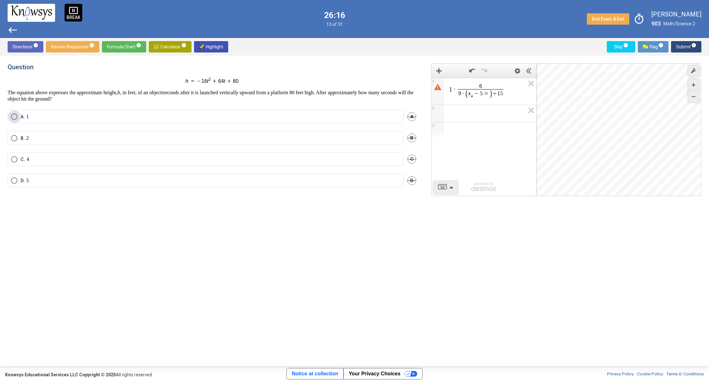
drag, startPoint x: 104, startPoint y: 117, endPoint x: 106, endPoint y: 114, distance: 3.4
click at [105, 116] on label "A. 1" at bounding box center [205, 117] width 389 height 6
click at [683, 47] on span "Submit info" at bounding box center [686, 46] width 20 height 11
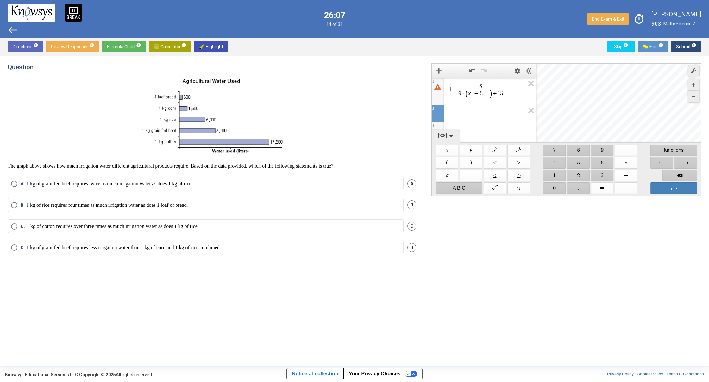
scroll to position [2, 0]
click at [504, 113] on span "​" at bounding box center [486, 112] width 76 height 8
click at [478, 146] on span "$$ y" at bounding box center [470, 150] width 22 height 11
click at [496, 148] on span "$$ a 2" at bounding box center [494, 150] width 22 height 11
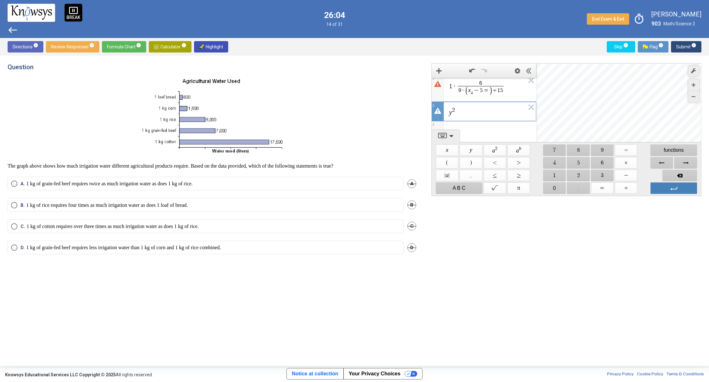
click at [559, 151] on span "$$ 7" at bounding box center [554, 150] width 22 height 11
click at [560, 160] on span "$$ 4" at bounding box center [554, 162] width 22 height 11
drag, startPoint x: 602, startPoint y: 159, endPoint x: 602, endPoint y: 155, distance: 3.2
click at [602, 158] on span "$$ 6" at bounding box center [602, 162] width 22 height 11
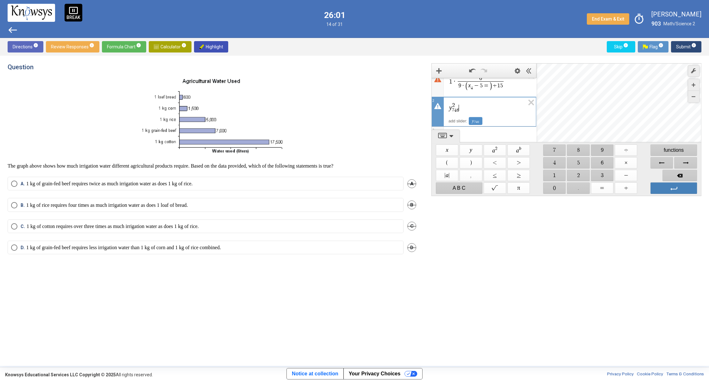
click at [603, 153] on span "$$ 9" at bounding box center [602, 150] width 22 height 11
click at [624, 178] on span "$$ −" at bounding box center [625, 175] width 22 height 11
click at [568, 163] on span "$$ 5" at bounding box center [578, 162] width 22 height 11
click at [524, 150] on span "$$ a b" at bounding box center [518, 150] width 22 height 11
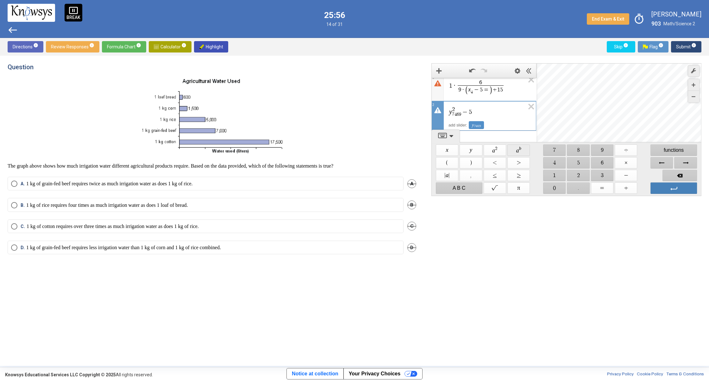
scroll to position [8, 0]
click at [446, 175] on span "$$ | a |" at bounding box center [447, 175] width 22 height 11
click at [546, 162] on span "$$ 4" at bounding box center [554, 162] width 22 height 11
drag, startPoint x: 557, startPoint y: 161, endPoint x: 552, endPoint y: 164, distance: 5.1
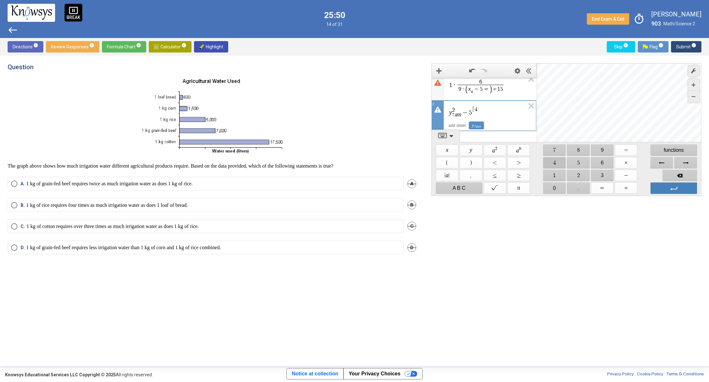
click at [552, 164] on span "$$ 4" at bounding box center [554, 162] width 22 height 11
click at [452, 178] on span "$$ | a |" at bounding box center [447, 175] width 22 height 11
click at [670, 190] on span "Enter" at bounding box center [673, 188] width 47 height 11
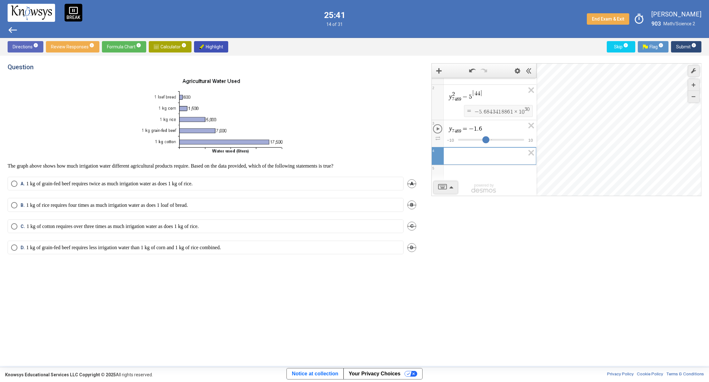
drag, startPoint x: 492, startPoint y: 108, endPoint x: 484, endPoint y: 133, distance: 25.6
click at [484, 133] on div "y 7 4 6 9 ​ = - 1 . 6 $$ − 1 0 $$ 1 0" at bounding box center [484, 133] width 104 height 27
click at [342, 182] on label "A. 1 kg of grain-fed beef requires twice as much irrigation water as does 1 kg …" at bounding box center [205, 184] width 389 height 6
click at [684, 45] on span "Submit info" at bounding box center [686, 46] width 20 height 11
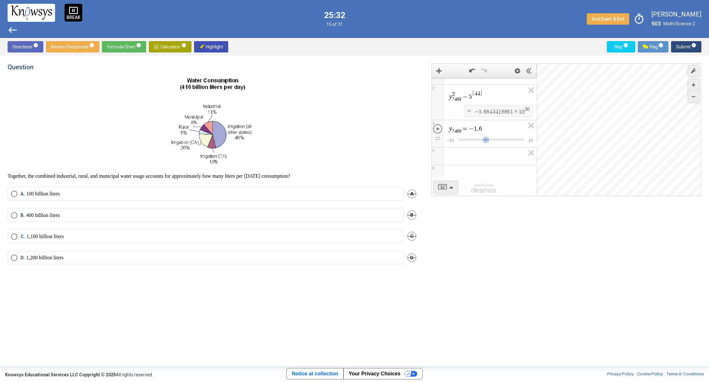
click at [115, 196] on label "A. 100 billion liters" at bounding box center [205, 194] width 389 height 6
click at [682, 45] on span "Submit info" at bounding box center [686, 46] width 20 height 11
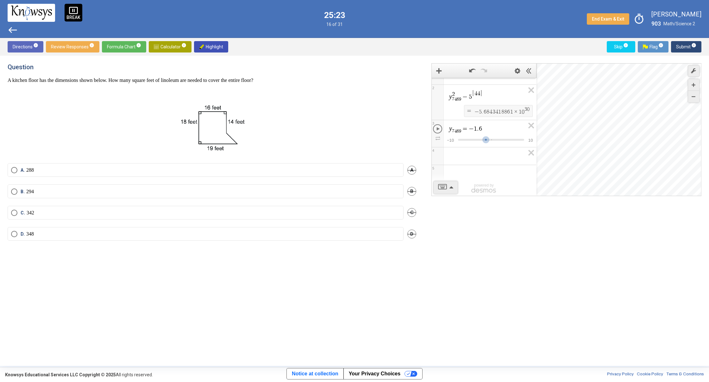
scroll to position [64, 0]
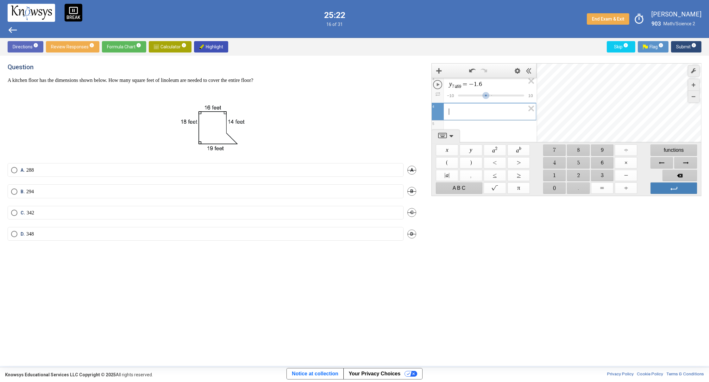
click at [467, 149] on div "y 7 4 6 9 ​ = - 1 . 6 $$ − 1 0 $$ 1 0 3 ​ 4 5 powered by powered by $$ x $$ y $…" at bounding box center [566, 129] width 270 height 133
click at [553, 174] on span "$$ 1" at bounding box center [554, 175] width 22 height 11
drag, startPoint x: 581, startPoint y: 151, endPoint x: 585, endPoint y: 152, distance: 3.9
click at [581, 151] on span "$$ 8" at bounding box center [578, 150] width 22 height 11
click at [620, 161] on span "$$ ×" at bounding box center [625, 162] width 22 height 11
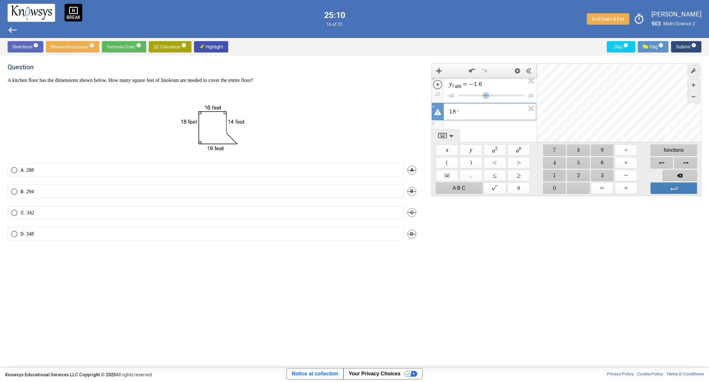
click at [558, 172] on span "$$ 1" at bounding box center [554, 175] width 22 height 11
drag, startPoint x: 555, startPoint y: 161, endPoint x: 563, endPoint y: 162, distance: 7.6
click at [555, 161] on span "$$ 4" at bounding box center [554, 162] width 22 height 11
click at [626, 164] on span "$$ ×" at bounding box center [625, 162] width 22 height 11
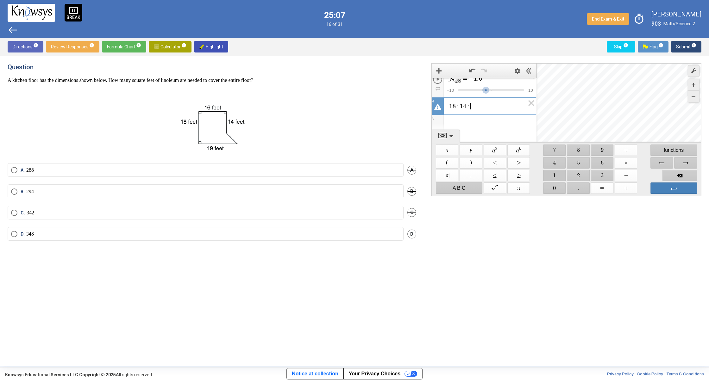
drag, startPoint x: 558, startPoint y: 170, endPoint x: 597, endPoint y: 163, distance: 40.2
click at [558, 170] on span "$$ 1" at bounding box center [554, 175] width 22 height 11
drag, startPoint x: 607, startPoint y: 150, endPoint x: 610, endPoint y: 156, distance: 6.5
click at [607, 150] on span "$$ 9" at bounding box center [602, 150] width 22 height 11
click at [622, 163] on span "$$ ×" at bounding box center [625, 162] width 22 height 11
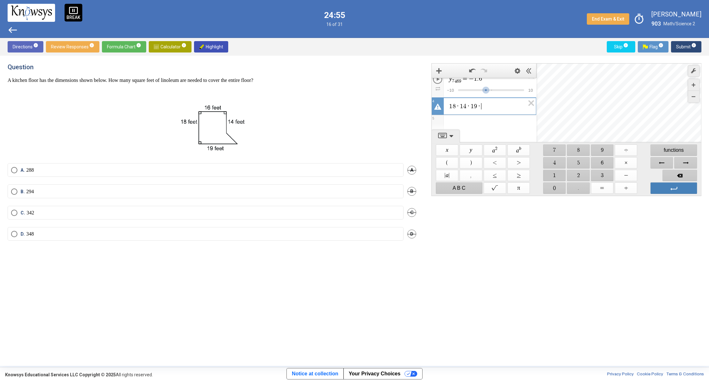
click at [555, 173] on span "$$ 1" at bounding box center [554, 175] width 22 height 11
drag, startPoint x: 608, startPoint y: 162, endPoint x: 618, endPoint y: 187, distance: 26.7
click at [608, 163] on span "$$ 6" at bounding box center [602, 162] width 22 height 11
click at [622, 186] on span "$$ +" at bounding box center [625, 188] width 22 height 11
click at [601, 177] on span "$$ 3" at bounding box center [602, 175] width 22 height 11
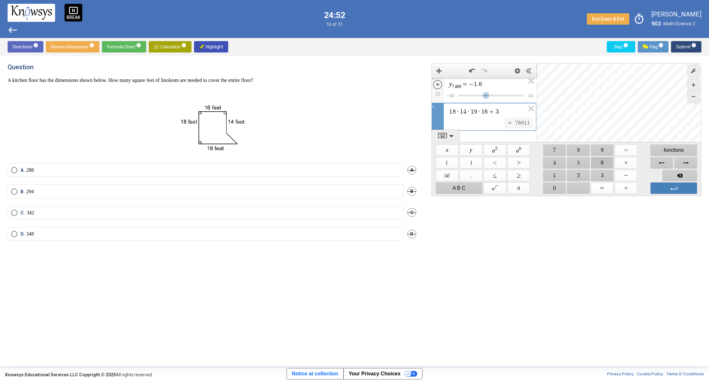
click at [603, 160] on span "$$ 6" at bounding box center [602, 162] width 22 height 11
click at [608, 184] on span "$$ =" at bounding box center [602, 188] width 22 height 11
click at [670, 177] on span "Backspace" at bounding box center [679, 175] width 34 height 11
click at [660, 188] on span "Enter" at bounding box center [673, 188] width 47 height 11
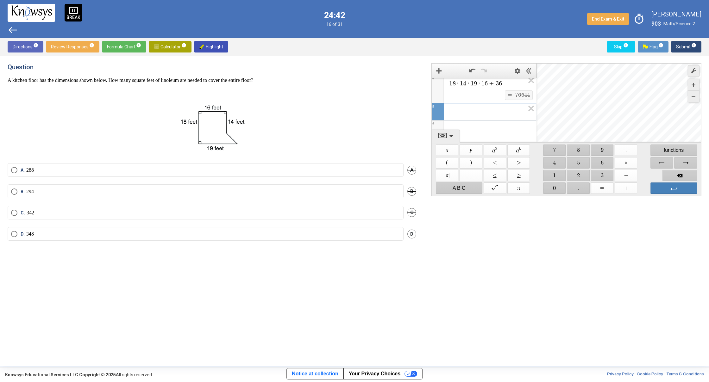
scroll to position [48, 0]
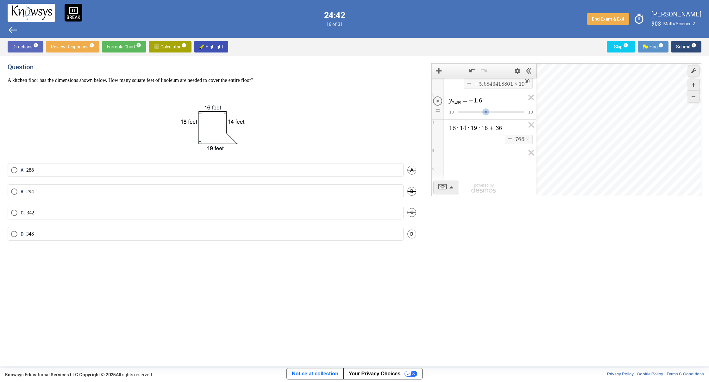
click at [223, 167] on mat-radio-button "A. 288" at bounding box center [206, 170] width 396 height 14
drag, startPoint x: 229, startPoint y: 168, endPoint x: 233, endPoint y: 168, distance: 3.8
click at [229, 168] on label "A. 288" at bounding box center [205, 170] width 389 height 6
click at [686, 44] on span "Submit info" at bounding box center [686, 46] width 20 height 11
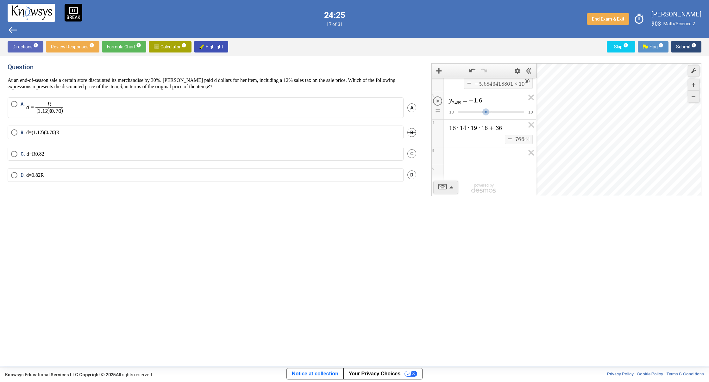
click at [95, 132] on label "B. d = ( 1 . 12 ) ( 0 . 70 ) R" at bounding box center [205, 132] width 389 height 6
click at [679, 44] on span "Submit info" at bounding box center [686, 46] width 20 height 11
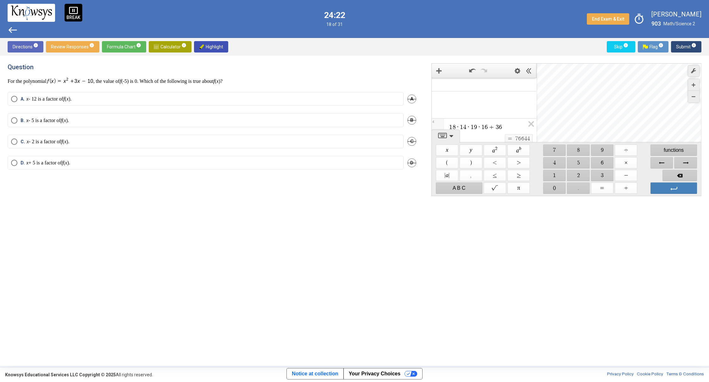
scroll to position [92, 0]
click at [480, 159] on div "1 8 · 1 4 · 1 9 · 1 6 + 3 6 $$ = $$ 7 6 6 4 4 4 ​ 5 6 powered by powered by $$ …" at bounding box center [566, 129] width 270 height 133
click at [449, 152] on span "$$ x" at bounding box center [447, 150] width 22 height 11
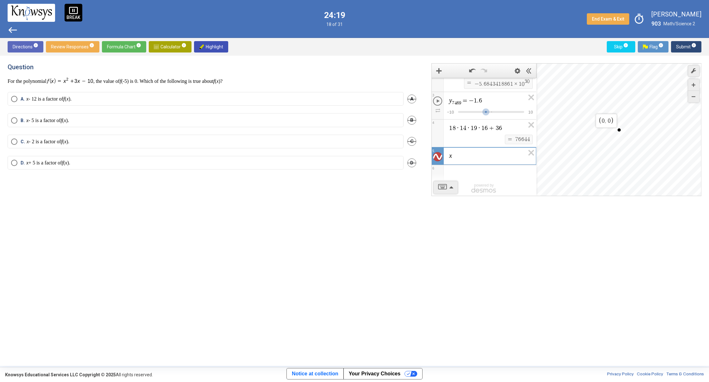
drag, startPoint x: 621, startPoint y: 130, endPoint x: 607, endPoint y: 115, distance: 21.0
click at [619, 130] on div "$$ 0 , 0" at bounding box center [619, 130] width 0 height 0
drag, startPoint x: 663, startPoint y: 114, endPoint x: 573, endPoint y: 179, distance: 111.2
click at [573, 179] on div "Desmos Graphing Calculator" at bounding box center [618, 130] width 165 height 133
drag, startPoint x: 596, startPoint y: 135, endPoint x: 622, endPoint y: 140, distance: 27.3
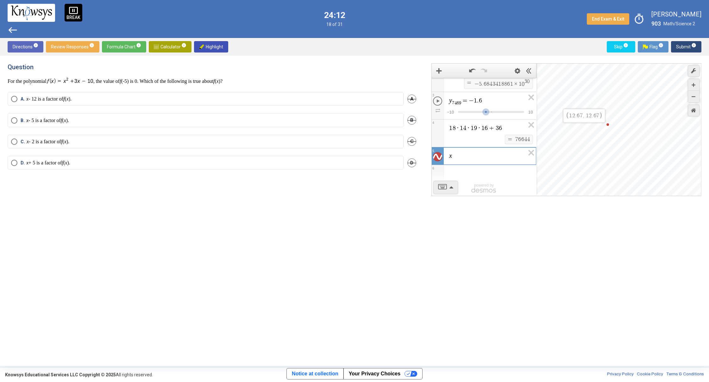
click at [622, 140] on div "$$ 1 2 . 6 7 , 1 2 . 6 7" at bounding box center [618, 130] width 165 height 133
click at [487, 150] on div "y 2 7 4 6 9 ​ − 5 4 4 $$ = $$ − 5 . 6 8 4 3 4 1 8 8 6 1 × 1 0 3 0 2 y 7 4 6 9 ​…" at bounding box center [566, 129] width 270 height 133
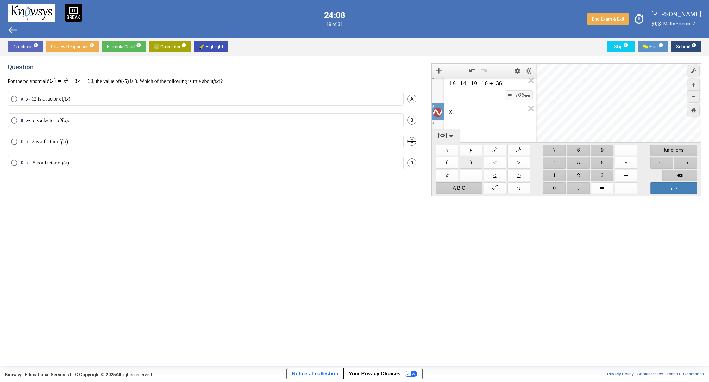
click at [467, 164] on span "$$ )" at bounding box center [470, 162] width 22 height 11
click at [454, 159] on span "$$ (" at bounding box center [447, 162] width 22 height 11
click at [527, 109] on icon "Expression List" at bounding box center [529, 110] width 14 height 15
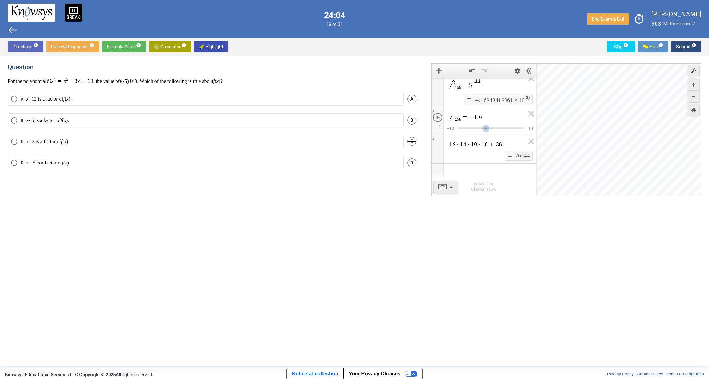
scroll to position [31, 0]
drag, startPoint x: 230, startPoint y: 96, endPoint x: 237, endPoint y: 95, distance: 6.7
click at [231, 96] on mat-radio-button "A. x - 12 is a factor of f ( x )." at bounding box center [206, 99] width 396 height 14
click at [683, 47] on span "Submit info" at bounding box center [686, 46] width 20 height 11
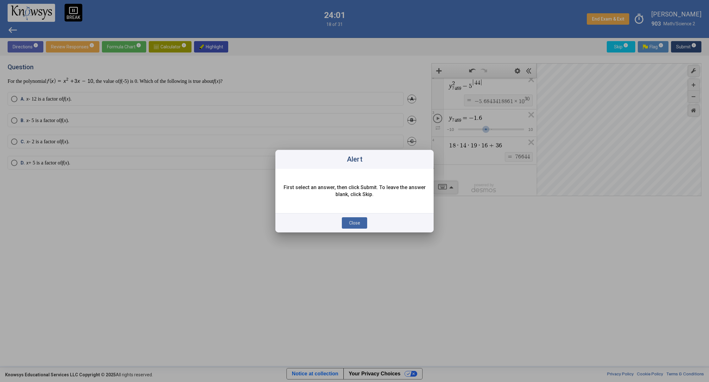
click at [363, 222] on button "Close" at bounding box center [354, 222] width 25 height 11
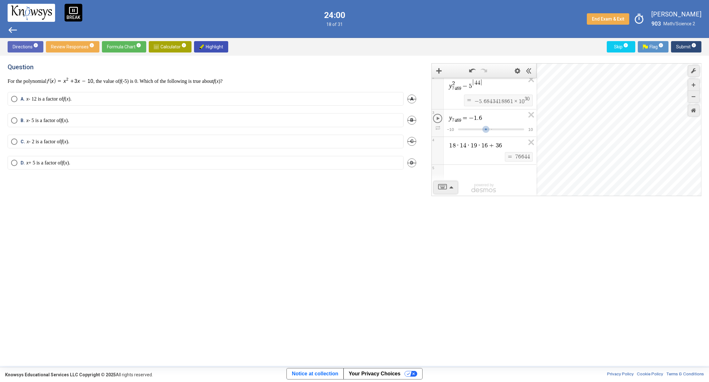
click at [293, 94] on mat-radio-button "A. x - 12 is a factor of f ( x )." at bounding box center [206, 99] width 396 height 14
click at [292, 99] on label "A. x - 12 is a factor of f ( x )." at bounding box center [205, 99] width 389 height 6
click at [688, 45] on span "Submit info" at bounding box center [686, 46] width 20 height 11
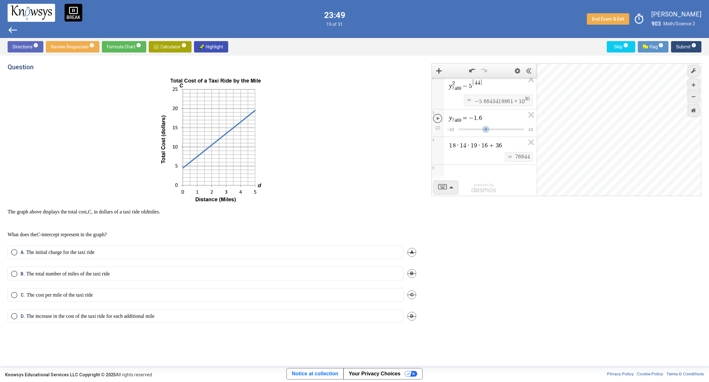
click at [182, 250] on label "A. The initial charge for the taxi ride" at bounding box center [205, 252] width 389 height 6
click at [681, 44] on span "Submit info" at bounding box center [686, 46] width 20 height 11
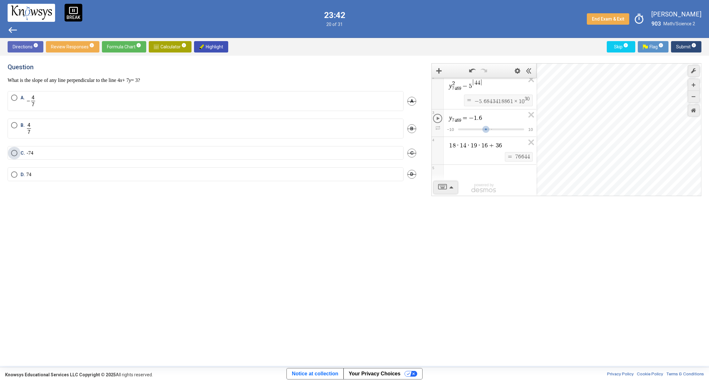
click at [144, 151] on label "C. - 7 4" at bounding box center [205, 153] width 389 height 6
click at [685, 43] on span "Submit info" at bounding box center [686, 46] width 20 height 11
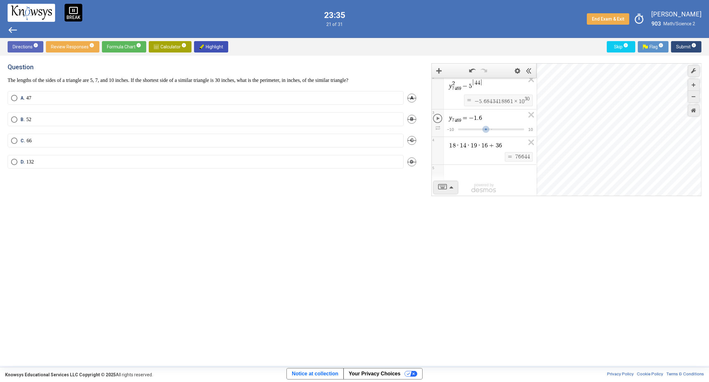
click at [237, 92] on mat-radio-button "A. 47" at bounding box center [206, 98] width 396 height 14
click at [351, 98] on label "A. 47" at bounding box center [205, 98] width 389 height 6
click at [686, 49] on span "Submit info" at bounding box center [686, 46] width 20 height 11
click at [339, 101] on label "A. 275" at bounding box center [205, 98] width 389 height 6
click at [677, 46] on span "Submit info" at bounding box center [686, 46] width 20 height 11
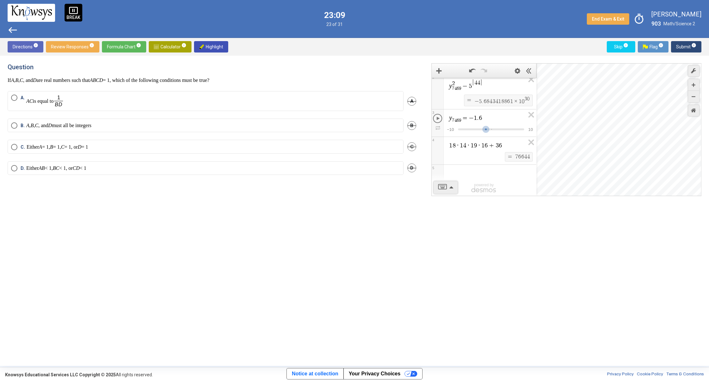
click at [482, 171] on div "Expression List" at bounding box center [484, 173] width 104 height 16
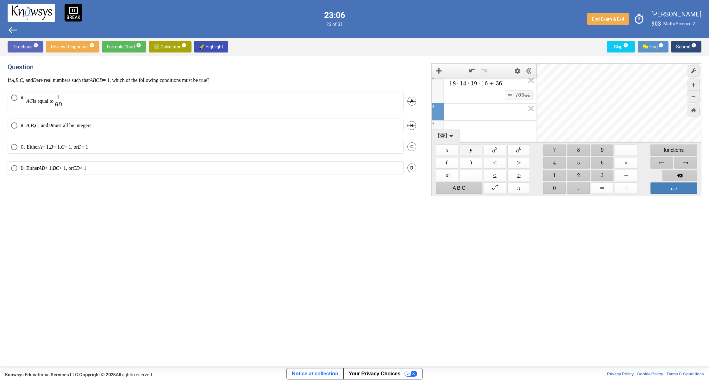
drag, startPoint x: 465, startPoint y: 151, endPoint x: 486, endPoint y: 151, distance: 20.9
click at [467, 151] on span "$$ y" at bounding box center [470, 150] width 22 height 11
click at [491, 150] on span "$$ a 2" at bounding box center [494, 150] width 22 height 11
click at [555, 162] on span "$$ 4" at bounding box center [554, 162] width 22 height 11
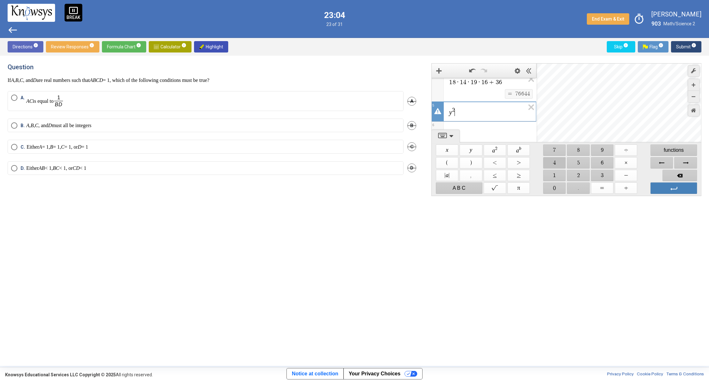
scroll to position [94, 0]
click at [581, 186] on span "$$ ." at bounding box center [578, 188] width 22 height 11
click at [574, 162] on span "$$ 5" at bounding box center [578, 162] width 22 height 11
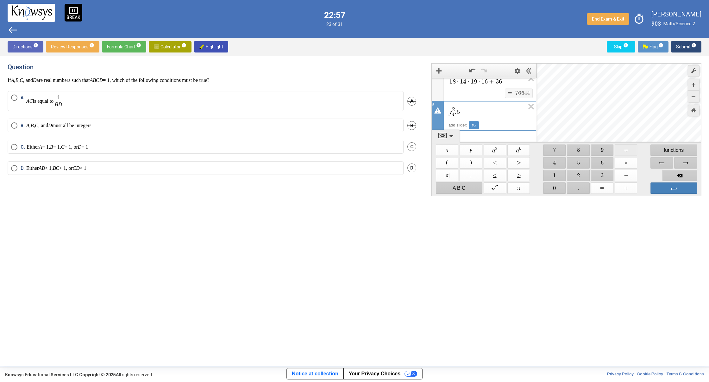
click at [623, 150] on span "$$ ÷" at bounding box center [625, 150] width 22 height 11
click at [596, 150] on span "$$ 9" at bounding box center [602, 150] width 22 height 11
click at [581, 150] on span "$$ 8" at bounding box center [578, 150] width 22 height 11
drag, startPoint x: 627, startPoint y: 160, endPoint x: 613, endPoint y: 166, distance: 14.6
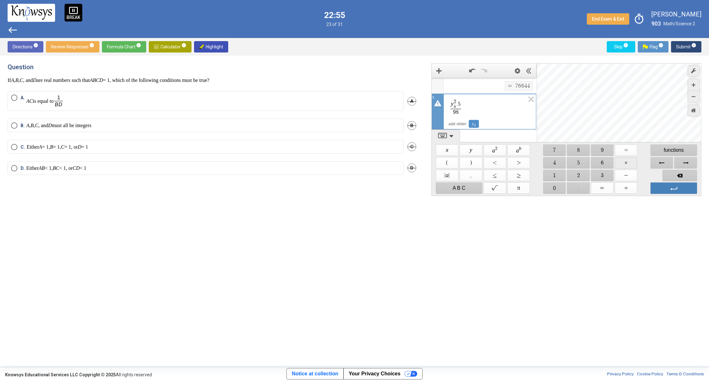
click at [627, 160] on span "$$ ×" at bounding box center [625, 162] width 22 height 11
click at [594, 162] on span "$$ 6" at bounding box center [602, 162] width 22 height 11
click at [585, 163] on span "$$ 5" at bounding box center [578, 162] width 22 height 11
drag, startPoint x: 589, startPoint y: 189, endPoint x: 574, endPoint y: 173, distance: 21.9
click at [589, 188] on span "$$ ." at bounding box center [578, 188] width 22 height 11
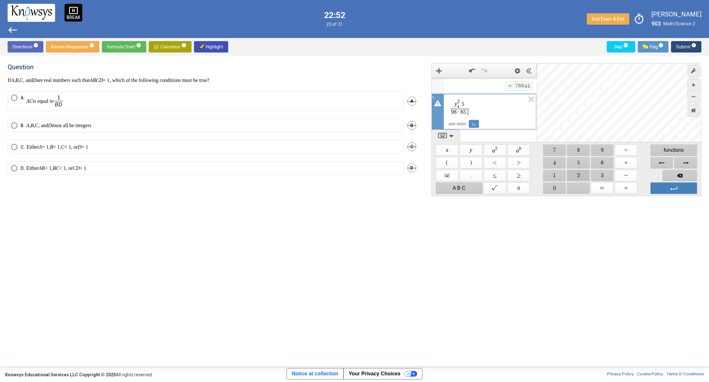
click at [573, 171] on span "$$ 2" at bounding box center [578, 175] width 22 height 11
click at [627, 190] on span "$$ +" at bounding box center [625, 188] width 22 height 11
drag, startPoint x: 601, startPoint y: 176, endPoint x: 608, endPoint y: 175, distance: 6.3
click at [602, 175] on span "$$ 3" at bounding box center [602, 175] width 22 height 11
click at [623, 174] on span "$$ −" at bounding box center [625, 175] width 22 height 11
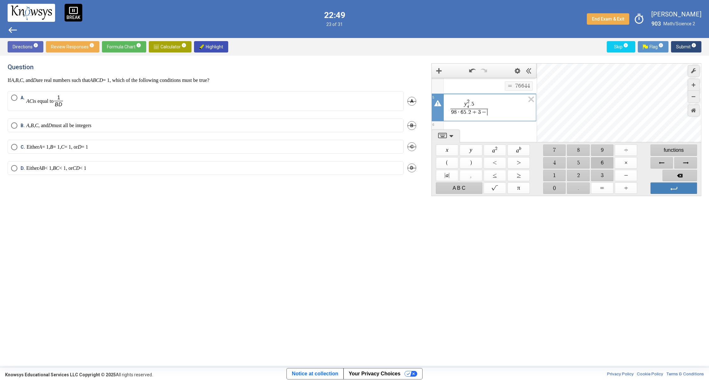
click at [598, 162] on span "$$ 6" at bounding box center [602, 162] width 22 height 11
click at [559, 152] on span "$$ 7" at bounding box center [554, 150] width 22 height 11
click at [668, 186] on span "Enter" at bounding box center [673, 188] width 47 height 11
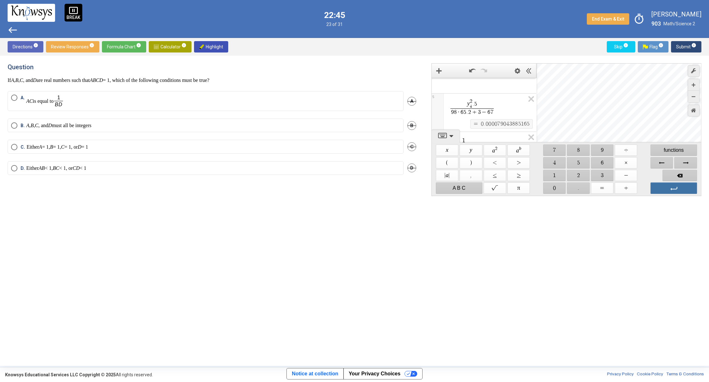
scroll to position [144, 0]
click at [600, 162] on span "$$ 6" at bounding box center [602, 162] width 22 height 11
click at [552, 152] on span "$$ 7" at bounding box center [554, 150] width 22 height 11
click at [624, 187] on span "$$ +" at bounding box center [625, 188] width 22 height 11
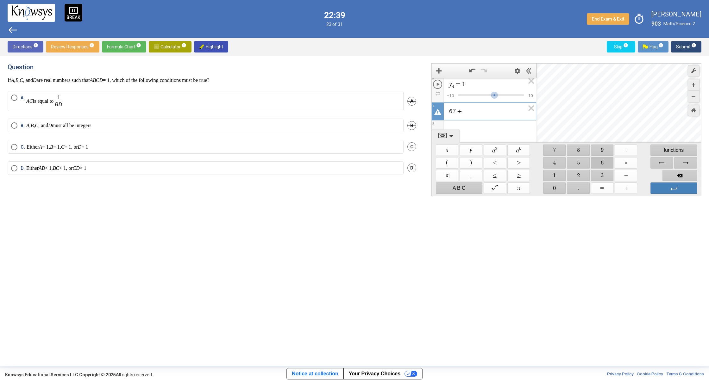
click at [605, 163] on span "$$ 6" at bounding box center [602, 162] width 22 height 11
click at [552, 152] on span "$$ 7" at bounding box center [554, 150] width 22 height 11
click at [625, 185] on span "$$ +" at bounding box center [625, 188] width 22 height 11
click at [601, 175] on span "$$ 3" at bounding box center [602, 175] width 22 height 11
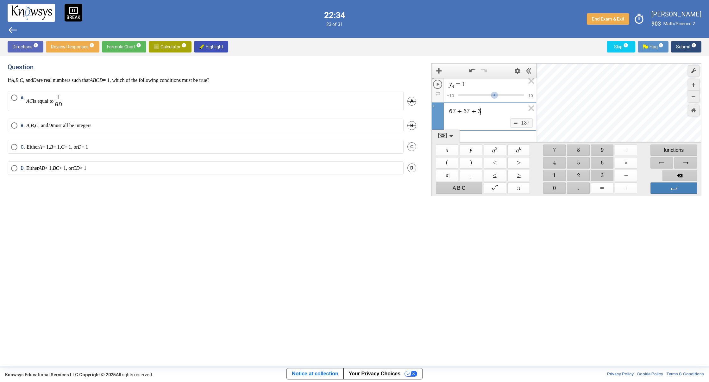
click at [601, 175] on span "$$ 3" at bounding box center [602, 175] width 22 height 11
click at [627, 175] on span "$$ −" at bounding box center [625, 175] width 22 height 11
click at [554, 174] on span "$$ 1" at bounding box center [554, 175] width 22 height 11
click at [559, 185] on span "$$ 0" at bounding box center [554, 188] width 22 height 11
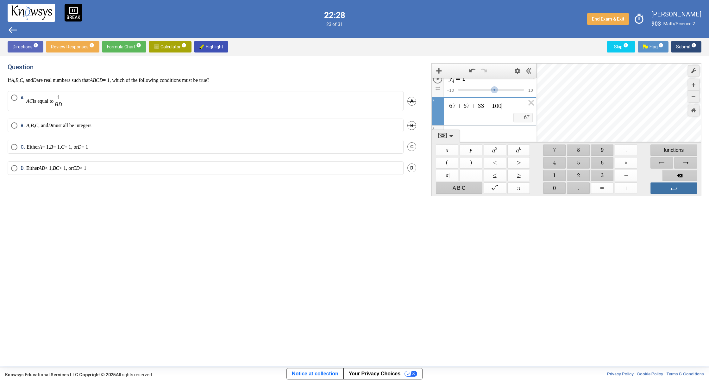
click at [677, 185] on span "Enter" at bounding box center [673, 188] width 47 height 11
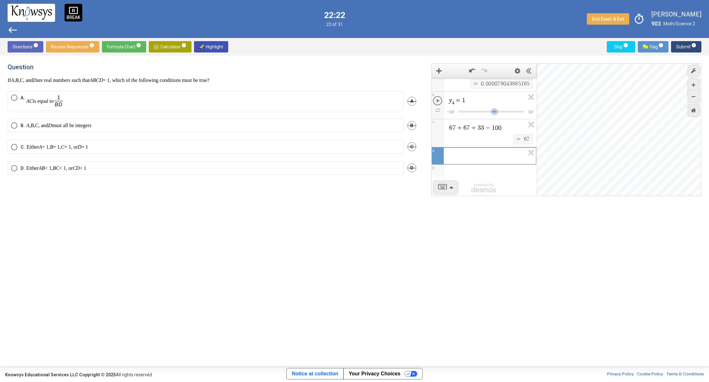
drag, startPoint x: 169, startPoint y: 128, endPoint x: 174, endPoint y: 122, distance: 7.7
click at [174, 122] on label "B. A , B , C , and D must all be integers" at bounding box center [205, 125] width 389 height 6
click at [690, 46] on sup "info" at bounding box center [693, 45] width 6 height 5
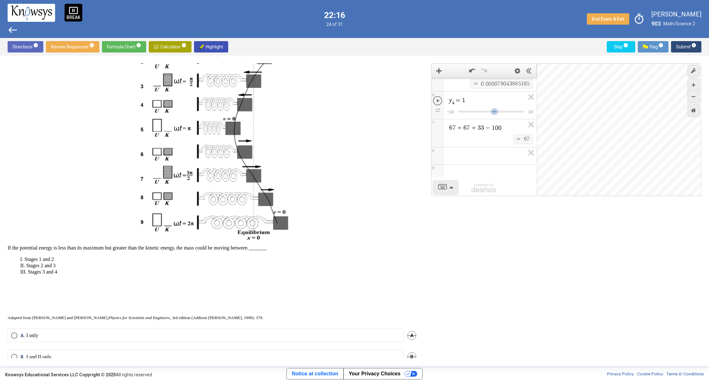
scroll to position [183, 0]
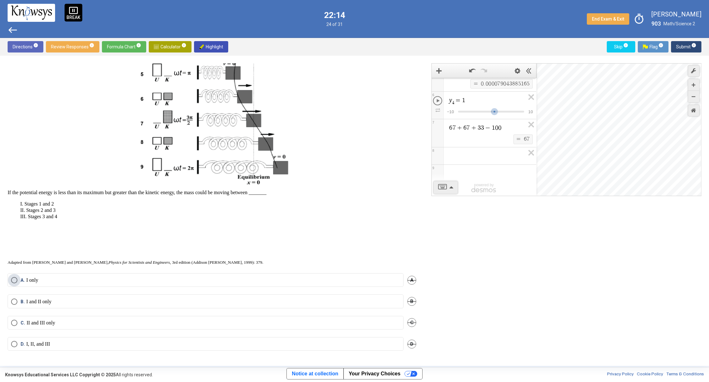
drag, startPoint x: 211, startPoint y: 282, endPoint x: 215, endPoint y: 258, distance: 24.0
click at [212, 278] on label "A. I only" at bounding box center [205, 280] width 389 height 6
click at [683, 42] on span "Submit info" at bounding box center [686, 46] width 20 height 11
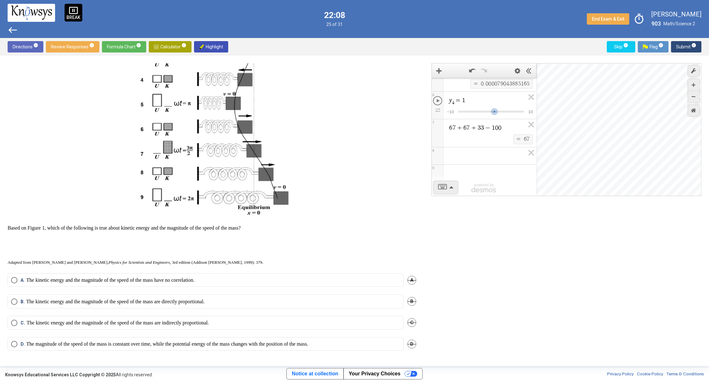
click at [135, 274] on mat-radio-button "A. The kinetic energy and the magnitude of the speed of the mass have no correl…" at bounding box center [206, 280] width 396 height 14
click at [157, 282] on p "The kinetic energy and the magnitude of the speed of the mass have no correlati…" at bounding box center [110, 280] width 168 height 6
click at [681, 45] on span "Submit info" at bounding box center [686, 46] width 20 height 11
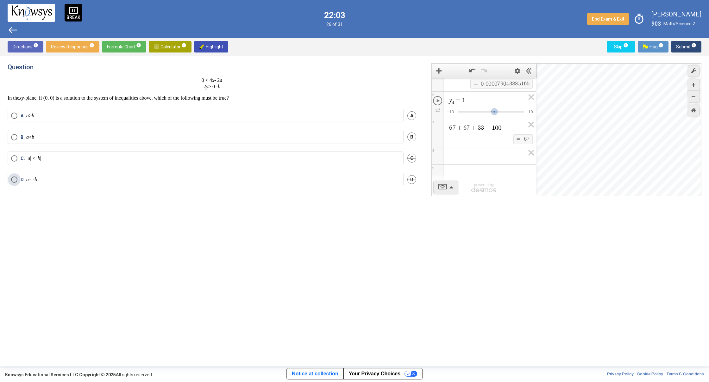
click at [289, 182] on label "D. a = - b" at bounding box center [205, 180] width 389 height 6
click at [687, 46] on span "Submit info" at bounding box center [686, 46] width 20 height 11
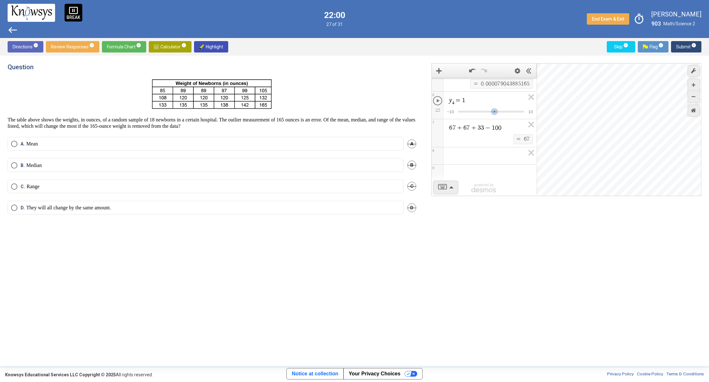
click at [479, 149] on div "Expression List" at bounding box center [484, 154] width 104 height 15
click at [219, 145] on label "A. Mean" at bounding box center [205, 144] width 389 height 6
click at [684, 47] on span "Submit info" at bounding box center [686, 46] width 20 height 11
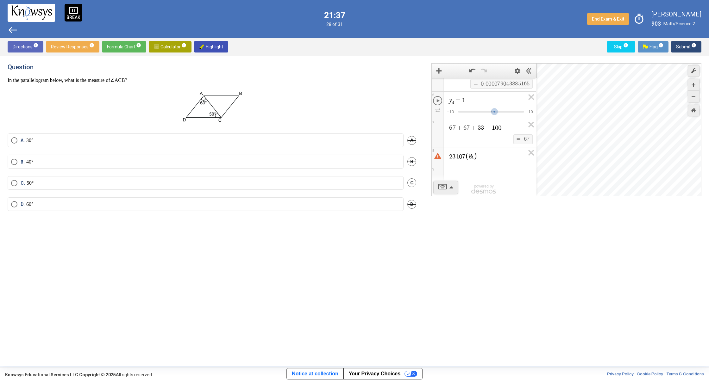
click at [251, 141] on label "A. 30°" at bounding box center [205, 140] width 389 height 6
click at [676, 45] on span "Submit info" at bounding box center [686, 46] width 20 height 11
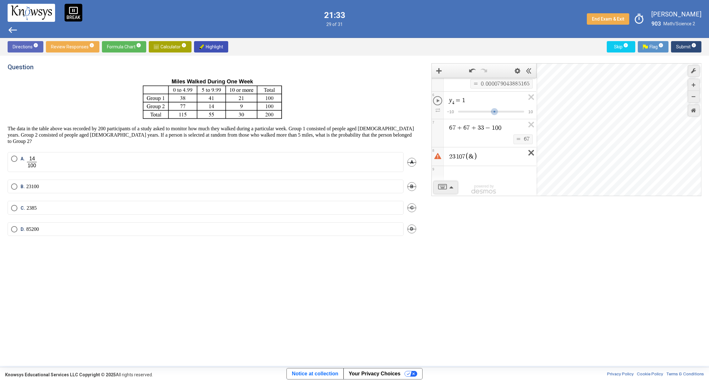
click at [530, 154] on icon "Expression List" at bounding box center [529, 154] width 14 height 15
click at [527, 99] on span "5" at bounding box center [528, 101] width 3 height 6
click at [525, 110] on icon "Expression List" at bounding box center [529, 116] width 14 height 15
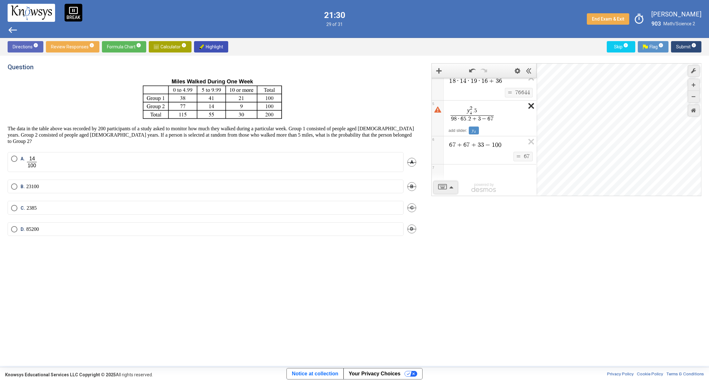
click at [526, 104] on icon "Expression List" at bounding box center [529, 108] width 14 height 15
click at [527, 110] on icon "Expression List" at bounding box center [529, 116] width 14 height 15
click at [527, 112] on icon "Expression List" at bounding box center [529, 116] width 14 height 15
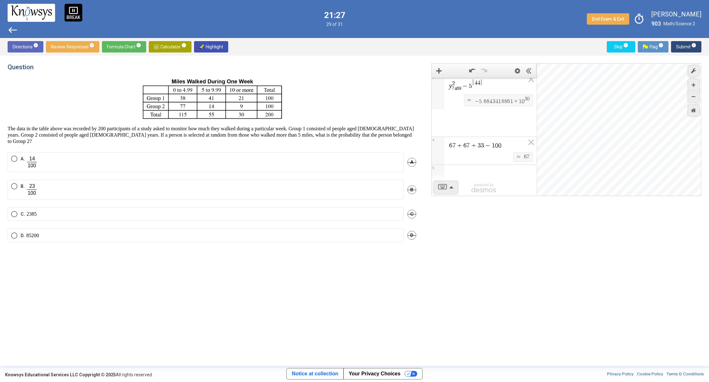
scroll to position [0, 0]
click at [530, 110] on icon "Expression List" at bounding box center [529, 112] width 14 height 15
click at [525, 93] on div "1 · 6 9 · x 4 ​ − 5 = + 1 5 ​ ​" at bounding box center [484, 90] width 104 height 25
click at [383, 86] on p at bounding box center [212, 98] width 409 height 43
drag, startPoint x: 152, startPoint y: 158, endPoint x: 156, endPoint y: 155, distance: 5.6
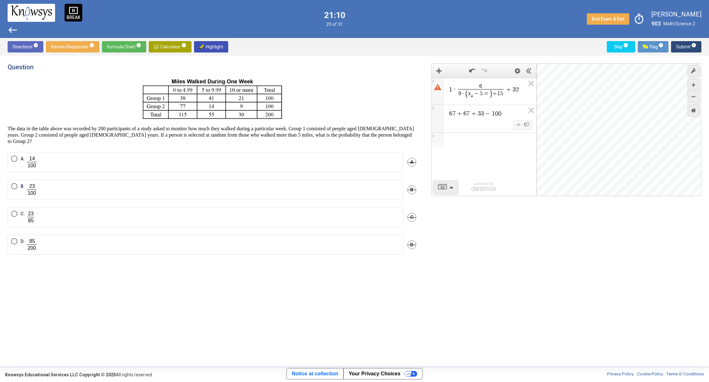
click at [152, 158] on label "A." at bounding box center [205, 162] width 389 height 13
click at [680, 43] on span "Submit info" at bounding box center [686, 46] width 20 height 11
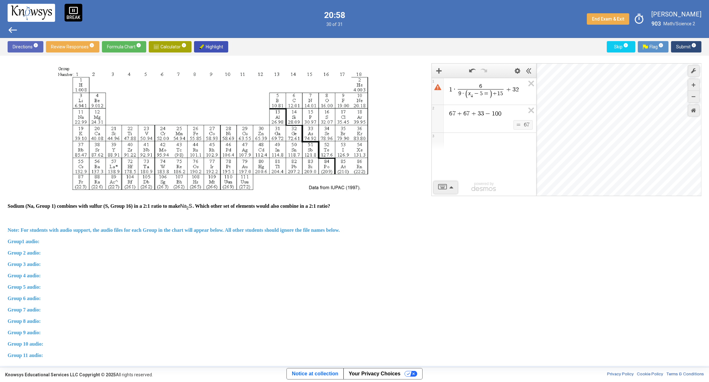
scroll to position [72, 0]
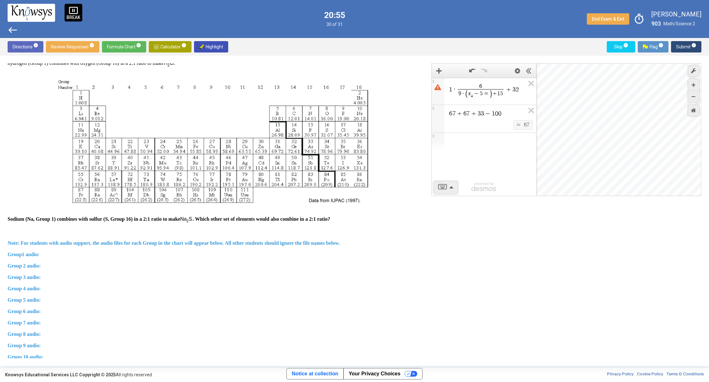
click at [685, 46] on span "Submit info" at bounding box center [686, 46] width 20 height 11
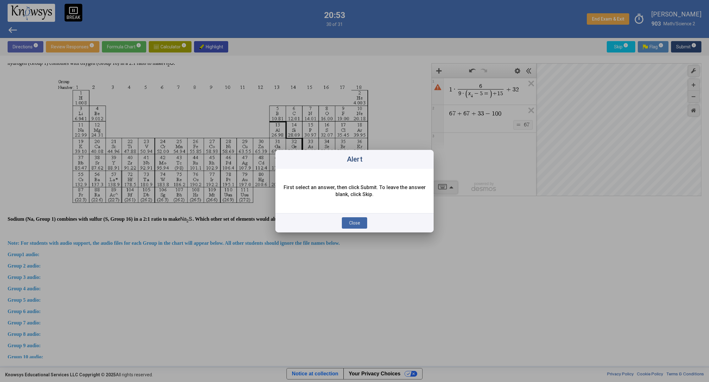
click at [358, 222] on span "Close" at bounding box center [354, 223] width 11 height 5
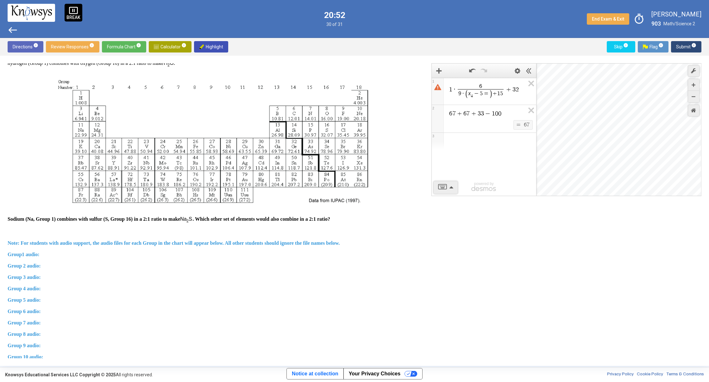
scroll to position [73, 0]
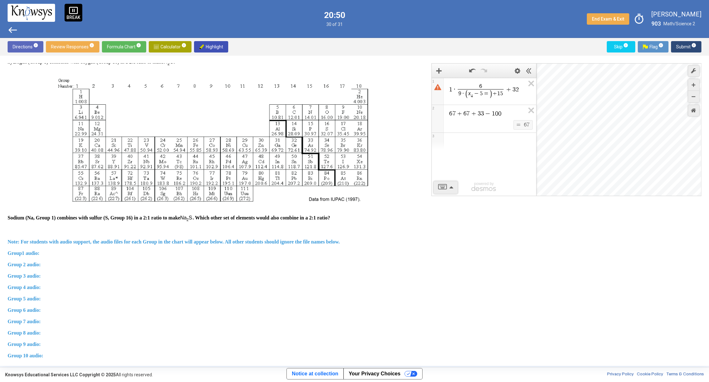
click at [330, 217] on strong "Sodium (Na, Group 1) combines with sulfur (S, Group 16) in a 2:1 ratio to make …" at bounding box center [169, 217] width 322 height 5
click at [616, 48] on mat-tooltip-component "Click to leave the question blank and proceed to the next question." at bounding box center [626, 59] width 88 height 23
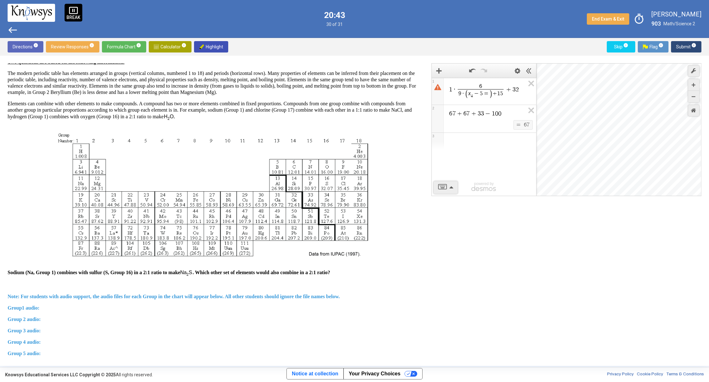
scroll to position [0, 0]
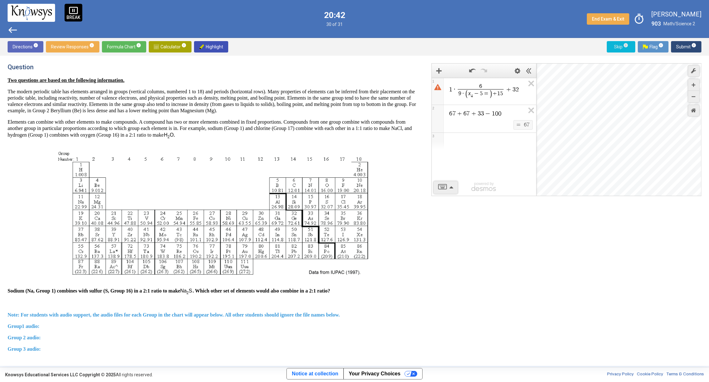
click at [614, 43] on span "Skip info" at bounding box center [621, 46] width 18 height 11
click at [609, 48] on button "Skip info" at bounding box center [621, 46] width 28 height 11
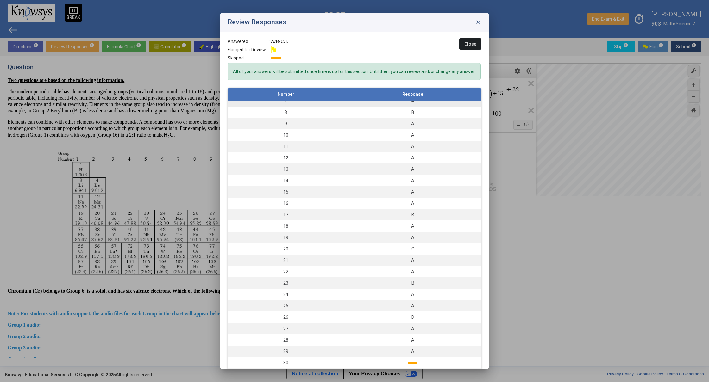
scroll to position [23, 0]
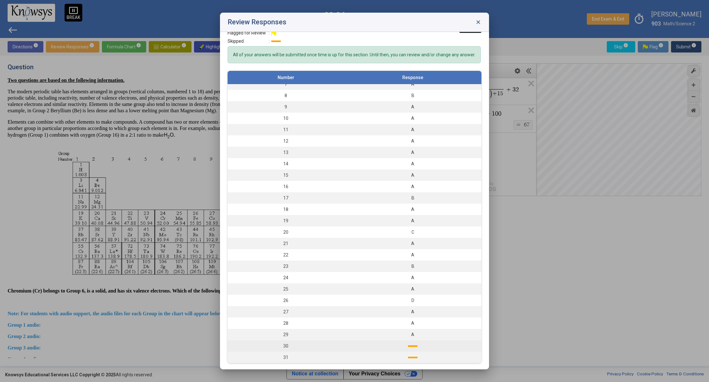
click at [389, 349] on td at bounding box center [412, 345] width 137 height 11
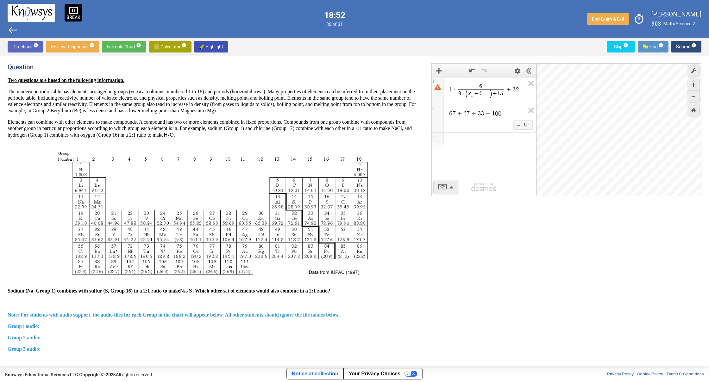
click at [616, 46] on span "Skip info" at bounding box center [621, 46] width 18 height 11
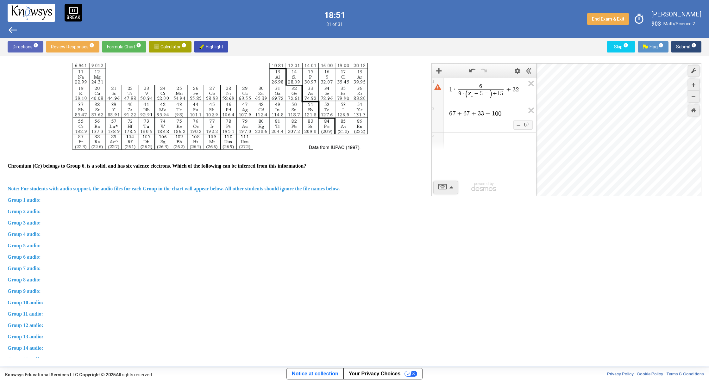
scroll to position [274, 0]
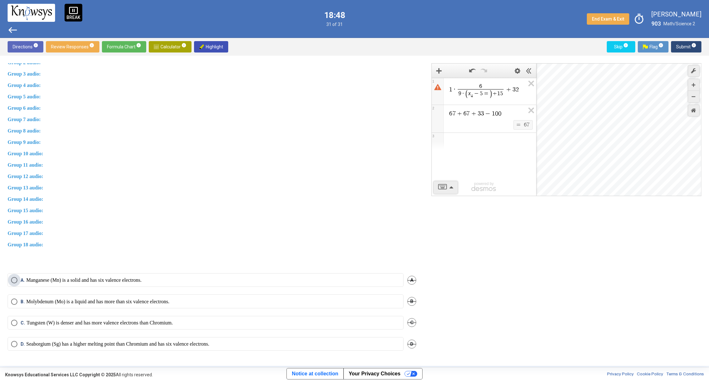
click at [182, 282] on label "A. Manganese (Mn) is a solid and has six valence electrons." at bounding box center [205, 280] width 389 height 6
click at [679, 45] on span "Submit info" at bounding box center [686, 46] width 20 height 11
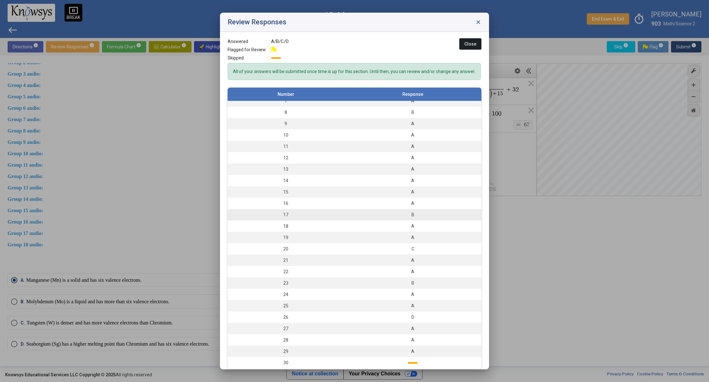
scroll to position [23, 0]
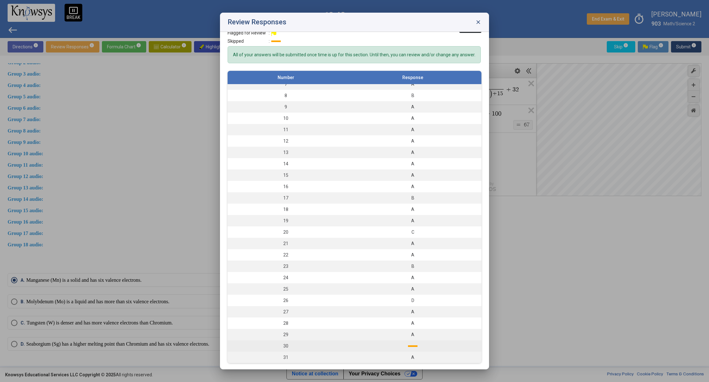
click at [365, 346] on td at bounding box center [412, 345] width 137 height 11
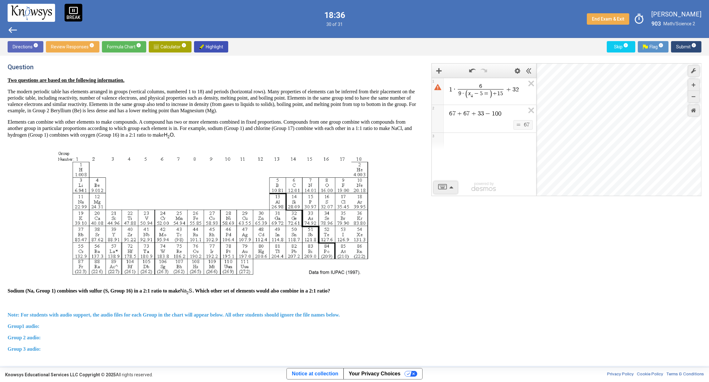
scroll to position [281, 0]
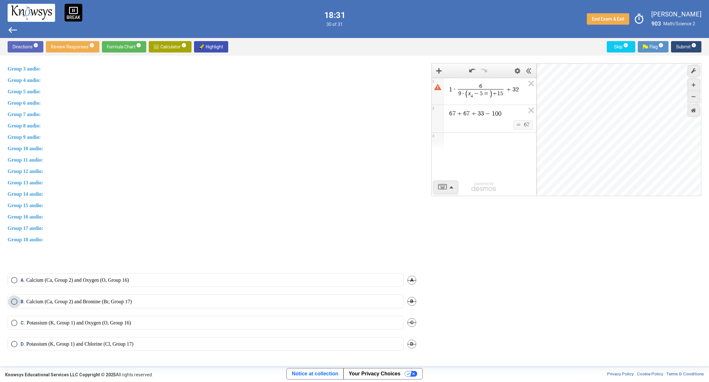
click at [147, 302] on label "B. Calcium (Ca, Group 2) and Bromine (Br, Group 17)" at bounding box center [205, 302] width 389 height 6
click at [683, 42] on span "Submit info" at bounding box center [686, 46] width 20 height 11
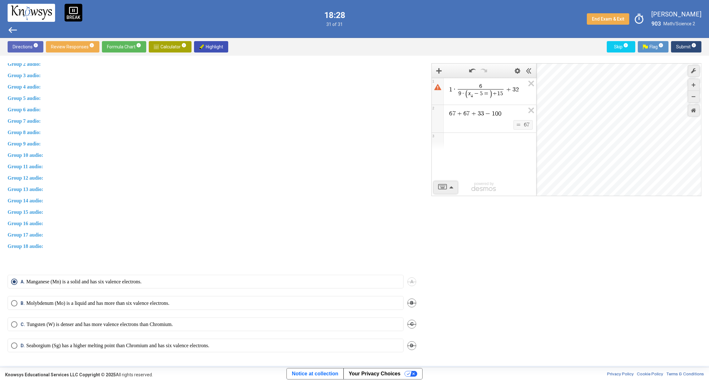
click at [681, 48] on span "Submit info" at bounding box center [686, 46] width 20 height 11
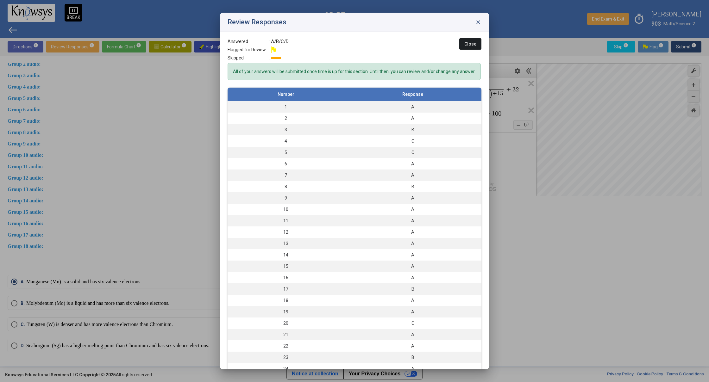
click at [464, 44] on span "Close" at bounding box center [470, 43] width 12 height 5
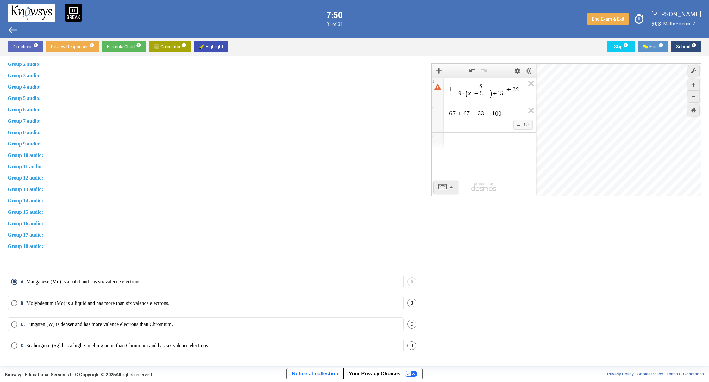
scroll to position [0, 0]
